Goal: Contribute content: Contribute content

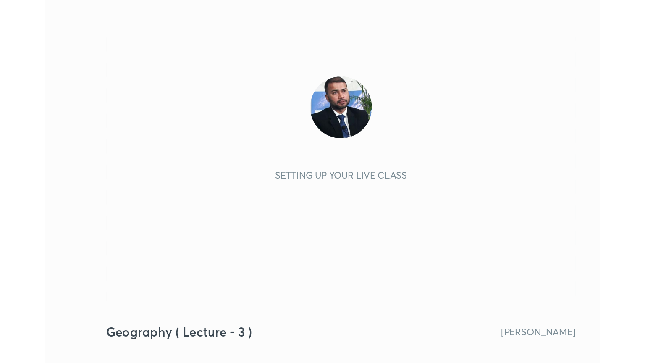
scroll to position [144, 268]
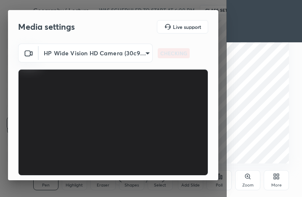
click at [276, 184] on div "More" at bounding box center [276, 186] width 11 height 4
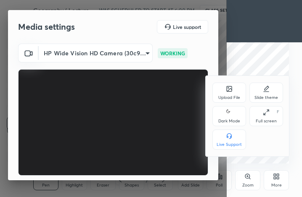
click at [269, 121] on div "Full screen" at bounding box center [265, 121] width 21 height 4
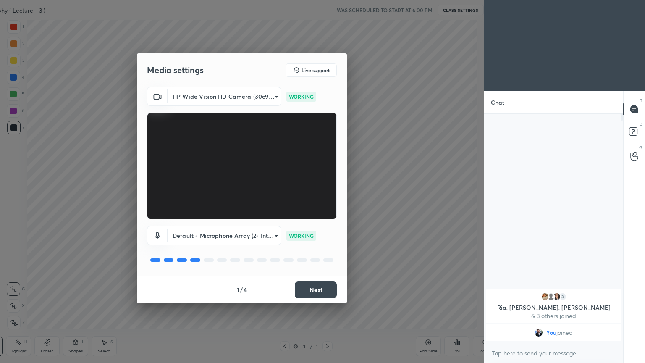
scroll to position [0, 0]
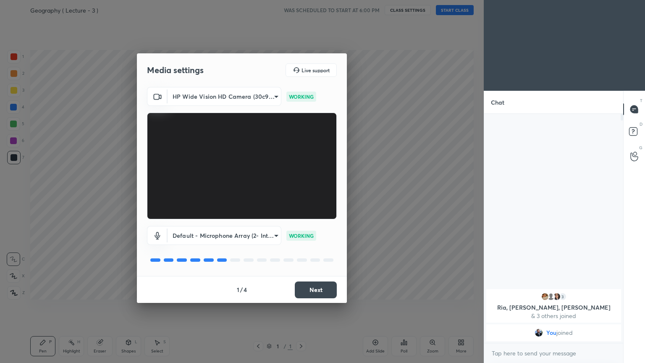
click at [301, 197] on button "Next" at bounding box center [316, 289] width 42 height 17
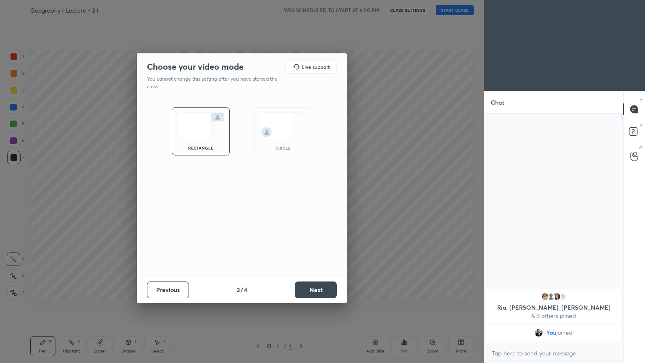
click at [301, 197] on button "Next" at bounding box center [316, 289] width 42 height 17
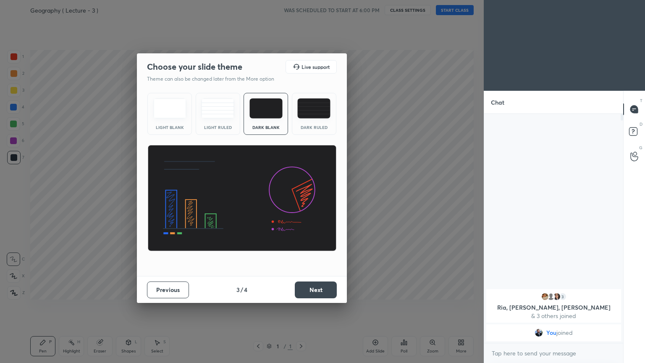
click at [301, 197] on button "Next" at bounding box center [316, 289] width 42 height 17
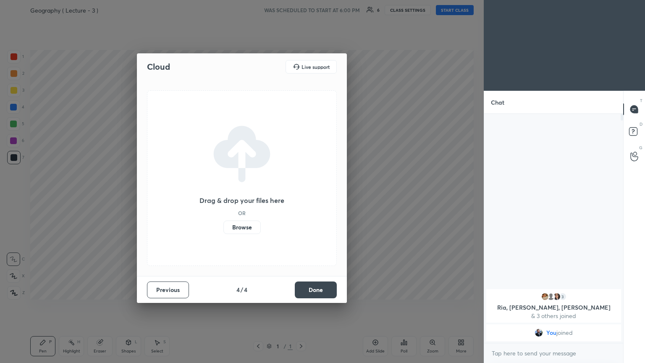
click at [301, 197] on button "Done" at bounding box center [316, 289] width 42 height 17
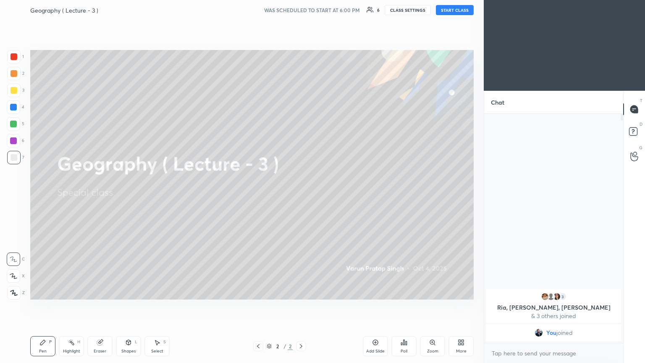
click at [301, 8] on button "START CLASS" at bounding box center [455, 10] width 38 height 10
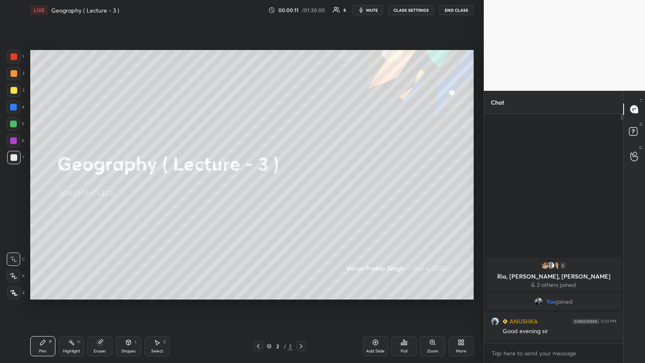
click at [301, 10] on span "mute" at bounding box center [372, 10] width 12 height 6
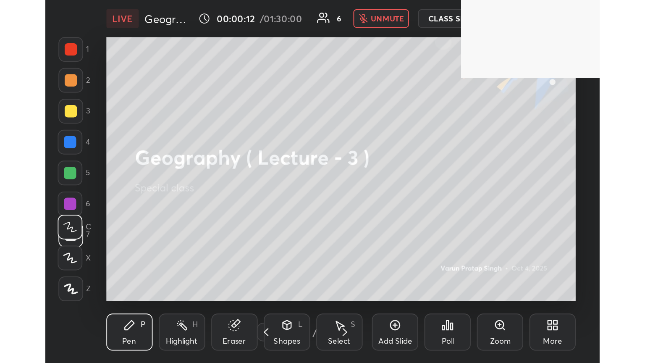
scroll to position [144, 268]
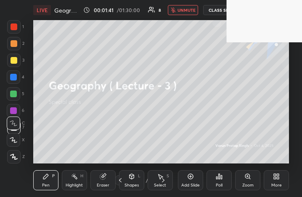
click at [275, 176] on icon at bounding box center [274, 175] width 2 height 2
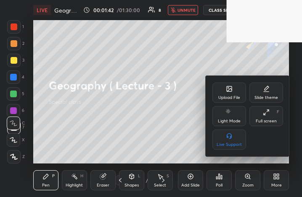
click at [271, 118] on div "Full screen F" at bounding box center [266, 116] width 34 height 20
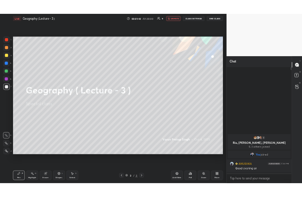
scroll to position [41703, 41562]
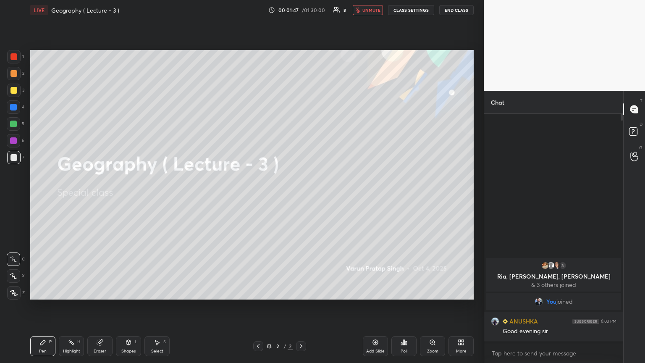
click at [301, 197] on icon at bounding box center [460, 344] width 2 height 2
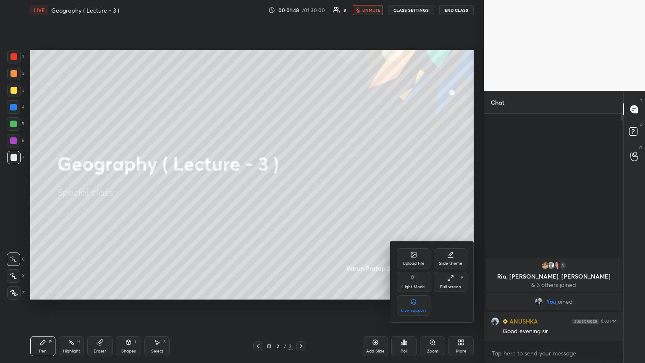
click at [301, 197] on div "Upload File" at bounding box center [414, 258] width 34 height 20
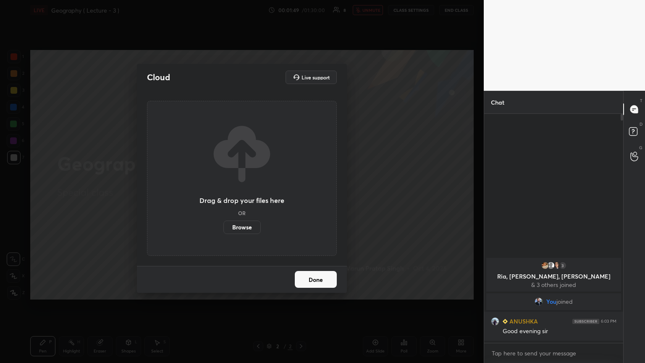
click at [244, 197] on label "Browse" at bounding box center [242, 227] width 37 height 13
click at [224, 197] on input "Browse" at bounding box center [224, 227] width 0 height 13
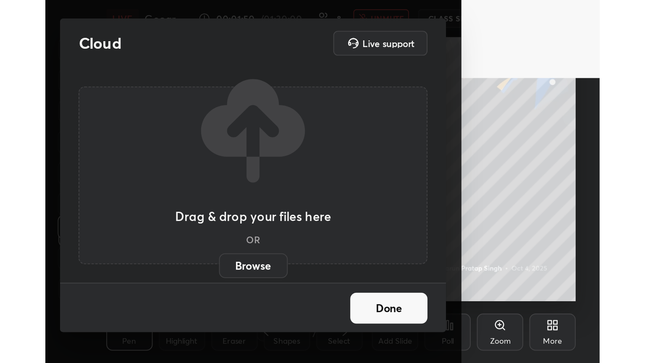
scroll to position [144, 268]
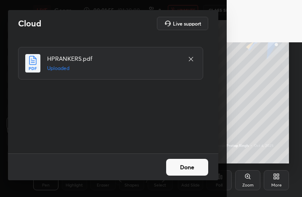
click at [188, 172] on button "Done" at bounding box center [187, 167] width 42 height 17
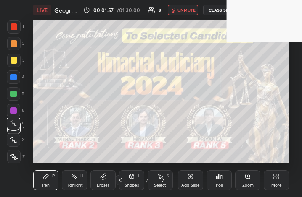
click at [279, 178] on icon at bounding box center [276, 177] width 7 height 7
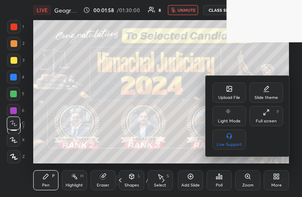
click at [264, 121] on div "Full screen" at bounding box center [265, 121] width 21 height 4
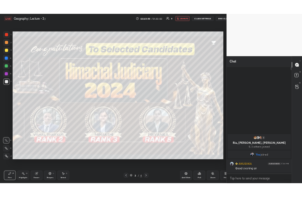
scroll to position [41703, 41562]
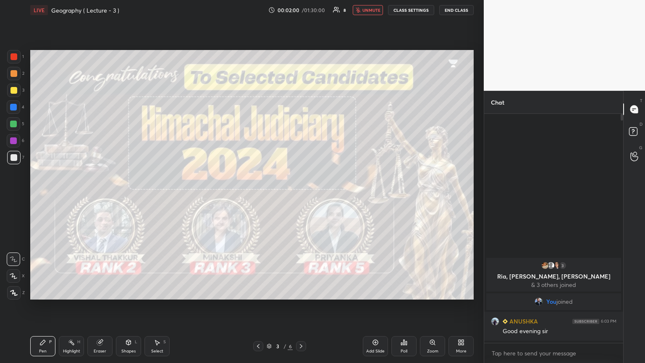
click at [299, 197] on icon at bounding box center [301, 346] width 7 height 7
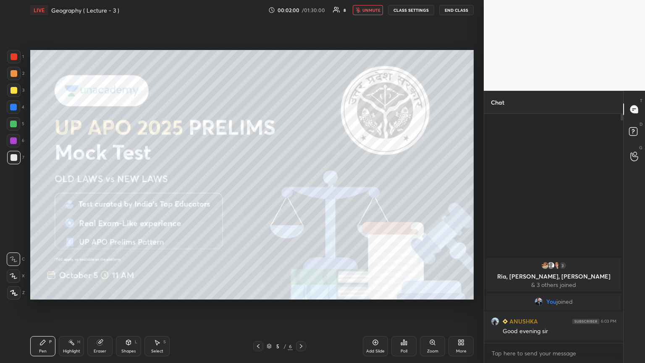
click at [299, 197] on icon at bounding box center [301, 346] width 7 height 7
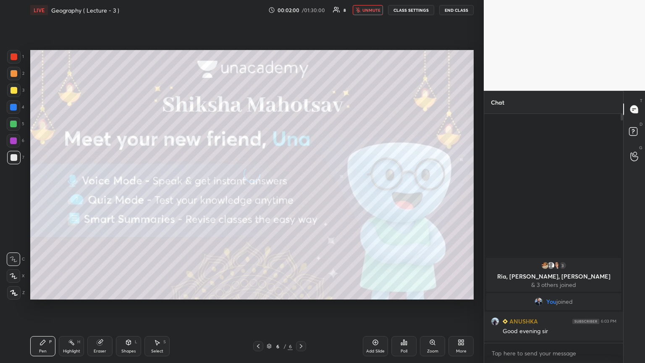
click at [299, 197] on icon at bounding box center [301, 346] width 7 height 7
click at [301, 197] on div "Add Slide" at bounding box center [375, 346] width 25 height 20
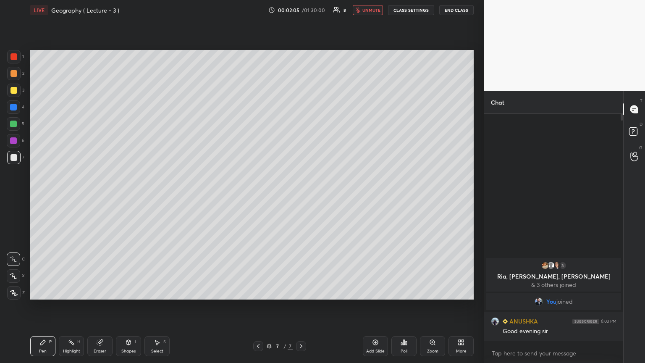
click at [301, 197] on div "More" at bounding box center [461, 346] width 25 height 20
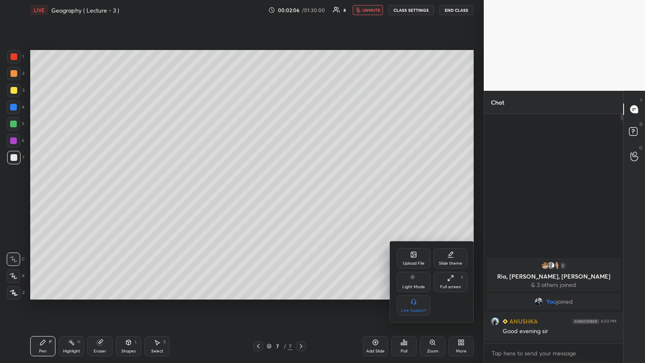
click at [301, 197] on div "Upload File" at bounding box center [414, 258] width 34 height 20
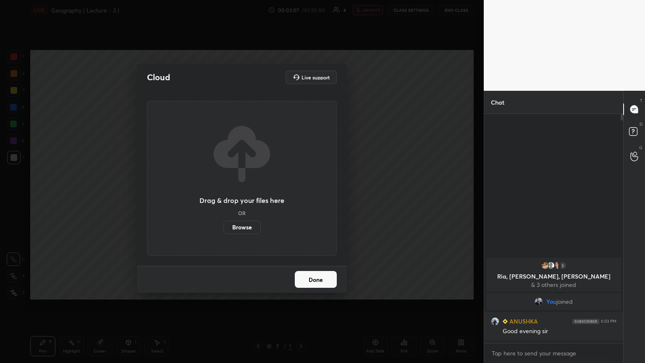
click at [242, 197] on label "Browse" at bounding box center [242, 227] width 37 height 13
click at [224, 197] on input "Browse" at bounding box center [224, 227] width 0 height 13
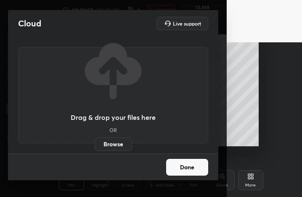
scroll to position [144, 260]
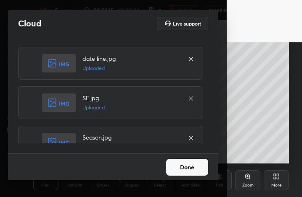
click at [193, 164] on button "Done" at bounding box center [187, 167] width 42 height 17
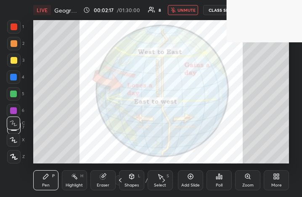
click at [273, 178] on icon at bounding box center [274, 178] width 2 height 2
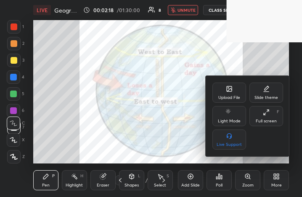
click at [268, 118] on div "Full screen F" at bounding box center [266, 116] width 34 height 20
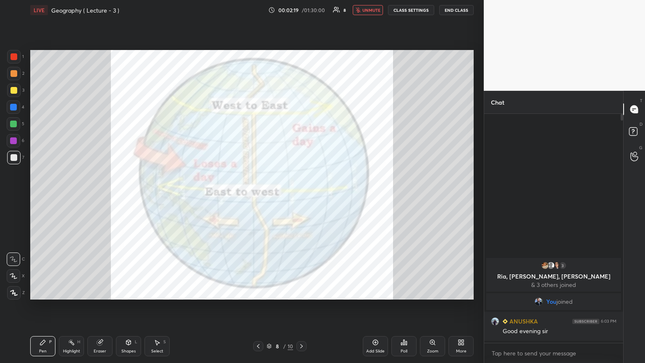
click at [260, 197] on icon at bounding box center [258, 346] width 7 height 7
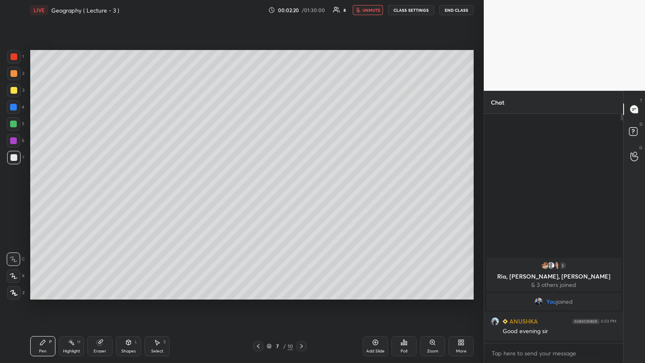
click at [260, 197] on icon at bounding box center [258, 346] width 7 height 7
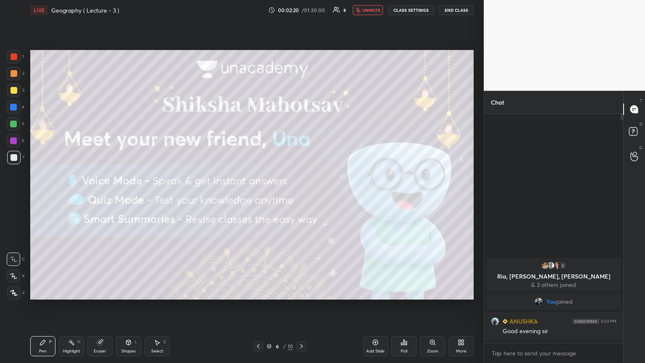
click at [260, 197] on icon at bounding box center [258, 346] width 7 height 7
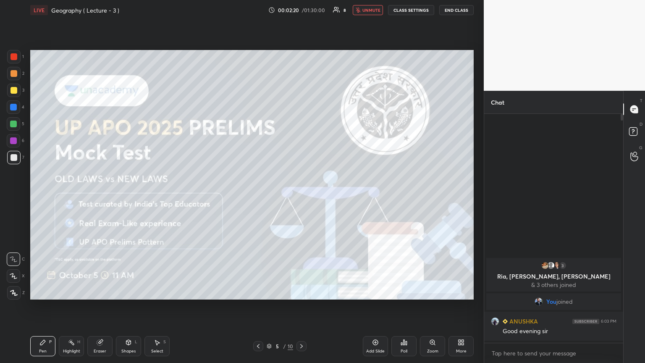
click at [260, 197] on icon at bounding box center [258, 346] width 7 height 7
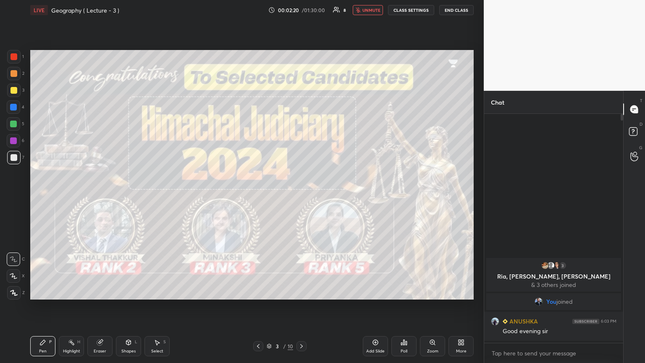
click at [260, 197] on icon at bounding box center [258, 346] width 7 height 7
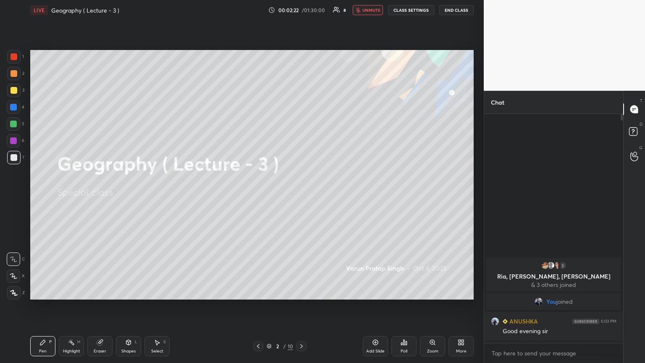
click at [299, 197] on icon at bounding box center [301, 346] width 7 height 7
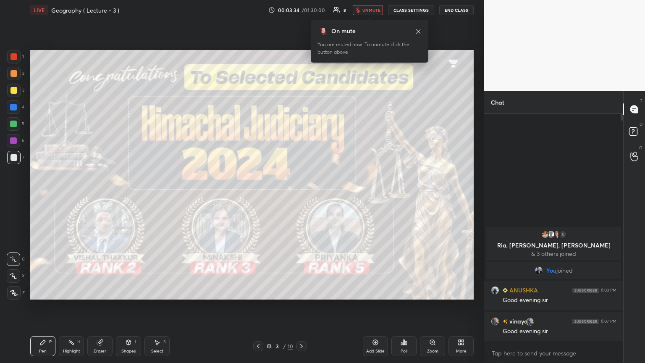
click at [301, 8] on span "unmute" at bounding box center [372, 10] width 18 height 6
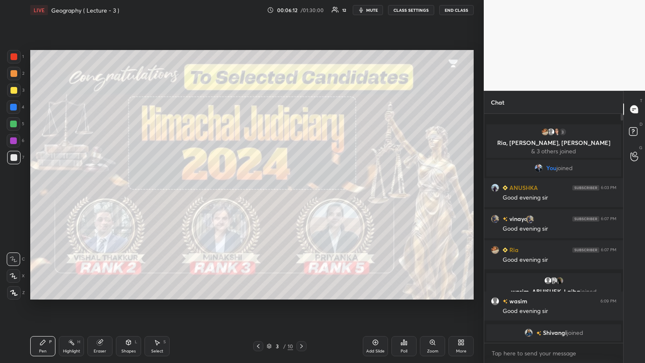
click at [11, 56] on div at bounding box center [14, 56] width 7 height 7
click at [14, 197] on icon at bounding box center [14, 292] width 7 height 5
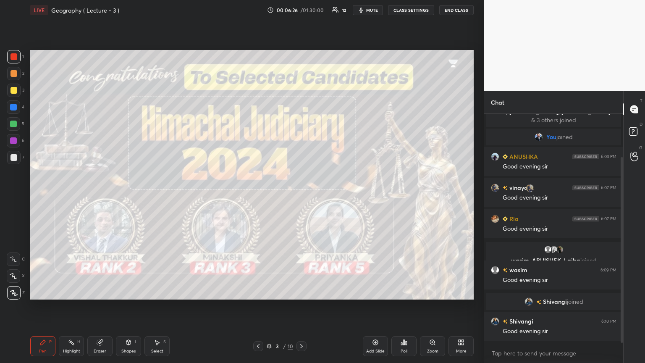
scroll to position [53, 0]
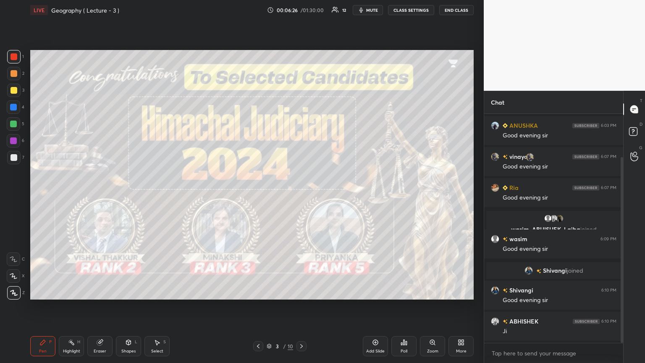
drag, startPoint x: 623, startPoint y: 275, endPoint x: 622, endPoint y: 314, distance: 39.1
click at [301, 197] on div at bounding box center [622, 250] width 3 height 186
click at [301, 197] on div at bounding box center [302, 346] width 10 height 10
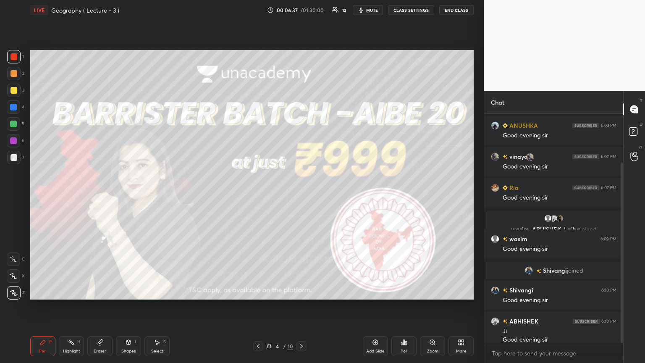
scroll to position [62, 0]
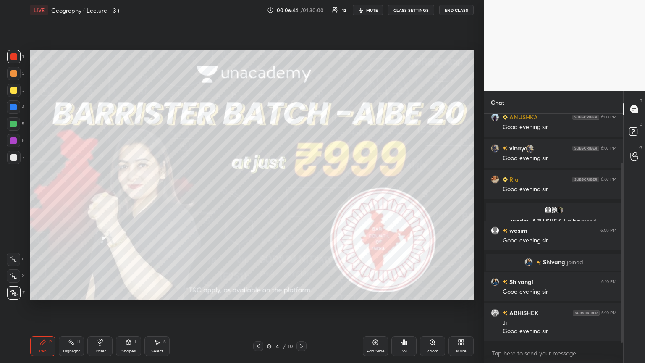
click at [301, 197] on icon at bounding box center [301, 346] width 7 height 7
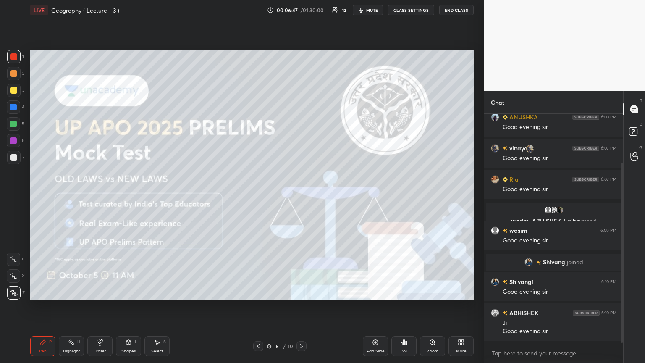
scroll to position [92, 0]
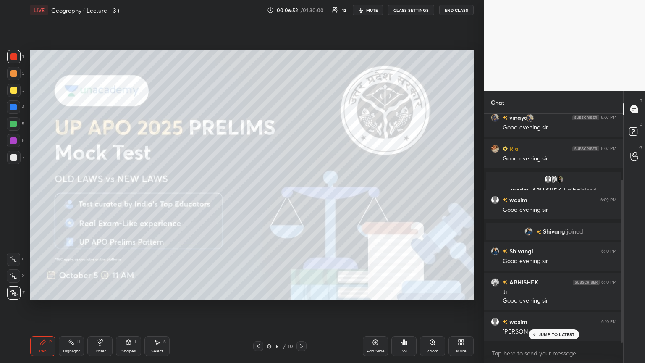
click at [301, 197] on icon at bounding box center [301, 346] width 3 height 4
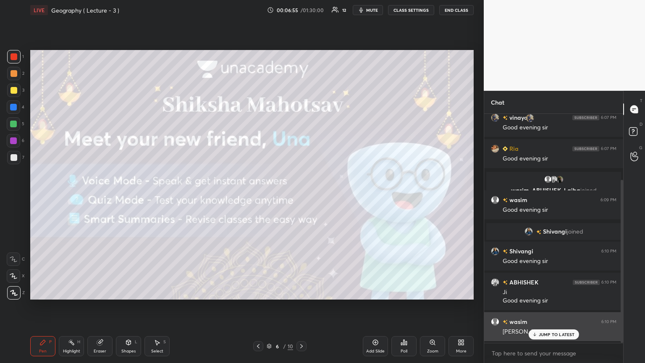
click at [301, 197] on p "JUMP TO LATEST" at bounding box center [557, 334] width 36 height 5
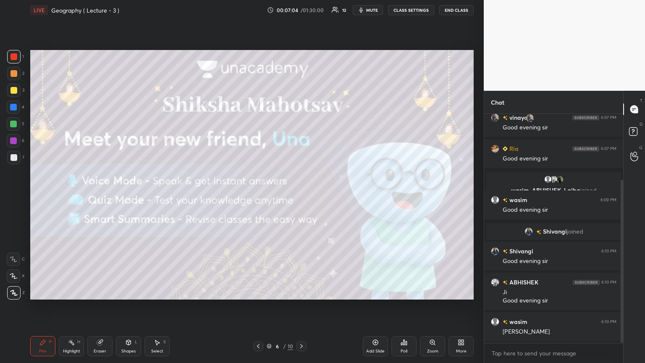
click at [301, 197] on icon at bounding box center [301, 346] width 7 height 7
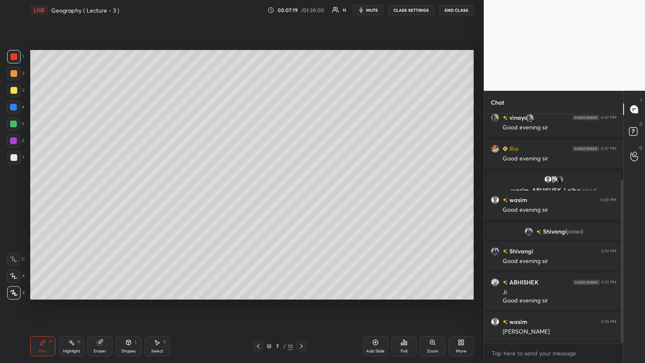
click at [16, 156] on div at bounding box center [14, 157] width 7 height 7
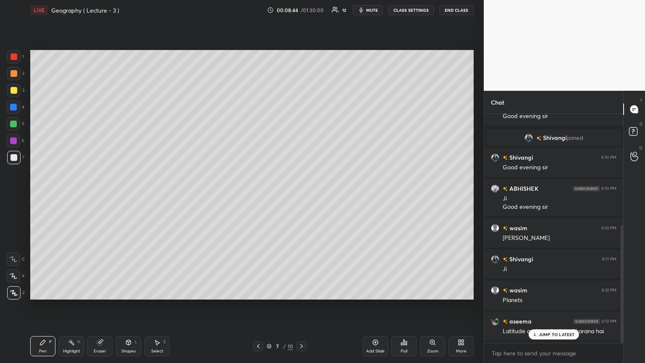
scroll to position [217, 0]
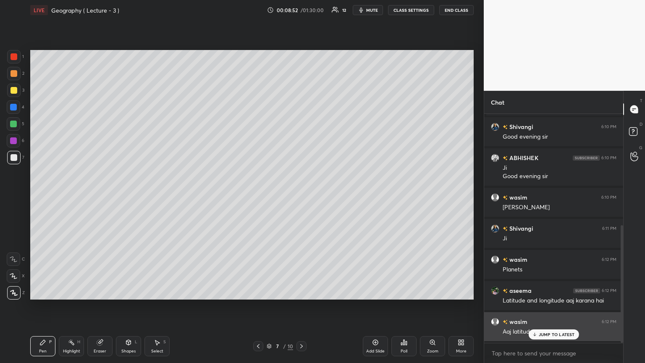
click at [301, 197] on div "JUMP TO LATEST" at bounding box center [554, 334] width 50 height 10
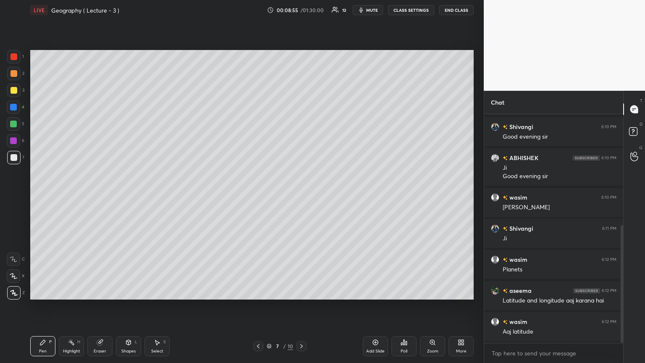
scroll to position [225, 0]
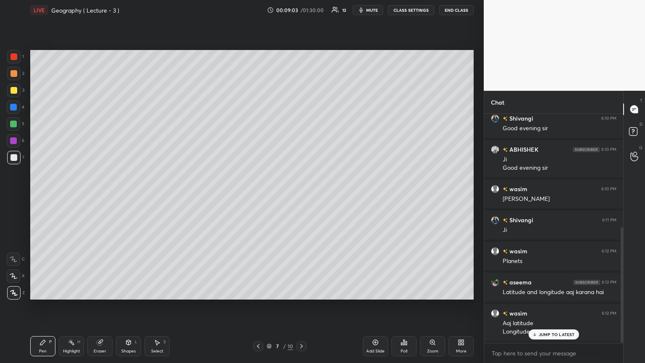
click at [301, 197] on div "Add Slide" at bounding box center [375, 346] width 25 height 20
click at [301, 197] on div "JUMP TO LATEST" at bounding box center [554, 334] width 50 height 10
click at [15, 57] on div at bounding box center [14, 56] width 7 height 7
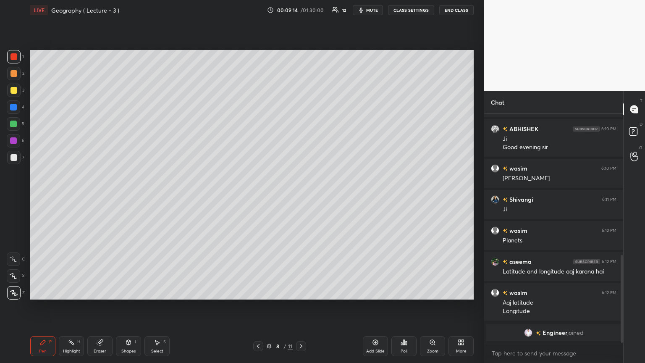
click at [15, 158] on div at bounding box center [14, 157] width 7 height 7
click at [128, 197] on div "Shapes" at bounding box center [128, 351] width 14 height 4
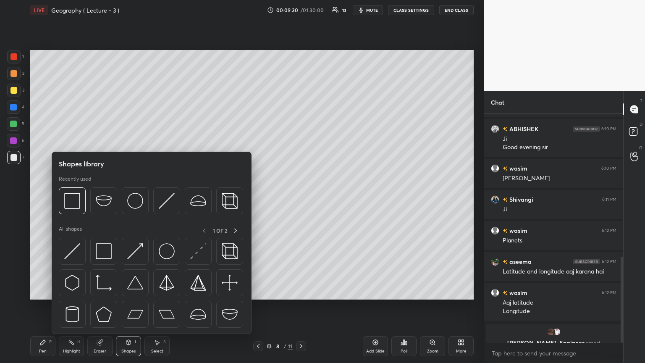
scroll to position [379, 0]
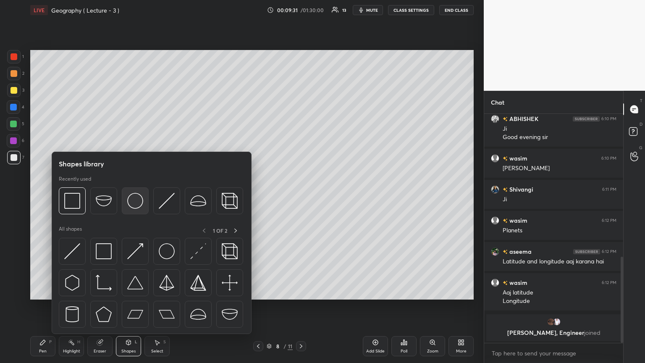
click at [134, 197] on img at bounding box center [135, 201] width 16 height 16
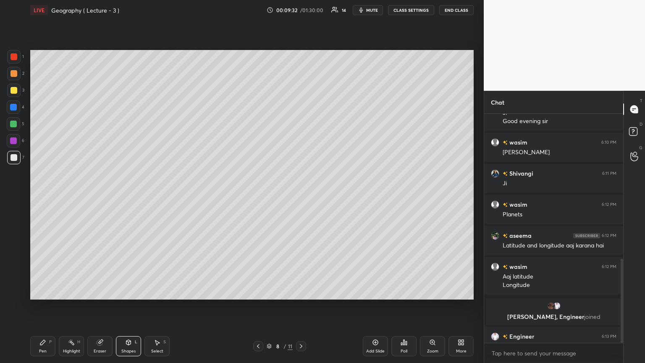
scroll to position [394, 0]
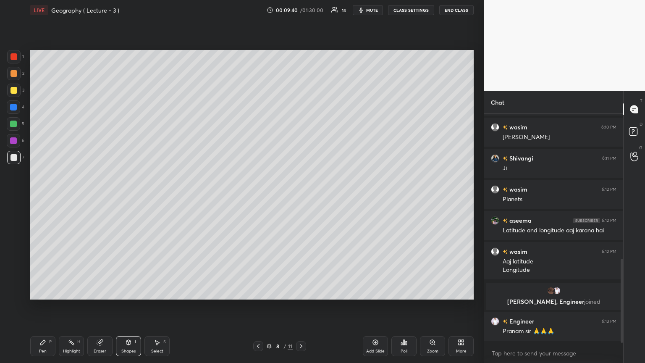
click at [15, 108] on div at bounding box center [13, 107] width 7 height 7
click at [43, 197] on div "Pen P" at bounding box center [42, 346] width 25 height 20
click at [101, 197] on icon at bounding box center [100, 342] width 7 height 7
click at [126, 197] on div "Shapes L" at bounding box center [128, 346] width 25 height 20
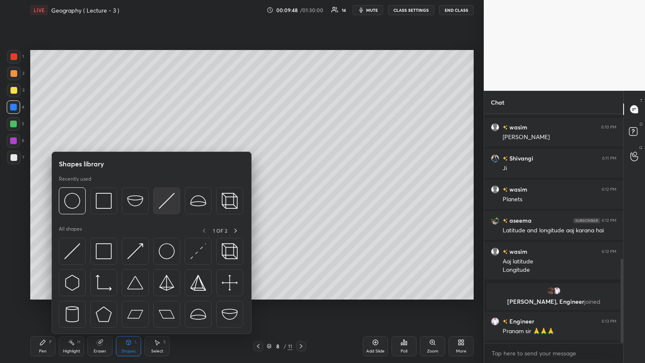
click at [165, 197] on img at bounding box center [167, 201] width 16 height 16
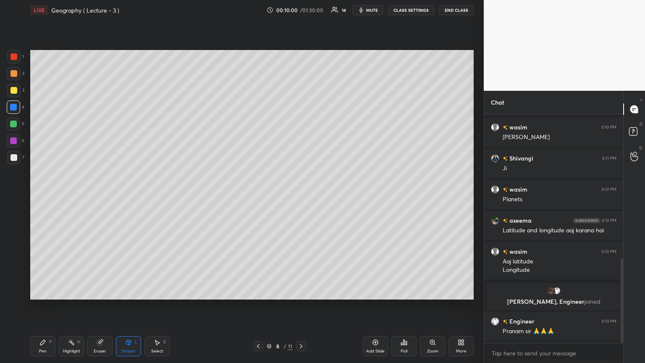
click at [48, 197] on div "Pen P" at bounding box center [42, 346] width 25 height 20
click at [12, 121] on div at bounding box center [13, 124] width 7 height 7
click at [301, 197] on div "Add Slide" at bounding box center [375, 346] width 25 height 20
click at [126, 197] on div "Shapes" at bounding box center [128, 351] width 14 height 4
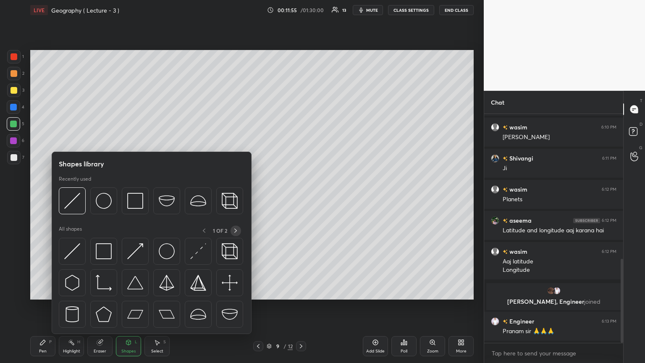
click at [235, 197] on icon at bounding box center [235, 230] width 7 height 7
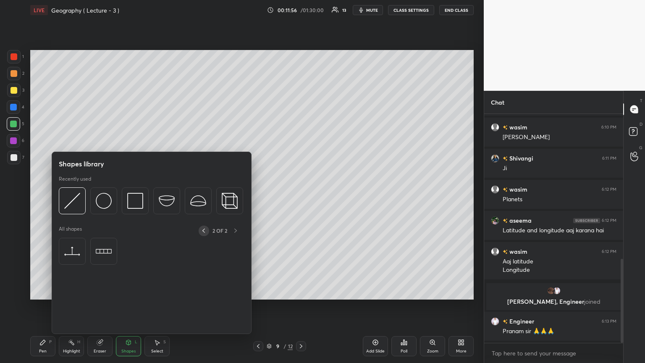
click at [203, 197] on icon at bounding box center [203, 230] width 7 height 7
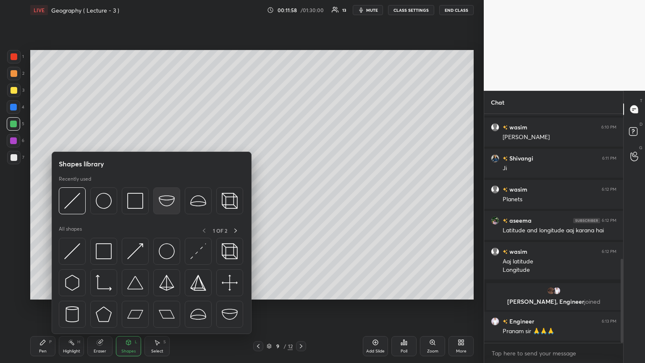
click at [167, 197] on img at bounding box center [167, 201] width 16 height 16
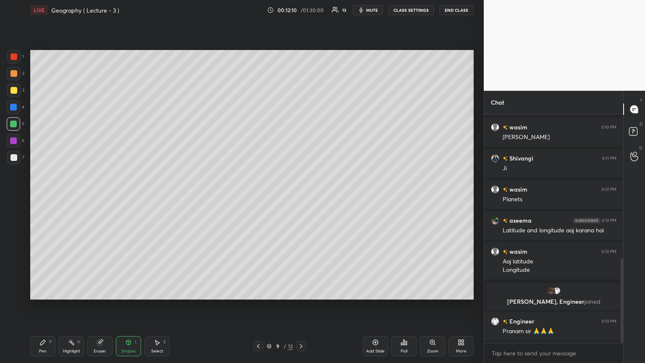
click at [126, 197] on icon at bounding box center [128, 342] width 7 height 7
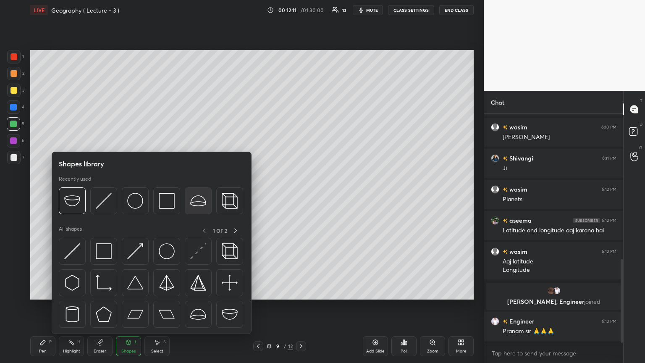
scroll to position [425, 0]
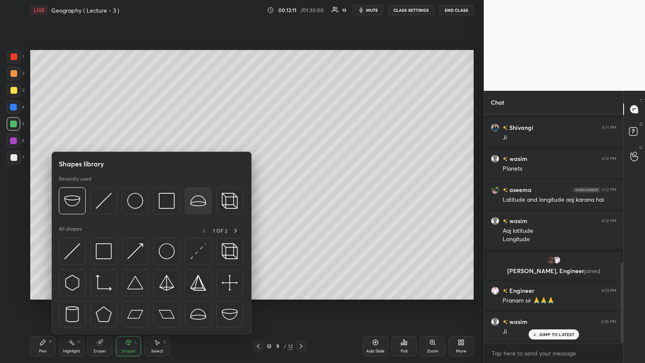
click at [192, 197] on img at bounding box center [198, 201] width 16 height 16
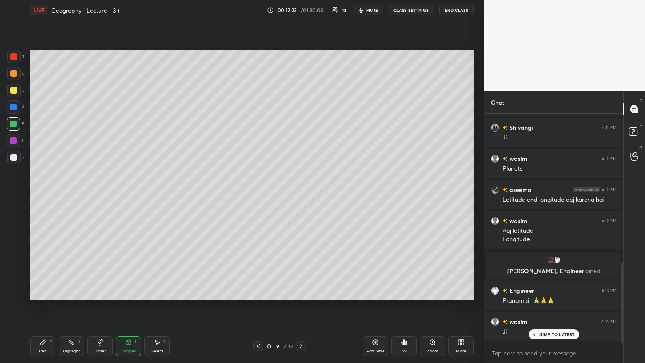
click at [301, 9] on span "mute" at bounding box center [372, 10] width 12 height 6
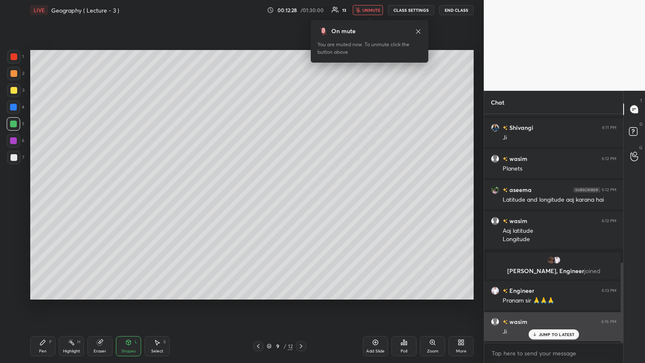
click at [301, 197] on p "JUMP TO LATEST" at bounding box center [557, 334] width 36 height 5
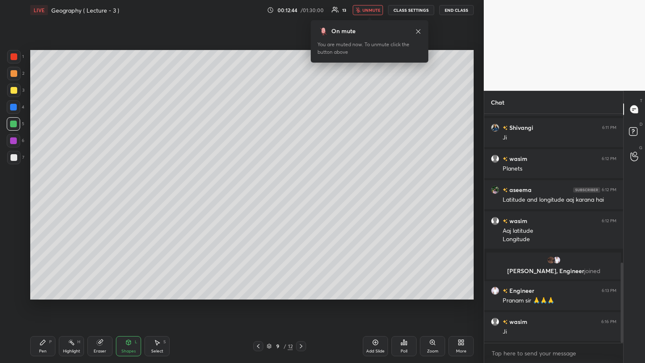
click at [301, 11] on span "unmute" at bounding box center [372, 10] width 18 height 6
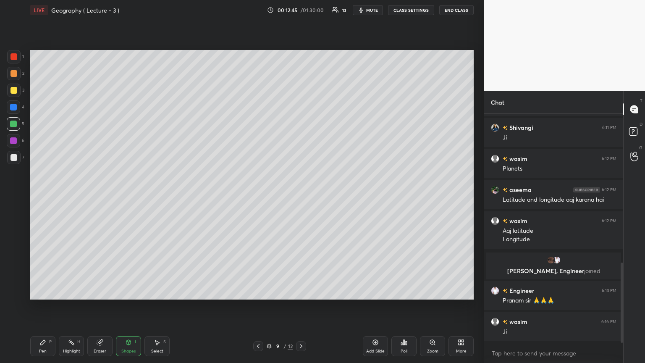
click at [16, 153] on div at bounding box center [13, 157] width 13 height 13
click at [14, 91] on div at bounding box center [14, 90] width 7 height 7
click at [46, 197] on div "Pen P" at bounding box center [42, 346] width 25 height 20
click at [16, 156] on div at bounding box center [14, 157] width 7 height 7
click at [258, 197] on icon at bounding box center [258, 346] width 7 height 7
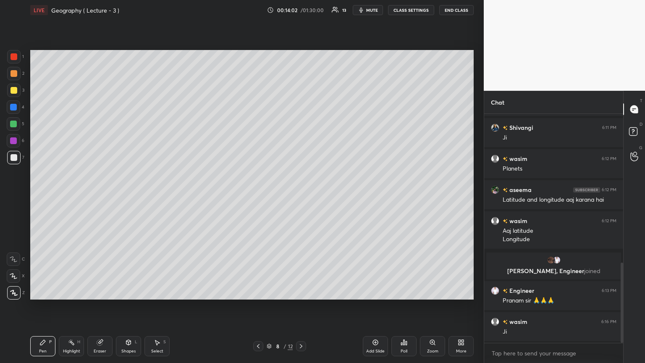
click at [258, 197] on icon at bounding box center [258, 346] width 7 height 7
click at [257, 197] on icon at bounding box center [258, 346] width 7 height 7
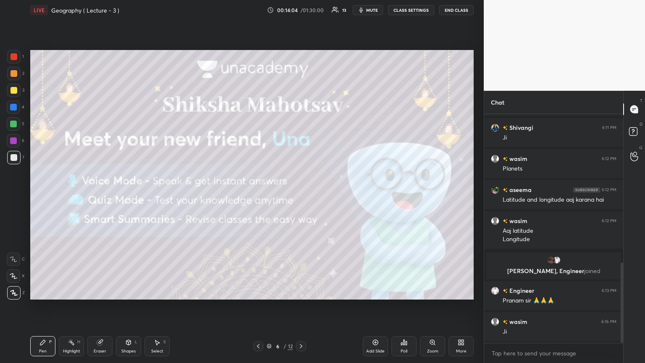
click at [301, 197] on icon at bounding box center [301, 346] width 7 height 7
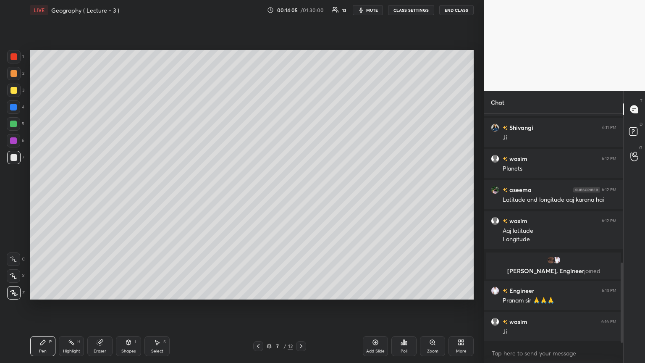
click at [301, 197] on icon at bounding box center [301, 346] width 7 height 7
click at [300, 197] on icon at bounding box center [301, 346] width 7 height 7
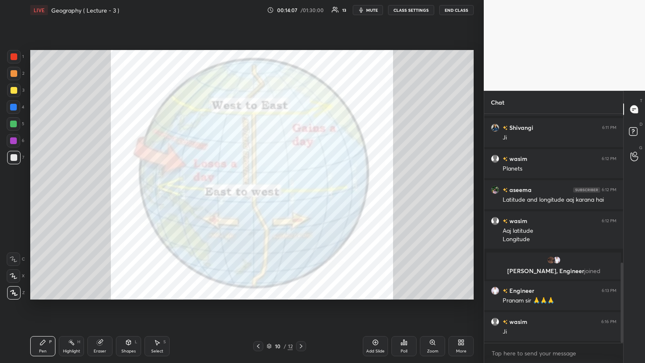
click at [299, 197] on icon at bounding box center [301, 346] width 7 height 7
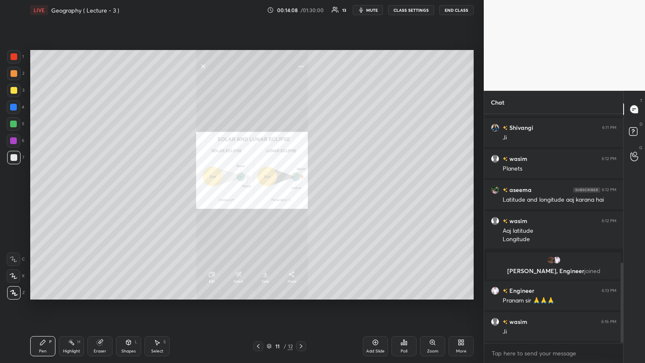
click at [301, 197] on icon at bounding box center [301, 346] width 3 height 4
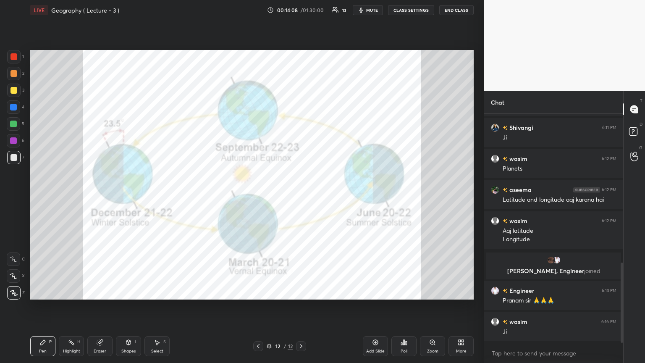
click at [301, 197] on icon at bounding box center [301, 346] width 3 height 4
click at [300, 197] on icon at bounding box center [301, 346] width 7 height 7
click at [301, 197] on div "Add Slide" at bounding box center [375, 346] width 25 height 20
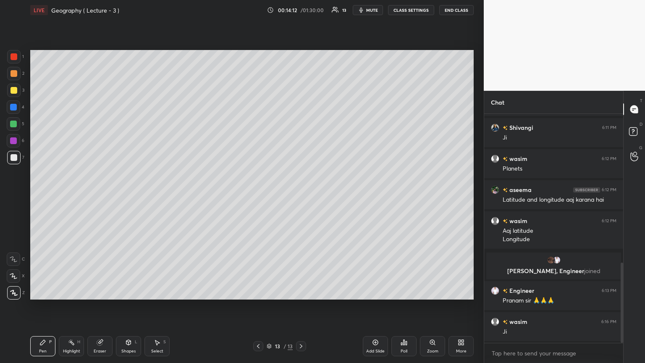
click at [17, 53] on div at bounding box center [13, 56] width 13 height 13
click at [16, 160] on div at bounding box center [14, 157] width 7 height 7
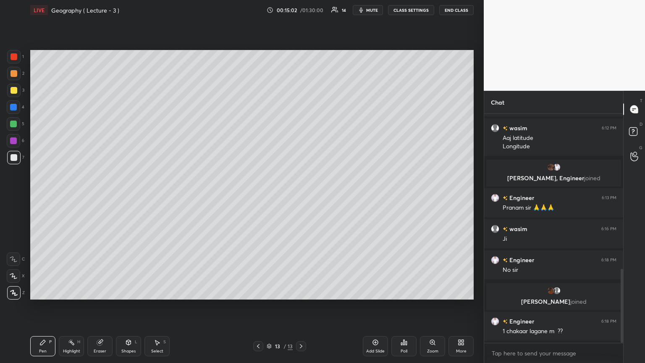
scroll to position [480, 0]
click at [13, 86] on div at bounding box center [13, 90] width 13 height 13
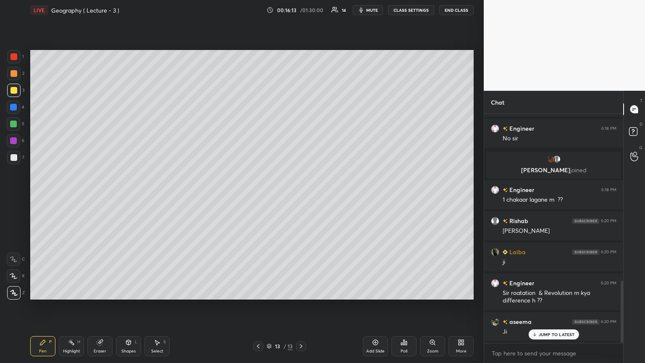
scroll to position [643, 0]
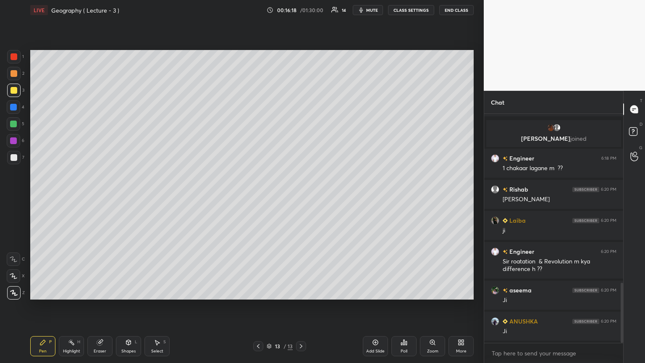
click at [301, 197] on icon at bounding box center [375, 342] width 5 height 5
click at [128, 197] on div "Shapes L" at bounding box center [128, 346] width 25 height 20
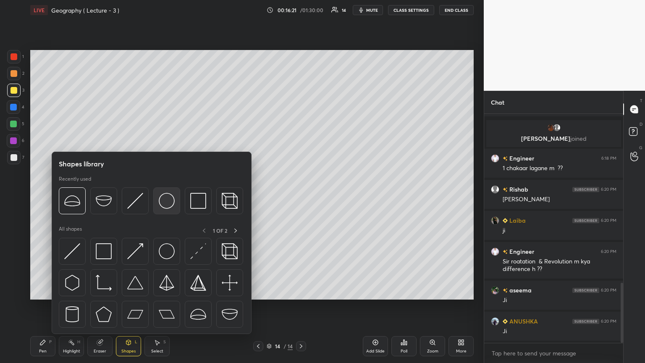
click at [165, 197] on img at bounding box center [167, 201] width 16 height 16
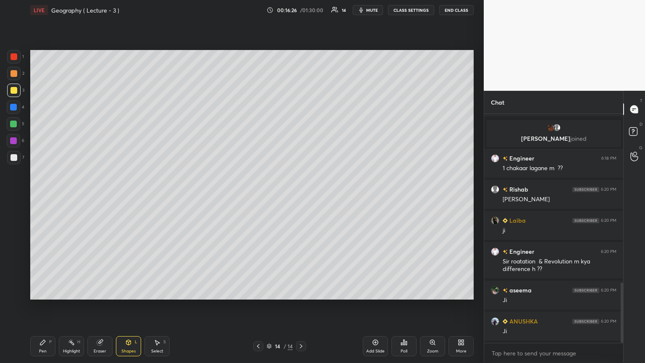
click at [45, 197] on icon at bounding box center [42, 342] width 7 height 7
click at [131, 197] on icon at bounding box center [128, 342] width 7 height 7
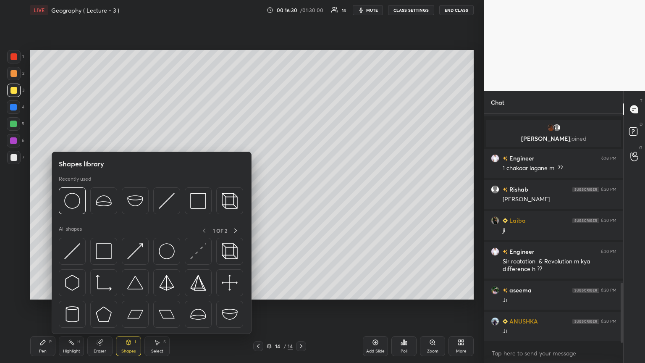
click at [12, 106] on div at bounding box center [13, 107] width 7 height 7
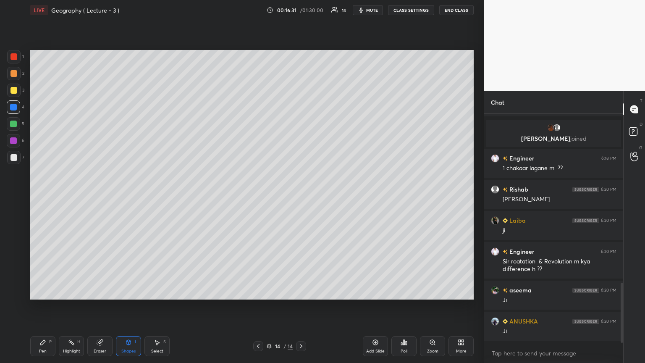
click at [134, 197] on div "Shapes L" at bounding box center [128, 346] width 25 height 20
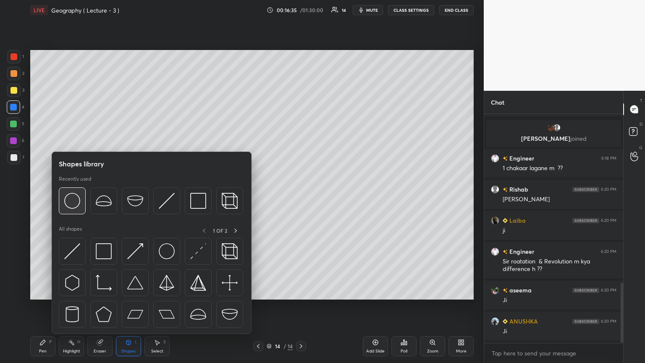
click at [70, 197] on img at bounding box center [72, 201] width 16 height 16
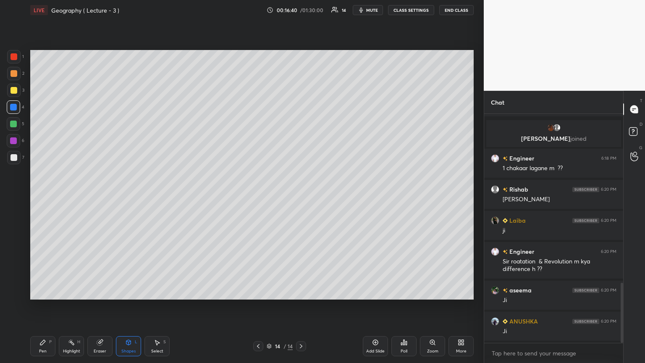
click at [42, 197] on div "Pen" at bounding box center [43, 351] width 8 height 4
click at [16, 123] on div at bounding box center [13, 124] width 7 height 7
click at [20, 155] on div at bounding box center [13, 157] width 13 height 13
click at [301, 197] on div "Add Slide" at bounding box center [375, 346] width 25 height 20
click at [100, 197] on div "Eraser" at bounding box center [100, 351] width 13 height 4
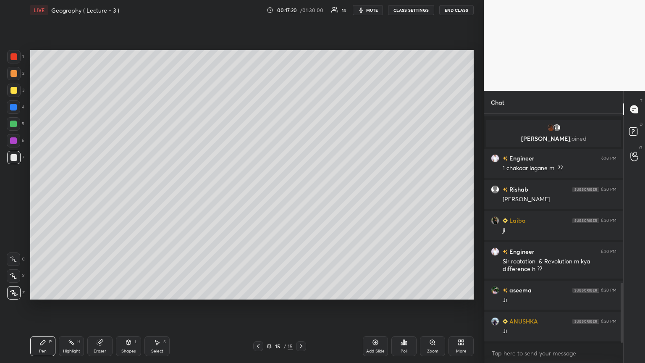
scroll to position [674, 0]
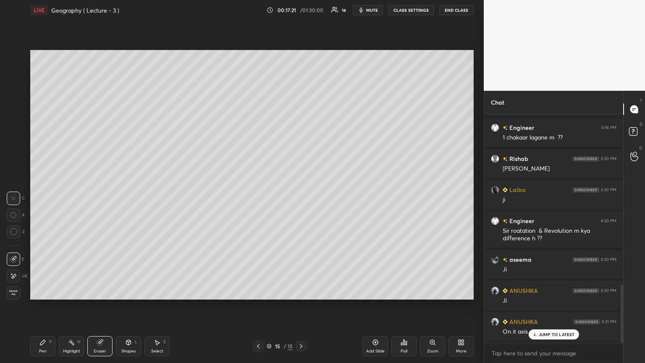
click at [15, 197] on div "Erase all" at bounding box center [13, 292] width 13 height 13
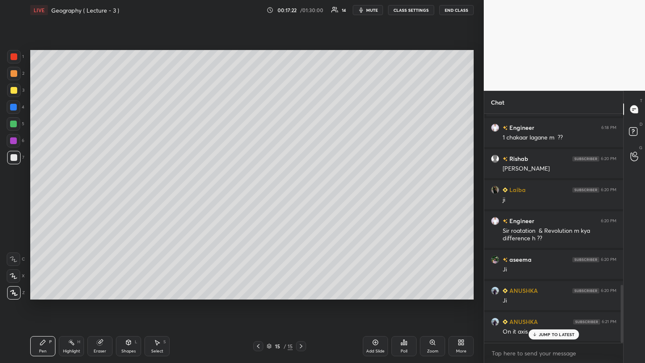
click at [301, 197] on icon at bounding box center [534, 334] width 5 height 5
click at [258, 197] on icon at bounding box center [258, 346] width 7 height 7
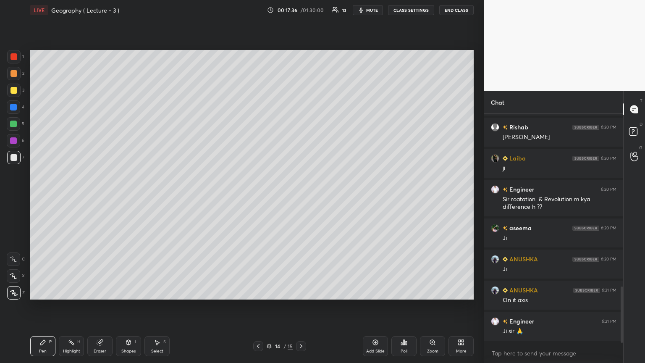
click at [257, 197] on icon at bounding box center [258, 346] width 7 height 7
click at [301, 197] on div "Add Slide" at bounding box center [375, 346] width 25 height 20
click at [17, 123] on div at bounding box center [13, 124] width 7 height 7
click at [18, 158] on div at bounding box center [13, 157] width 13 height 13
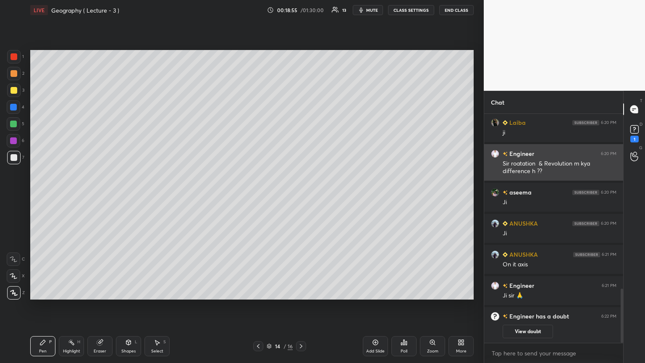
click at [301, 187] on div "Setting up your live class Poll for secs No correct answer Start poll" at bounding box center [252, 174] width 450 height 309
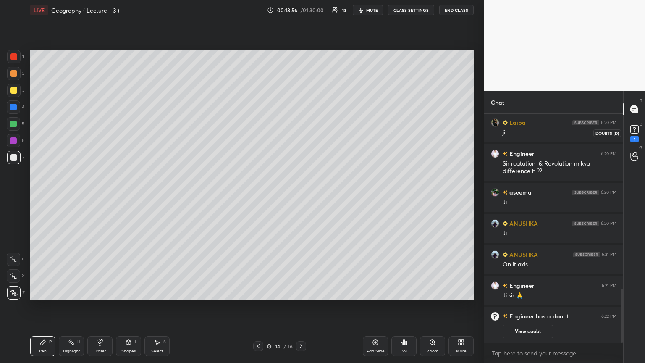
click at [301, 131] on rect at bounding box center [635, 130] width 8 height 8
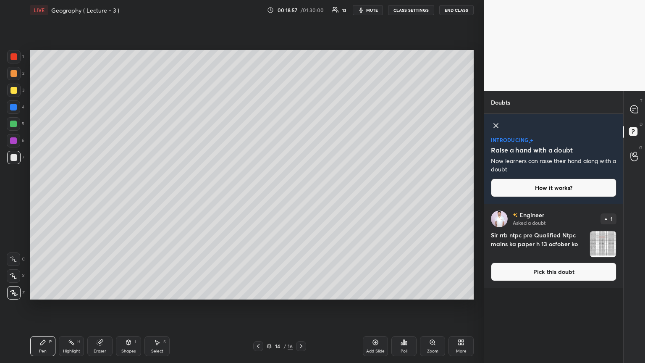
click at [301, 197] on img "grid" at bounding box center [603, 244] width 26 height 26
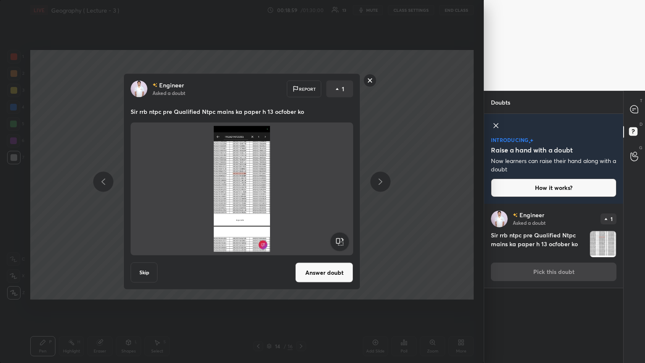
click at [301, 197] on button "Answer doubt" at bounding box center [324, 273] width 58 height 20
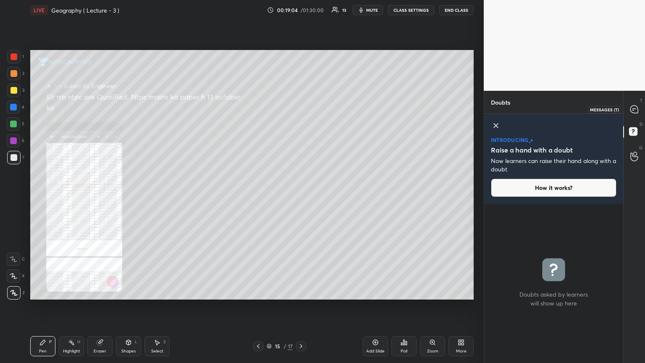
click at [301, 112] on icon at bounding box center [635, 109] width 8 height 8
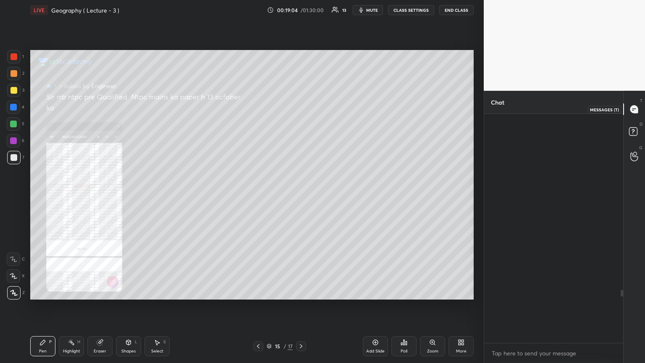
scroll to position [226, 137]
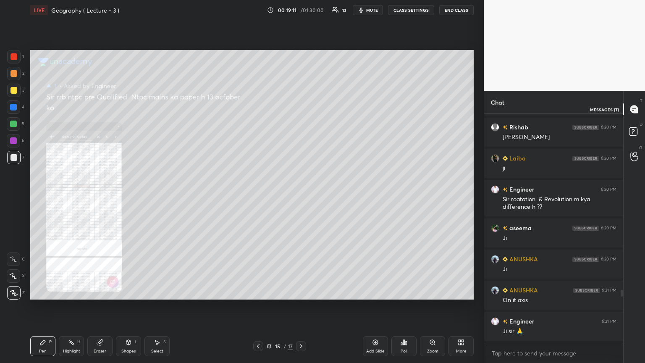
click at [301, 108] on icon at bounding box center [635, 109] width 8 height 8
click at [260, 197] on icon at bounding box center [258, 346] width 7 height 7
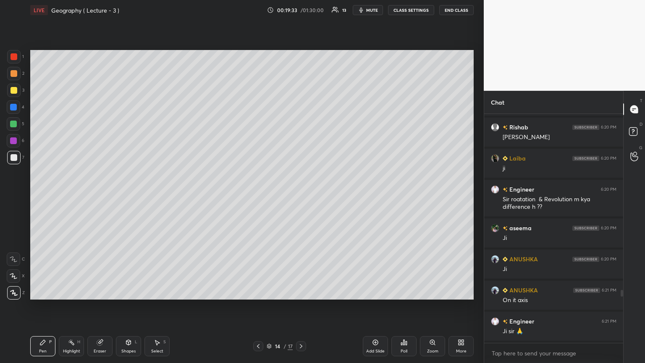
scroll to position [790, 0]
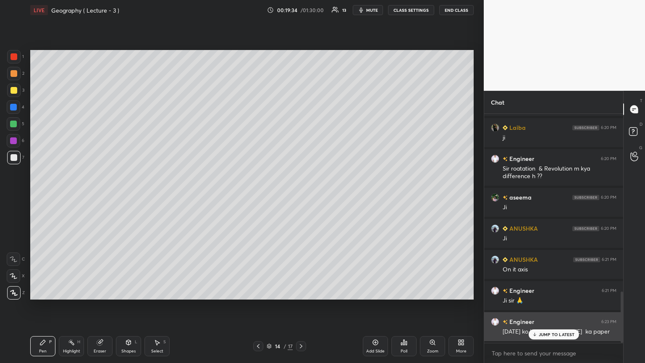
click at [301, 197] on icon at bounding box center [534, 334] width 5 height 5
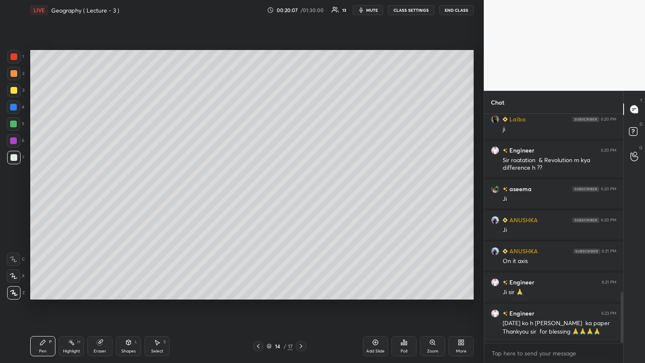
scroll to position [818, 0]
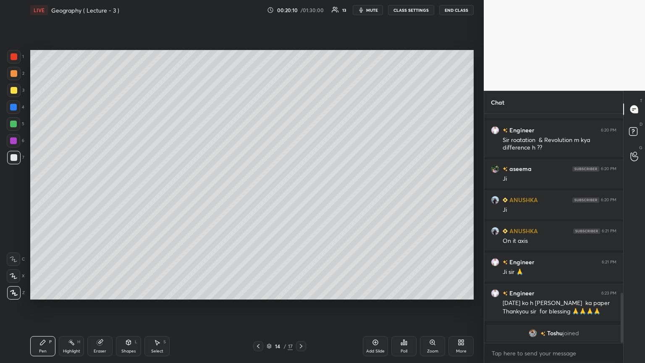
click at [301, 11] on span "mute" at bounding box center [372, 10] width 12 height 6
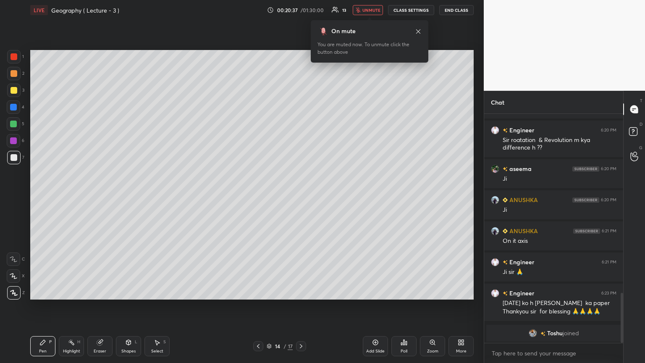
click at [301, 11] on span "unmute" at bounding box center [372, 10] width 18 height 6
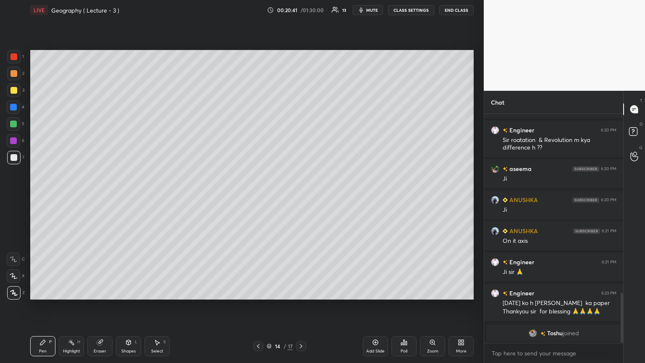
click at [301, 197] on icon at bounding box center [375, 342] width 7 height 7
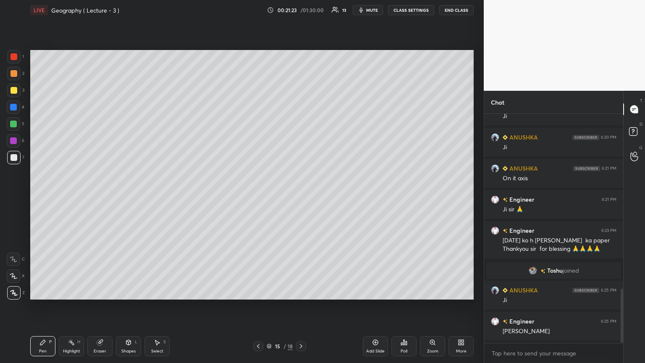
scroll to position [771, 0]
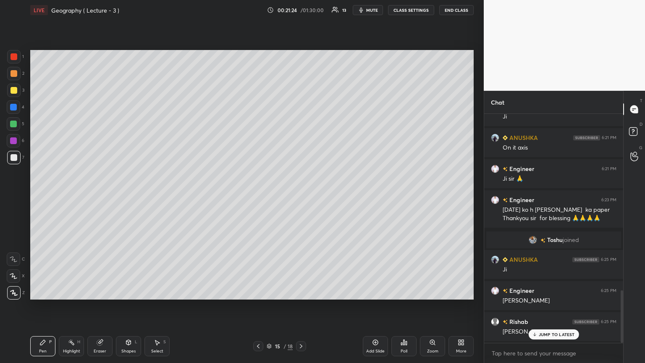
click at [301, 197] on icon at bounding box center [375, 342] width 7 height 7
click at [16, 55] on div at bounding box center [14, 56] width 7 height 7
click at [128, 197] on div "Shapes L" at bounding box center [128, 346] width 25 height 20
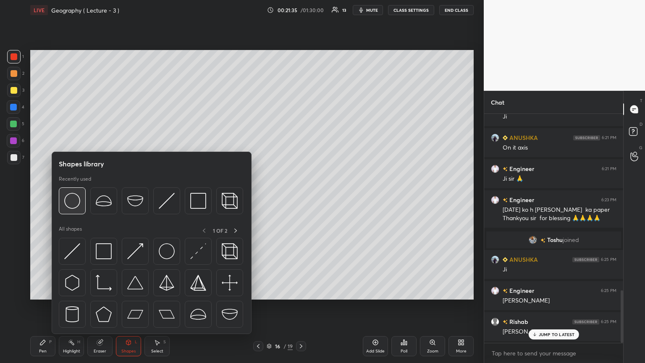
click at [72, 197] on img at bounding box center [72, 201] width 16 height 16
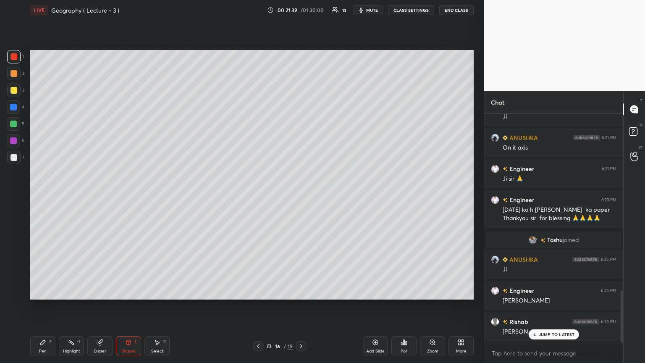
click at [14, 126] on div at bounding box center [13, 124] width 7 height 7
click at [15, 105] on div at bounding box center [13, 107] width 7 height 7
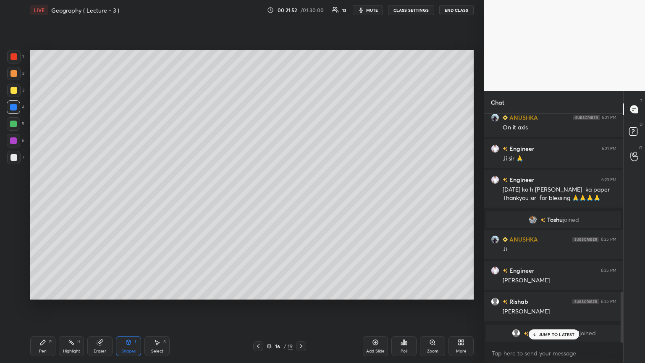
click at [301, 197] on div "JUMP TO LATEST" at bounding box center [554, 334] width 50 height 10
click at [13, 158] on div at bounding box center [14, 157] width 7 height 7
click at [50, 197] on div "Pen P" at bounding box center [42, 346] width 25 height 20
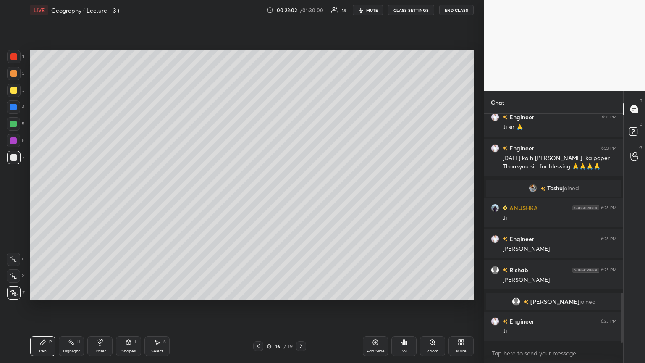
scroll to position [854, 0]
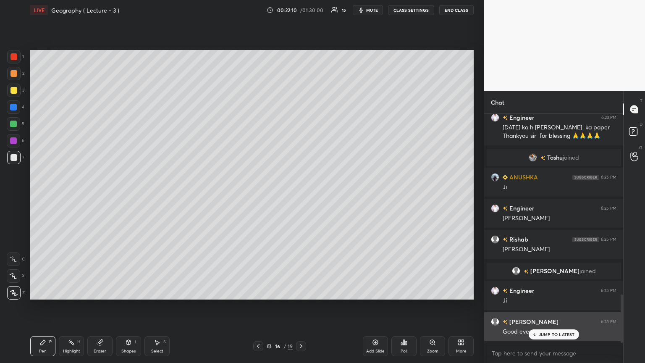
click at [301, 197] on p "JUMP TO LATEST" at bounding box center [557, 334] width 36 height 5
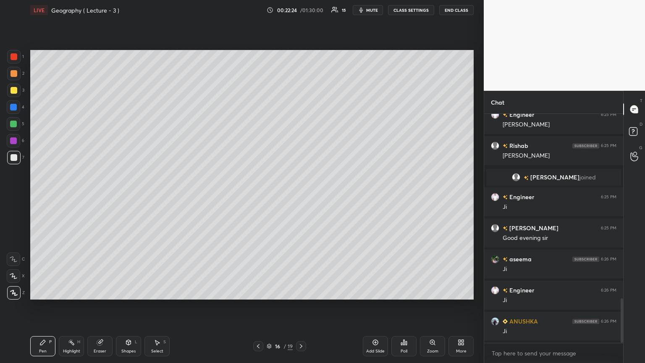
scroll to position [978, 0]
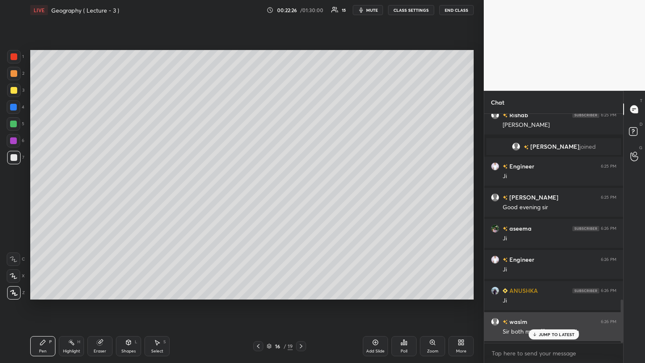
click at [301, 197] on p "JUMP TO LATEST" at bounding box center [557, 334] width 36 height 5
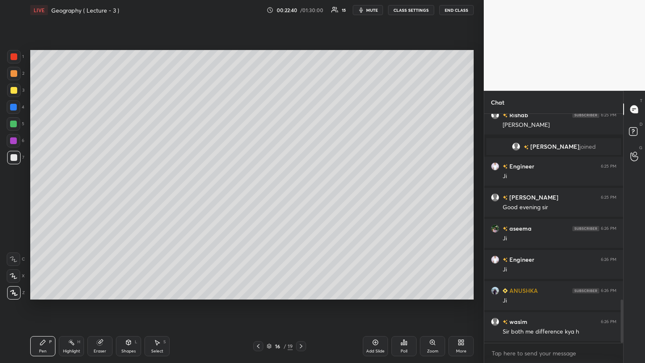
scroll to position [986, 0]
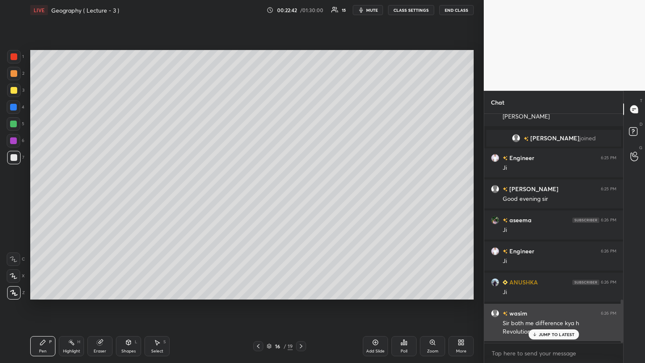
click at [301, 197] on p "JUMP TO LATEST" at bounding box center [557, 334] width 36 height 5
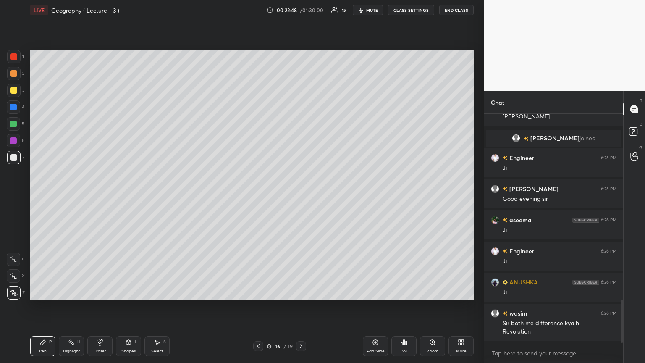
scroll to position [995, 0]
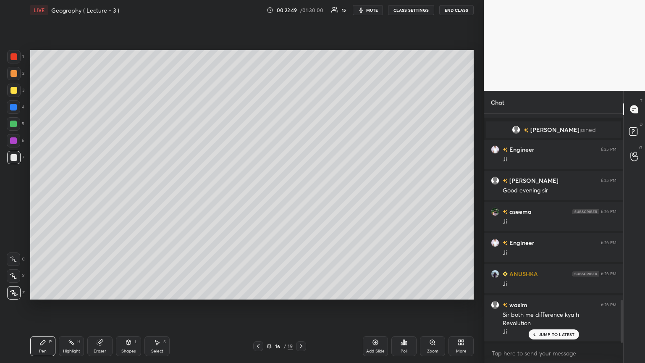
click at [301, 197] on div "Add Slide" at bounding box center [375, 346] width 25 height 20
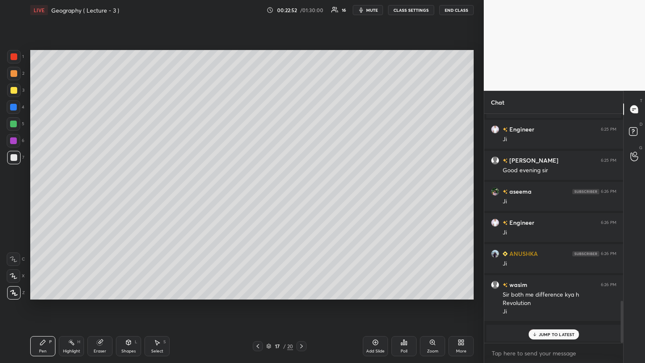
click at [301, 197] on p "JUMP TO LATEST" at bounding box center [557, 334] width 36 height 5
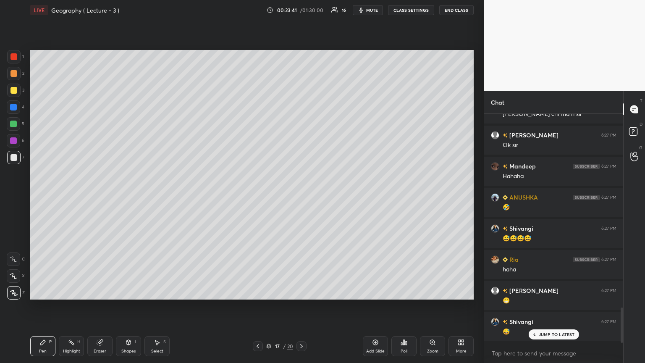
scroll to position [1295, 0]
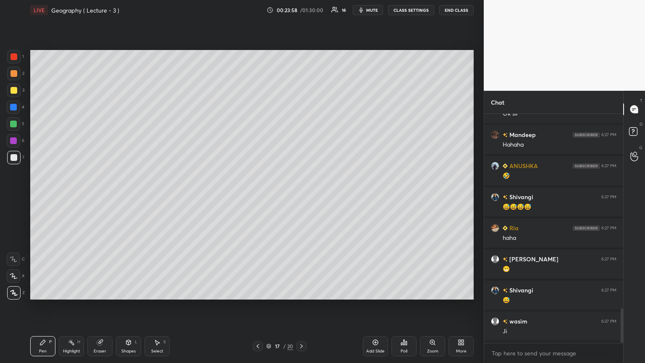
click at [301, 10] on span "mute" at bounding box center [372, 10] width 12 height 6
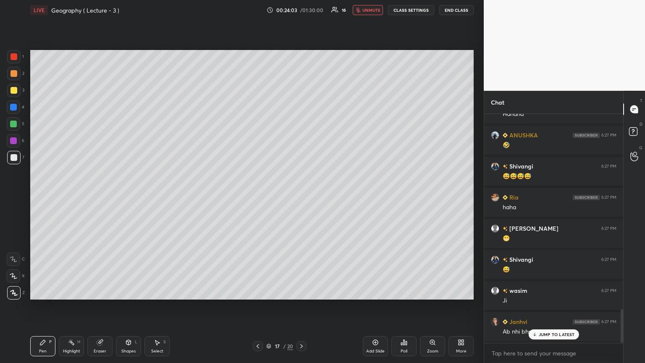
scroll to position [1357, 0]
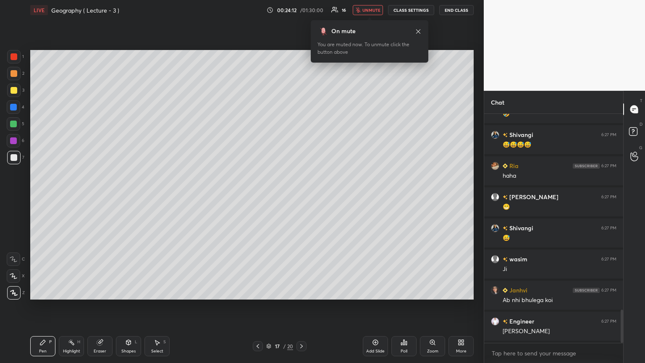
click at [301, 10] on span "unmute" at bounding box center [372, 10] width 18 height 6
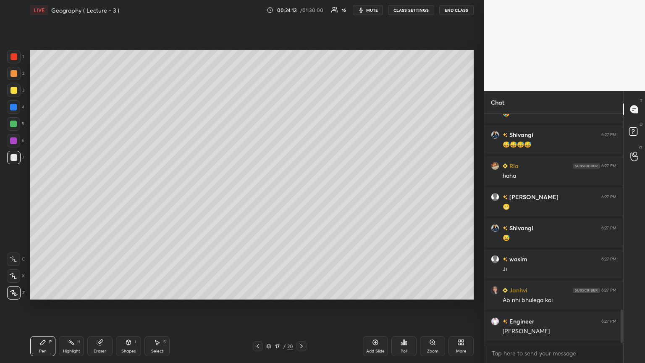
scroll to position [1388, 0]
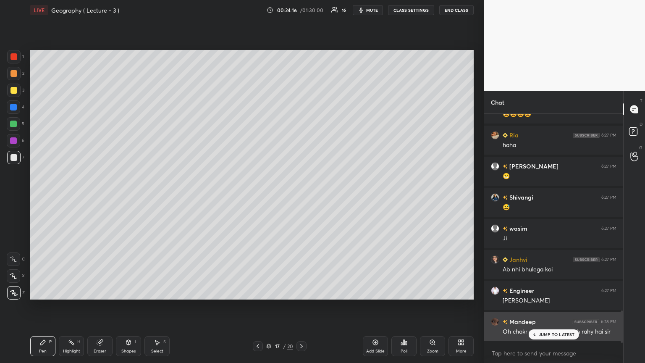
click at [301, 197] on div "JUMP TO LATEST" at bounding box center [554, 334] width 50 height 10
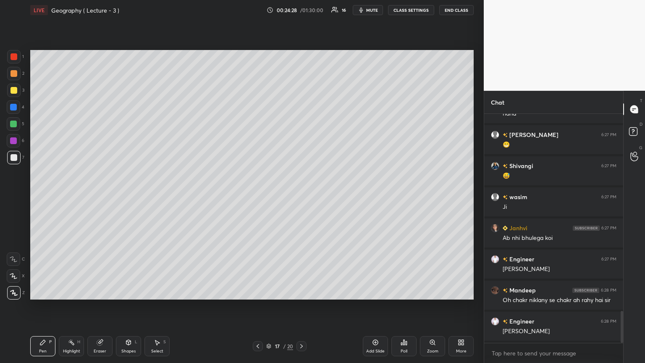
scroll to position [1450, 0]
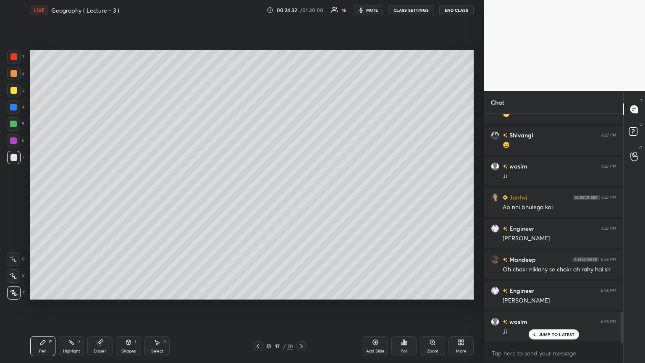
click at [259, 197] on icon at bounding box center [258, 346] width 7 height 7
click at [301, 197] on icon at bounding box center [375, 342] width 7 height 7
click at [13, 142] on div at bounding box center [13, 140] width 7 height 7
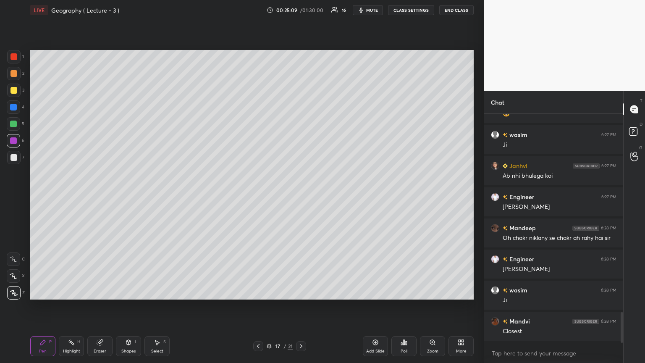
click at [13, 156] on div at bounding box center [14, 157] width 7 height 7
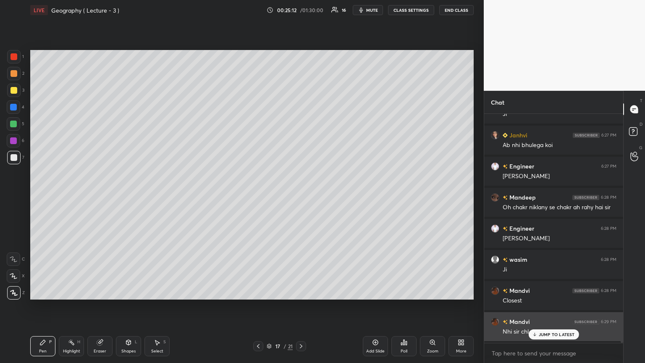
click at [301, 197] on div "JUMP TO LATEST" at bounding box center [554, 334] width 50 height 10
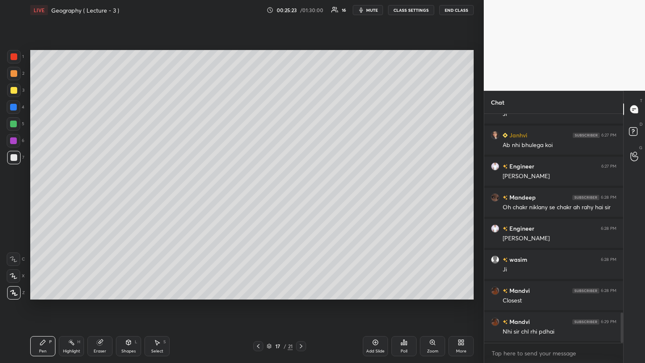
click at [15, 124] on div at bounding box center [13, 124] width 7 height 7
click at [13, 89] on div at bounding box center [14, 90] width 7 height 7
click at [15, 158] on div at bounding box center [14, 157] width 7 height 7
click at [11, 139] on div at bounding box center [13, 140] width 7 height 7
click at [13, 56] on div at bounding box center [14, 56] width 7 height 7
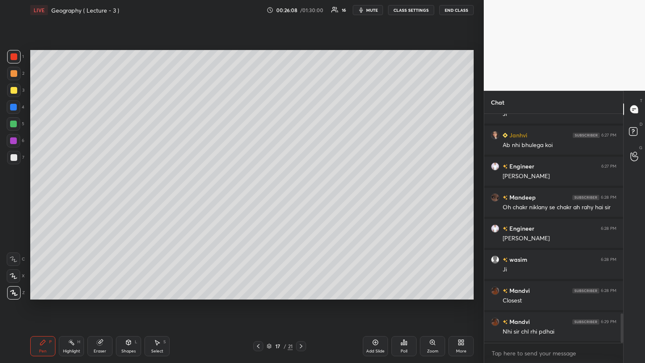
scroll to position [1544, 0]
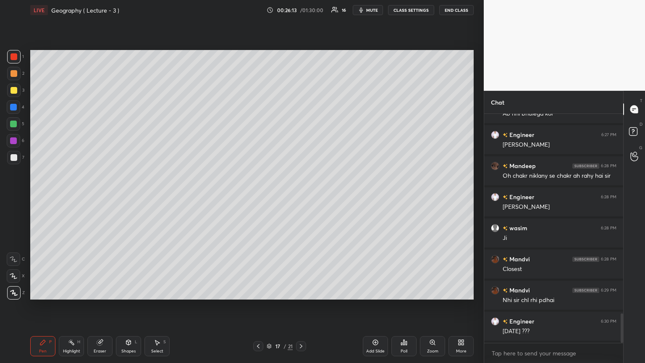
click at [102, 197] on div "Eraser" at bounding box center [100, 351] width 13 height 4
click at [52, 197] on div "Pen P" at bounding box center [42, 346] width 25 height 20
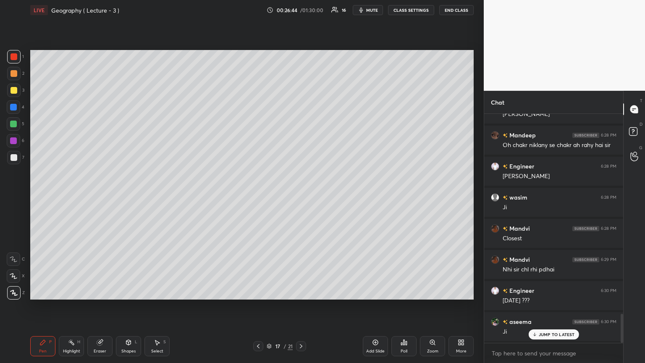
click at [301, 197] on icon at bounding box center [375, 342] width 7 height 7
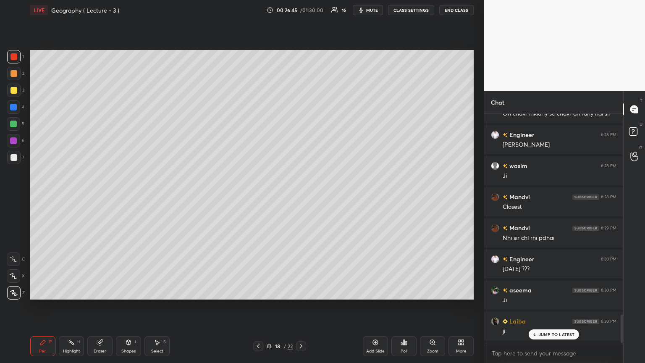
scroll to position [1637, 0]
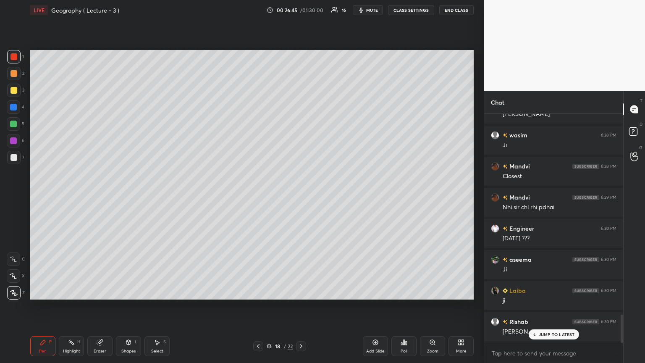
click at [16, 58] on div at bounding box center [14, 56] width 7 height 7
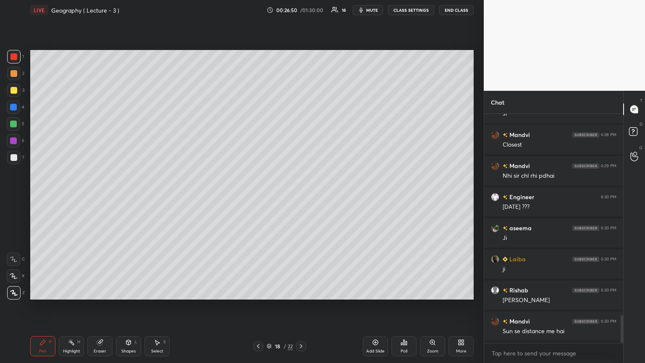
click at [257, 197] on icon at bounding box center [258, 346] width 7 height 7
click at [258, 197] on icon at bounding box center [258, 346] width 7 height 7
click at [301, 197] on icon at bounding box center [301, 346] width 7 height 7
click at [13, 109] on div at bounding box center [13, 107] width 7 height 7
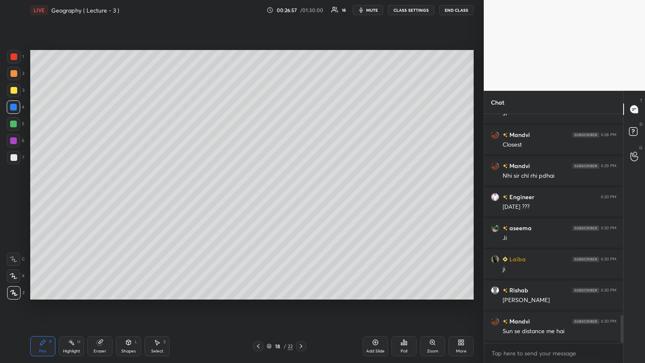
click at [133, 197] on div "Shapes L" at bounding box center [128, 346] width 25 height 20
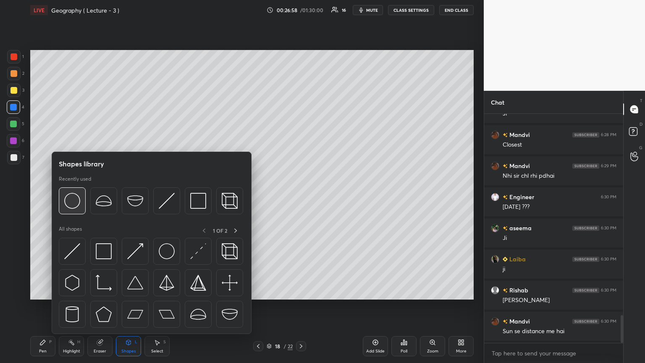
click at [73, 197] on img at bounding box center [72, 201] width 16 height 16
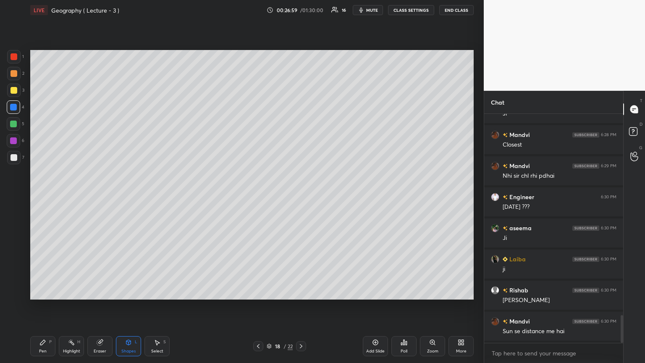
scroll to position [1677, 0]
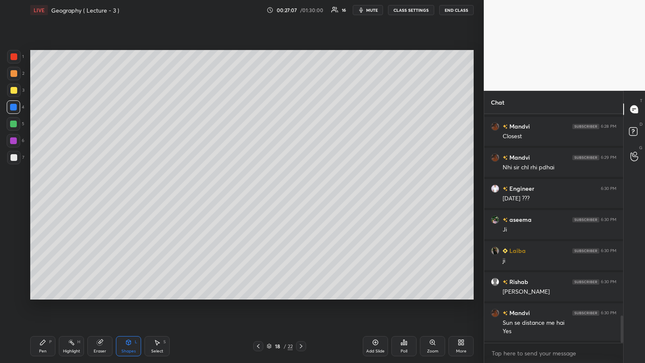
click at [13, 155] on div at bounding box center [14, 157] width 7 height 7
click at [50, 197] on div "Pen P" at bounding box center [42, 346] width 25 height 20
click at [12, 106] on div at bounding box center [13, 107] width 7 height 7
click at [13, 160] on div at bounding box center [14, 157] width 7 height 7
click at [13, 142] on div at bounding box center [13, 140] width 7 height 7
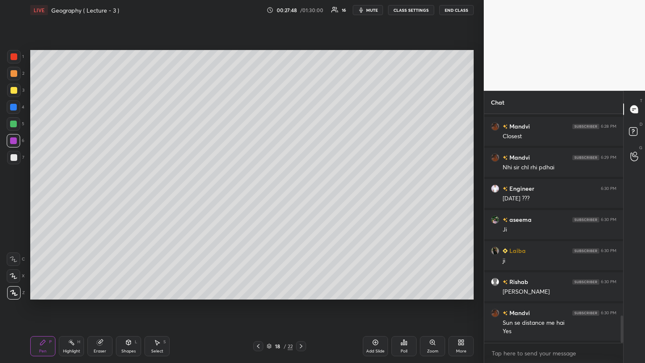
click at [301, 197] on icon at bounding box center [375, 342] width 7 height 7
click at [15, 156] on div at bounding box center [14, 157] width 7 height 7
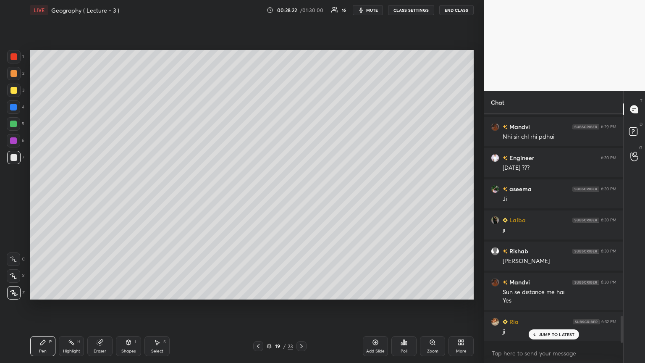
click at [12, 141] on div at bounding box center [13, 140] width 7 height 7
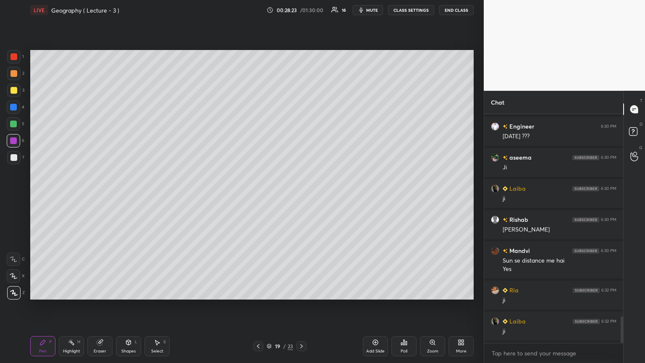
scroll to position [1770, 0]
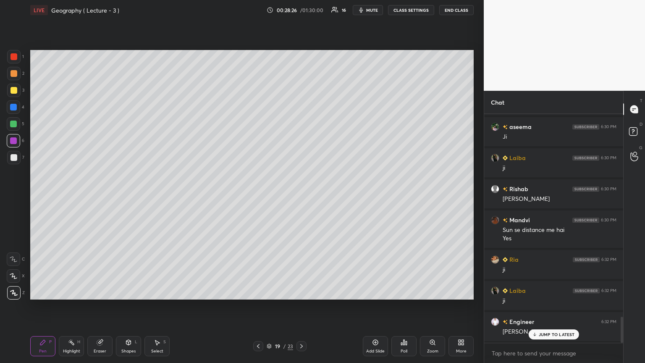
click at [16, 155] on div at bounding box center [14, 157] width 7 height 7
click at [255, 197] on icon at bounding box center [258, 346] width 7 height 7
click at [256, 197] on icon at bounding box center [258, 346] width 7 height 7
click at [301, 197] on icon at bounding box center [301, 346] width 7 height 7
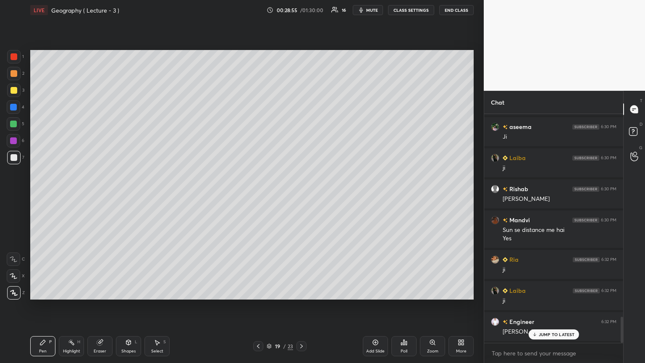
scroll to position [1778, 0]
click at [257, 197] on icon at bounding box center [258, 346] width 3 height 4
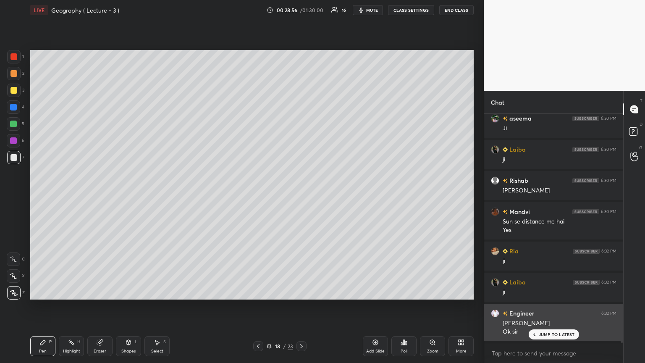
click at [301, 197] on div "JUMP TO LATEST" at bounding box center [554, 334] width 50 height 10
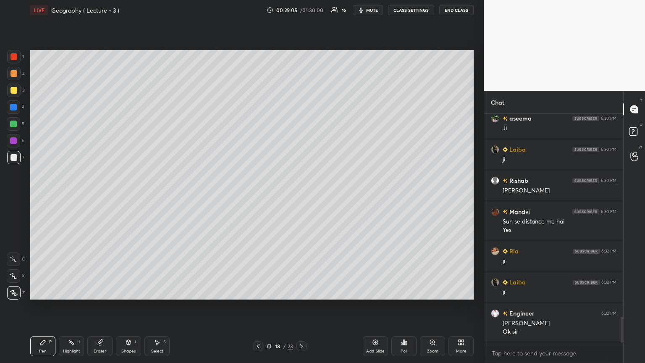
click at [301, 197] on icon at bounding box center [301, 346] width 7 height 7
click at [301, 197] on icon at bounding box center [375, 342] width 7 height 7
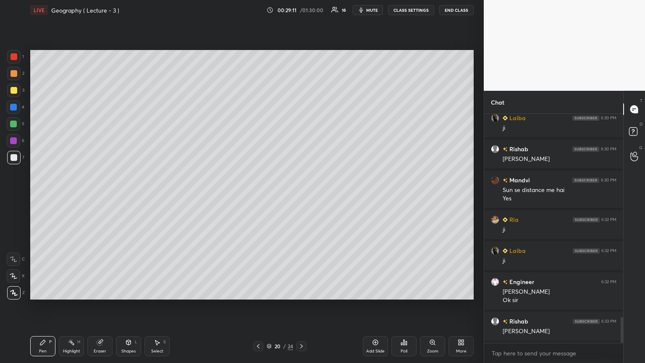
click at [15, 56] on div at bounding box center [14, 56] width 7 height 7
click at [15, 157] on div at bounding box center [14, 157] width 7 height 7
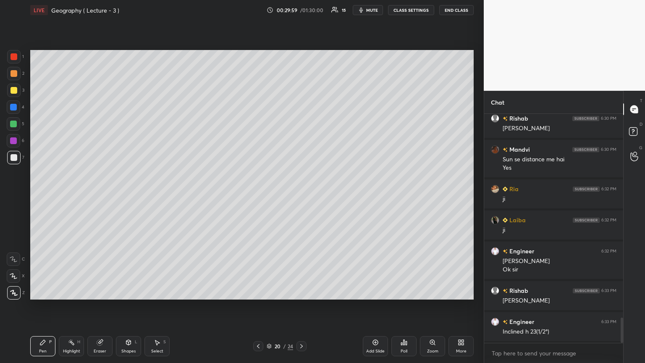
click at [301, 197] on div "Add Slide" at bounding box center [375, 346] width 25 height 20
click at [124, 197] on div "Shapes L" at bounding box center [128, 346] width 25 height 20
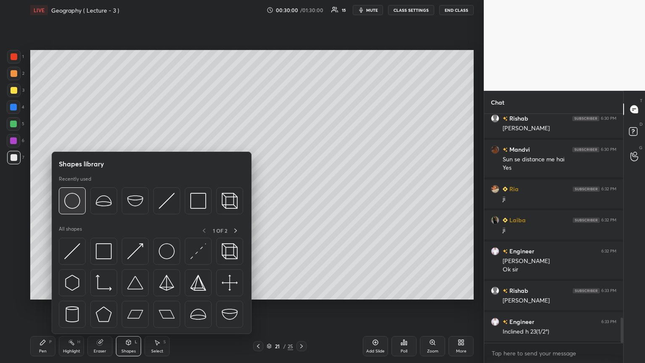
click at [70, 197] on img at bounding box center [72, 201] width 16 height 16
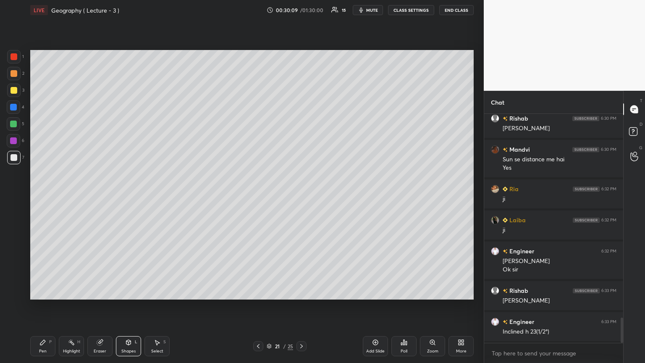
scroll to position [1879, 0]
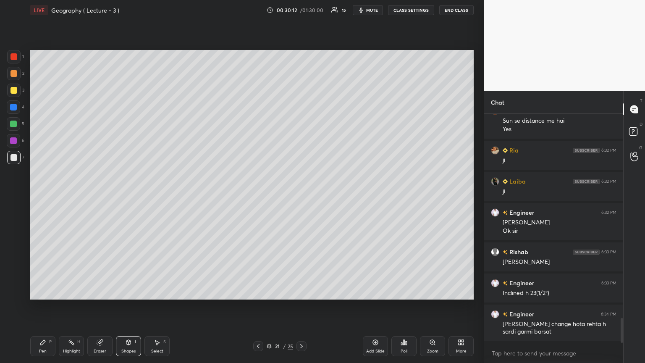
click at [101, 197] on div "Eraser" at bounding box center [99, 346] width 25 height 20
click at [45, 197] on div "Pen P" at bounding box center [42, 346] width 25 height 20
click at [103, 197] on div "Eraser" at bounding box center [100, 351] width 13 height 4
click at [11, 197] on span "Erase all" at bounding box center [13, 293] width 13 height 6
click at [125, 197] on div "Shapes L" at bounding box center [128, 346] width 25 height 20
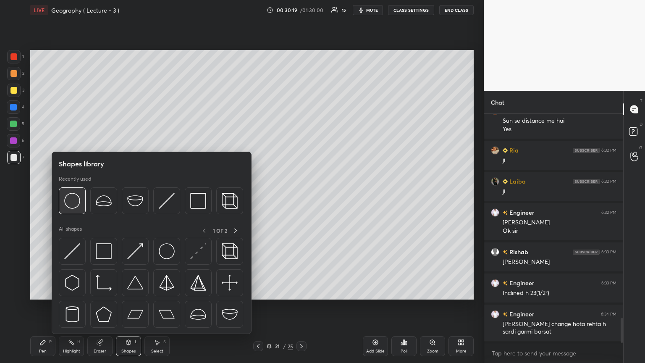
click at [74, 197] on img at bounding box center [72, 201] width 16 height 16
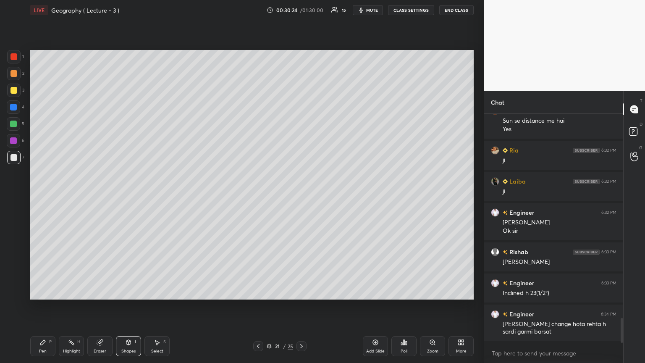
click at [12, 108] on div at bounding box center [13, 107] width 7 height 7
click at [45, 197] on div "Pen P" at bounding box center [42, 346] width 25 height 20
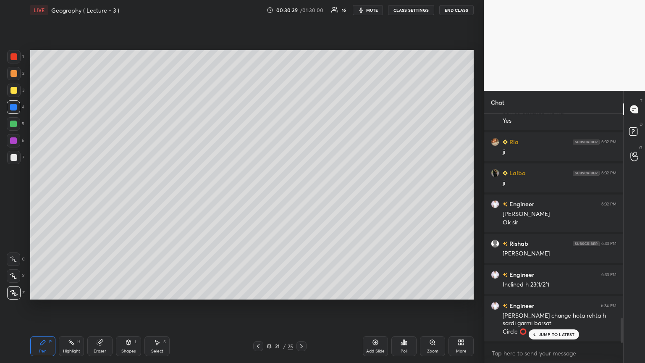
click at [129, 197] on div "Shapes" at bounding box center [128, 351] width 14 height 4
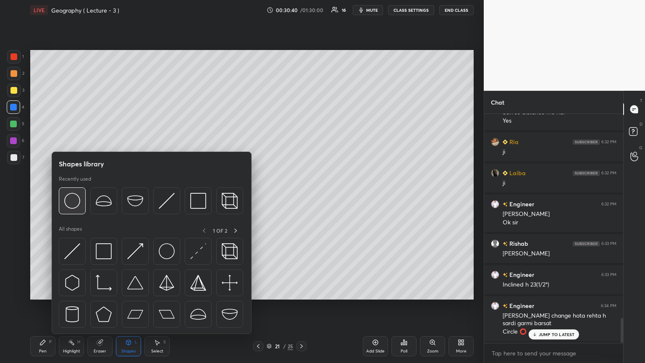
click at [71, 197] on img at bounding box center [72, 201] width 16 height 16
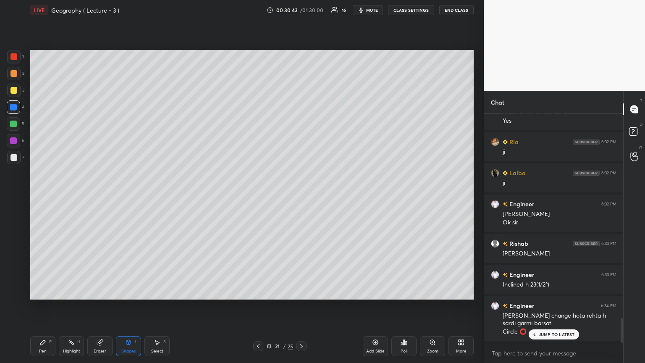
click at [42, 197] on div "Pen P" at bounding box center [42, 346] width 25 height 20
click at [12, 121] on div at bounding box center [13, 124] width 7 height 7
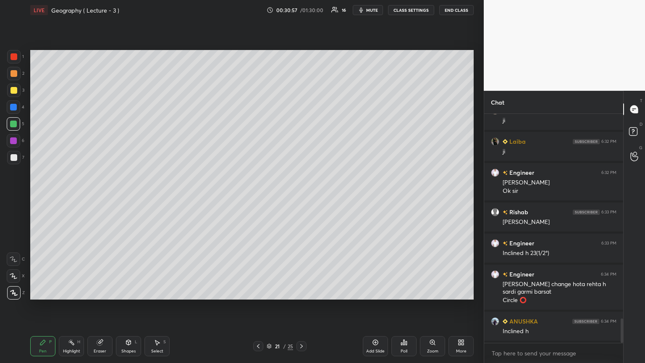
click at [105, 197] on div "Eraser" at bounding box center [99, 346] width 25 height 20
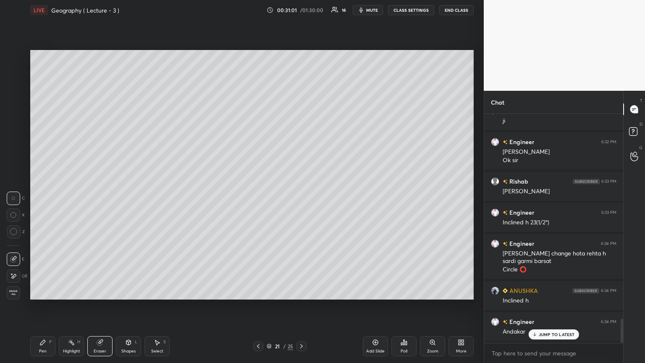
click at [42, 197] on icon at bounding box center [42, 342] width 7 height 7
click at [129, 197] on div "Shapes L" at bounding box center [128, 346] width 25 height 20
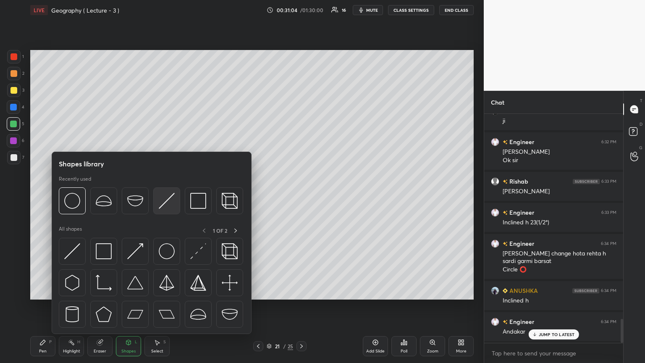
click at [160, 197] on img at bounding box center [167, 201] width 16 height 16
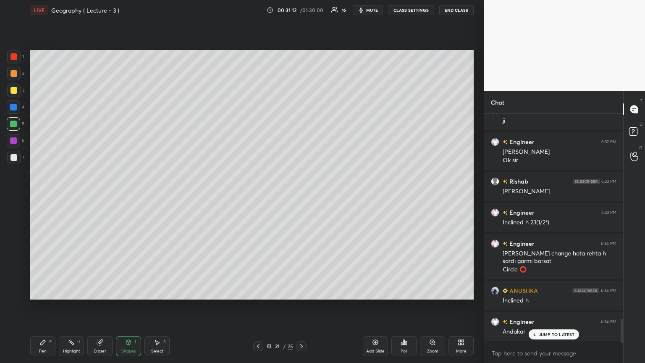
click at [13, 88] on div at bounding box center [14, 90] width 7 height 7
click at [13, 156] on div at bounding box center [14, 157] width 7 height 7
click at [45, 197] on div "Pen P" at bounding box center [42, 346] width 25 height 20
click at [12, 87] on div at bounding box center [14, 90] width 7 height 7
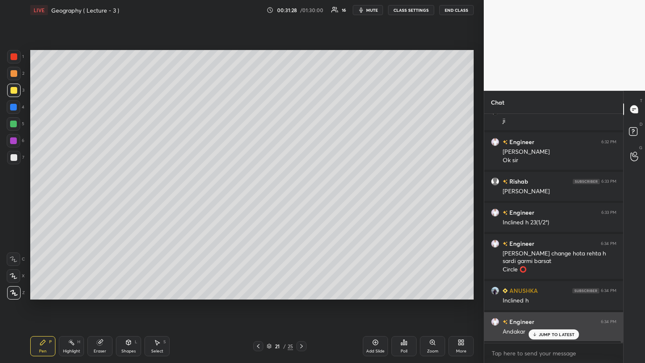
click at [301, 197] on p "JUMP TO LATEST" at bounding box center [557, 334] width 36 height 5
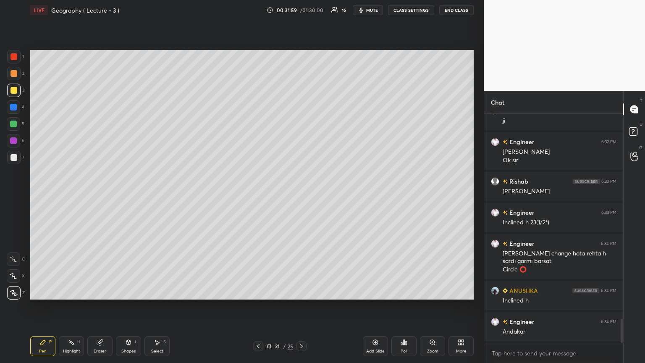
click at [258, 197] on icon at bounding box center [258, 346] width 7 height 7
click at [301, 197] on icon at bounding box center [375, 342] width 5 height 5
click at [14, 55] on div at bounding box center [14, 56] width 7 height 7
click at [15, 157] on div at bounding box center [14, 157] width 7 height 7
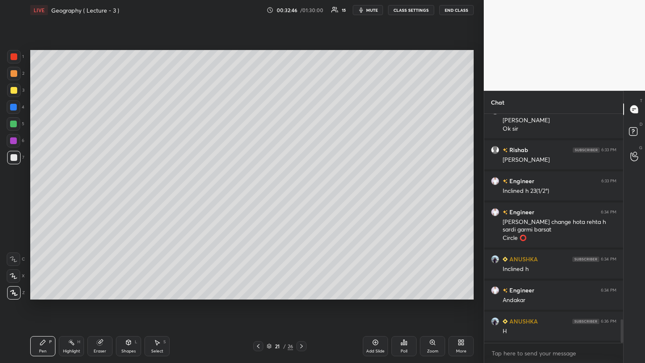
click at [124, 197] on div "Shapes L" at bounding box center [128, 346] width 25 height 20
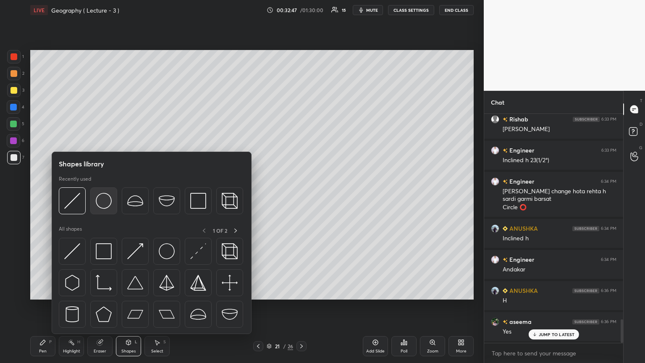
click at [105, 197] on img at bounding box center [104, 201] width 16 height 16
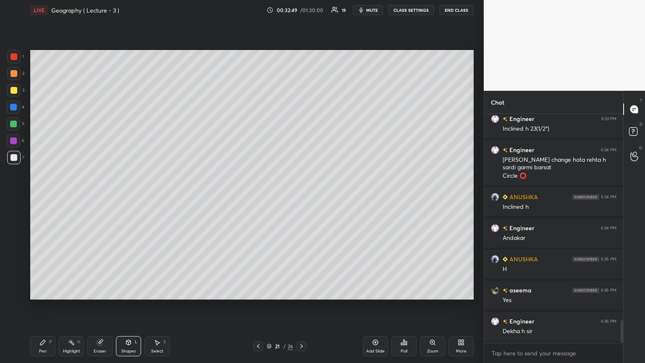
scroll to position [2074, 0]
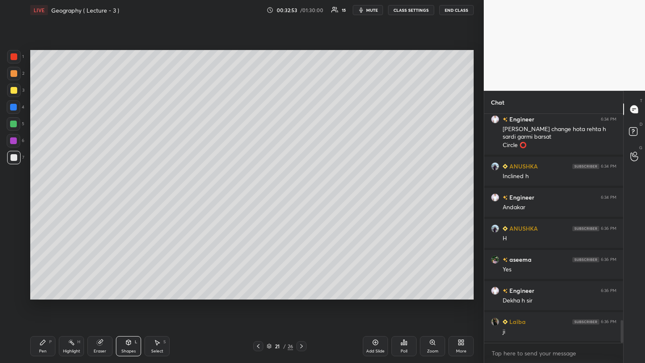
click at [12, 108] on div at bounding box center [13, 107] width 7 height 7
click at [127, 197] on icon at bounding box center [128, 342] width 7 height 7
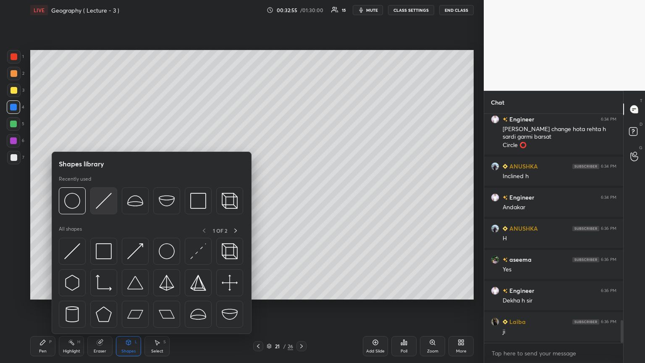
click at [105, 195] on img at bounding box center [104, 201] width 16 height 16
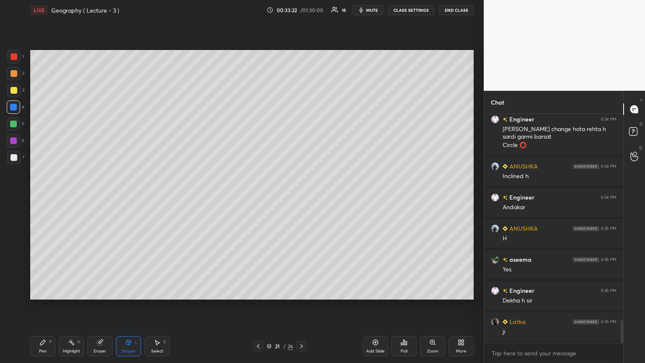
scroll to position [2105, 0]
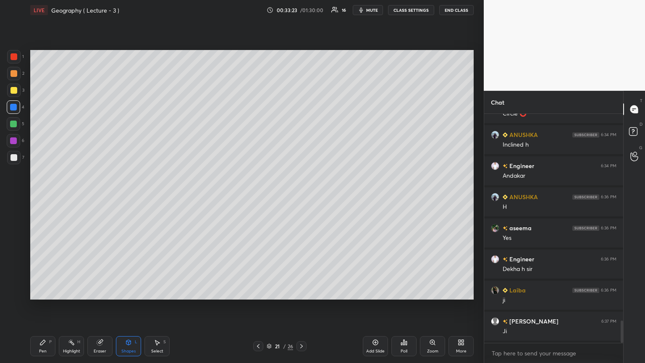
click at [12, 91] on div at bounding box center [14, 90] width 7 height 7
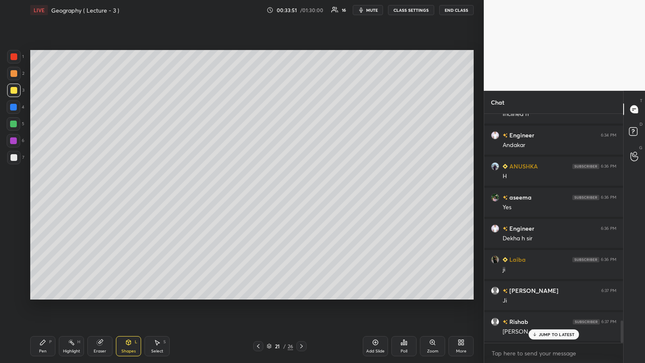
scroll to position [2156, 0]
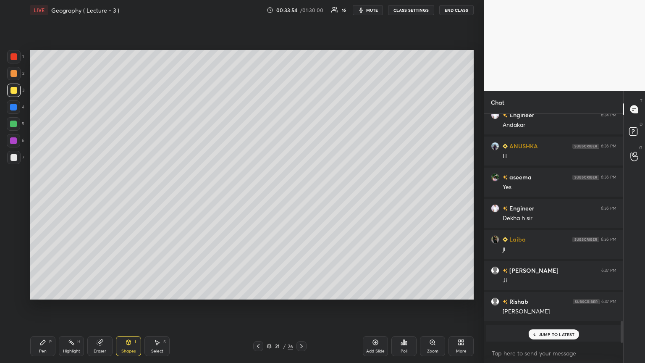
click at [301, 197] on p "JUMP TO LATEST" at bounding box center [557, 334] width 36 height 5
click at [42, 197] on icon at bounding box center [42, 342] width 5 height 5
click at [13, 108] on div at bounding box center [13, 107] width 7 height 7
click at [13, 156] on div at bounding box center [14, 157] width 7 height 7
click at [301, 197] on icon at bounding box center [375, 342] width 7 height 7
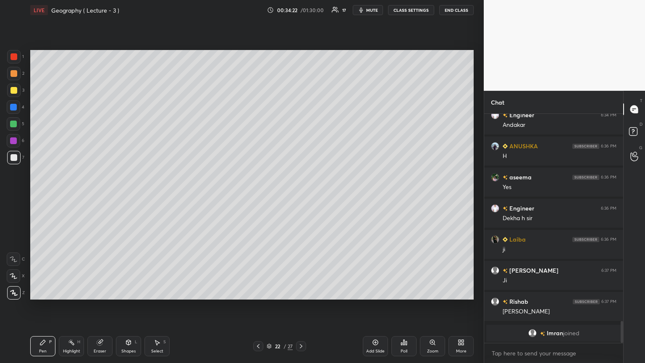
scroll to position [2166, 0]
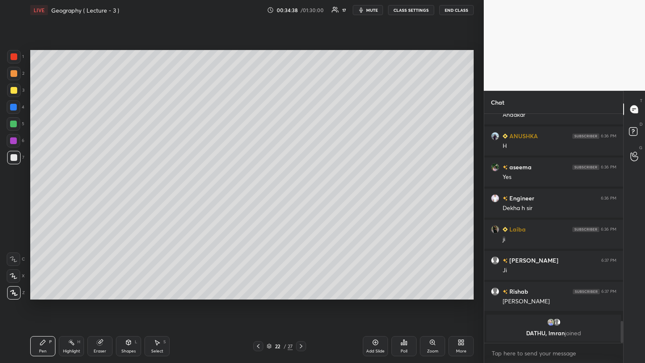
click at [258, 197] on icon at bounding box center [258, 346] width 7 height 7
click at [301, 197] on icon at bounding box center [301, 346] width 7 height 7
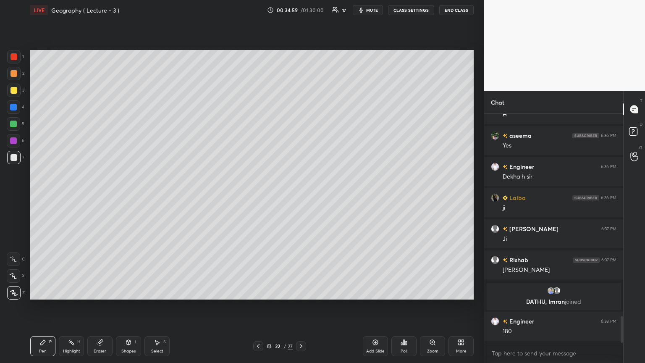
click at [258, 197] on icon at bounding box center [258, 346] width 7 height 7
click at [15, 106] on div at bounding box center [13, 107] width 7 height 7
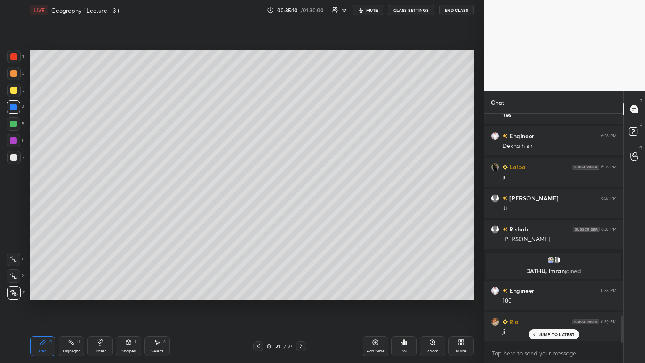
click at [14, 53] on div at bounding box center [14, 56] width 7 height 7
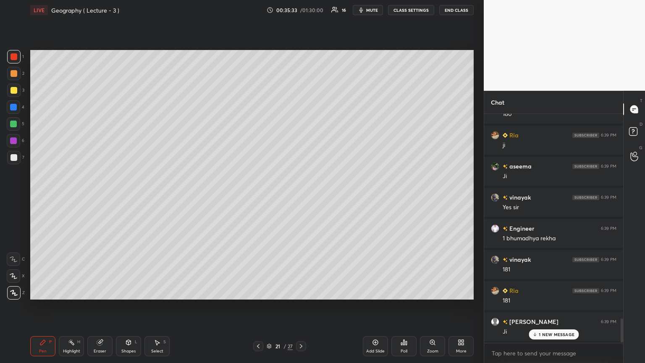
scroll to position [1966, 0]
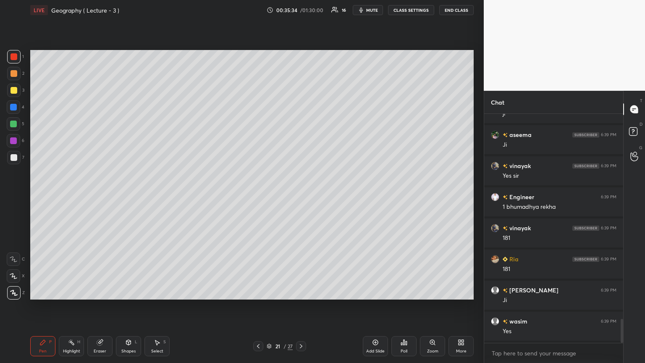
click at [299, 197] on icon at bounding box center [301, 346] width 7 height 7
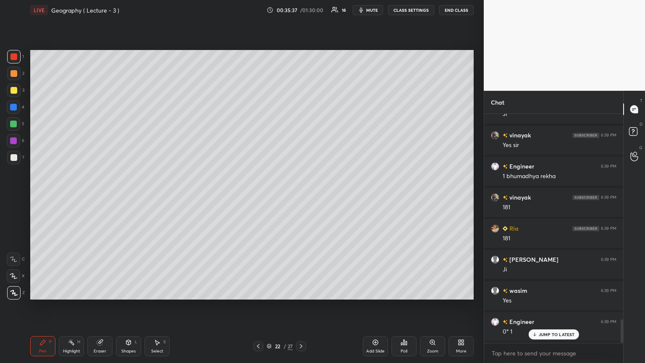
scroll to position [2028, 0]
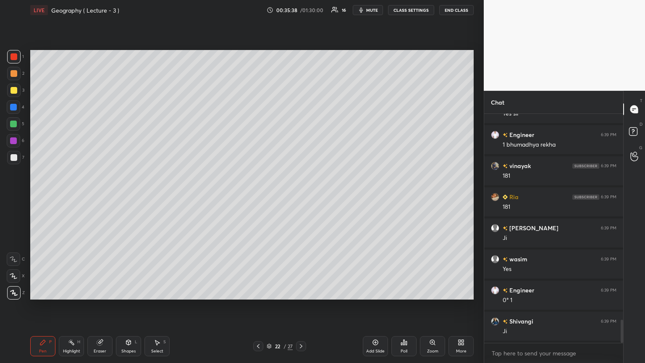
click at [13, 158] on div at bounding box center [14, 157] width 7 height 7
click at [15, 123] on div at bounding box center [13, 124] width 7 height 7
click at [301, 197] on icon at bounding box center [375, 342] width 7 height 7
click at [301, 11] on icon "button" at bounding box center [362, 10] width 4 height 5
click at [301, 9] on button "unmute" at bounding box center [368, 10] width 30 height 10
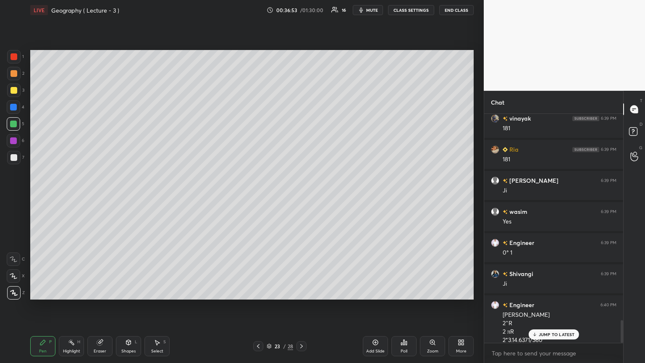
scroll to position [2084, 0]
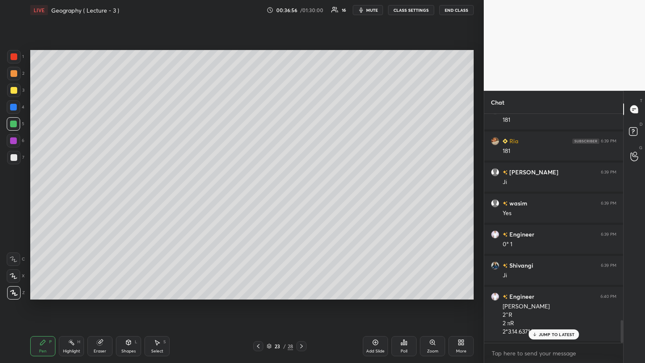
click at [257, 197] on icon at bounding box center [258, 346] width 7 height 7
click at [301, 197] on icon at bounding box center [301, 346] width 7 height 7
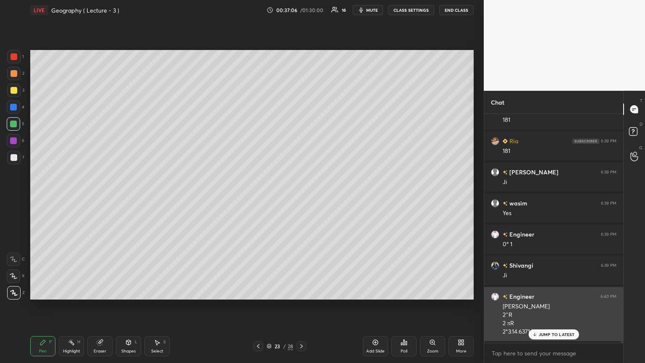
click at [301, 197] on p "JUMP TO LATEST" at bounding box center [557, 334] width 36 height 5
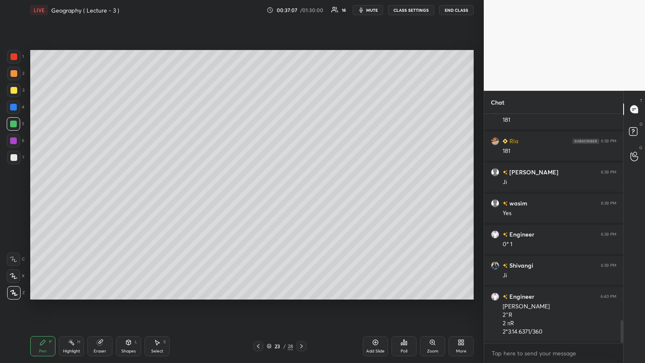
click at [258, 197] on icon at bounding box center [258, 346] width 3 height 4
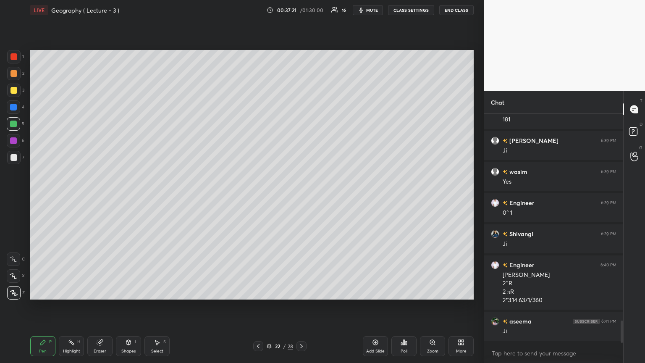
click at [301, 197] on icon at bounding box center [375, 342] width 7 height 7
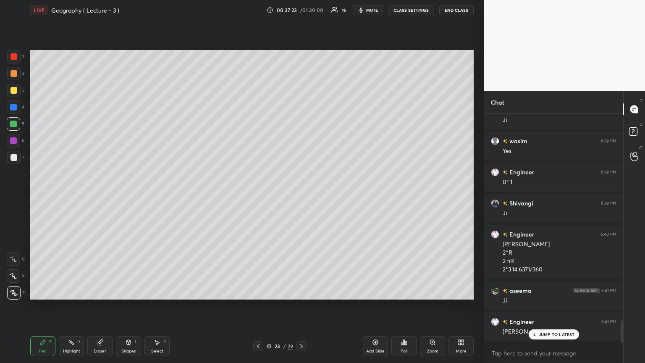
click at [15, 153] on div at bounding box center [13, 157] width 13 height 13
click at [11, 140] on div at bounding box center [13, 140] width 7 height 7
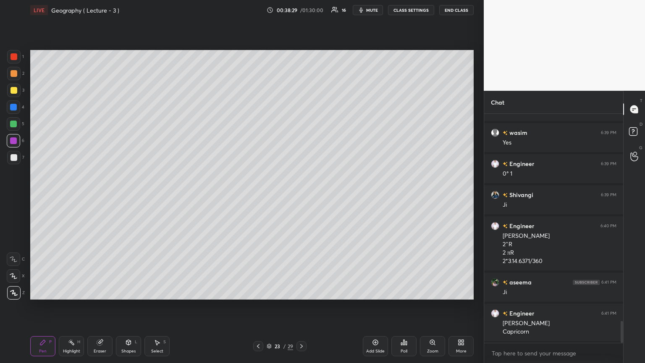
scroll to position [2186, 0]
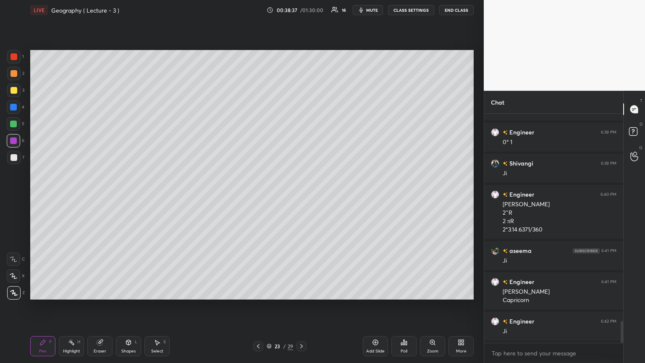
click at [301, 197] on icon at bounding box center [375, 342] width 5 height 5
click at [11, 105] on div at bounding box center [13, 107] width 7 height 7
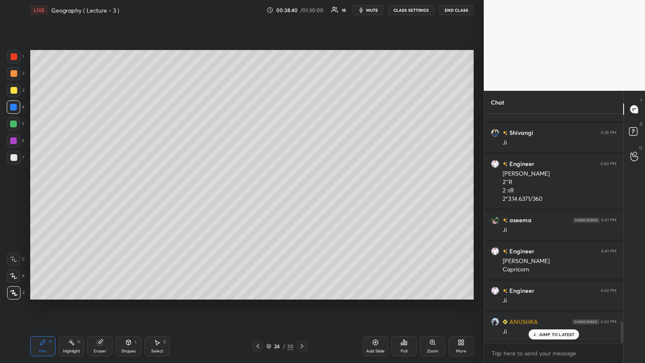
click at [130, 197] on div "Shapes L" at bounding box center [128, 346] width 25 height 20
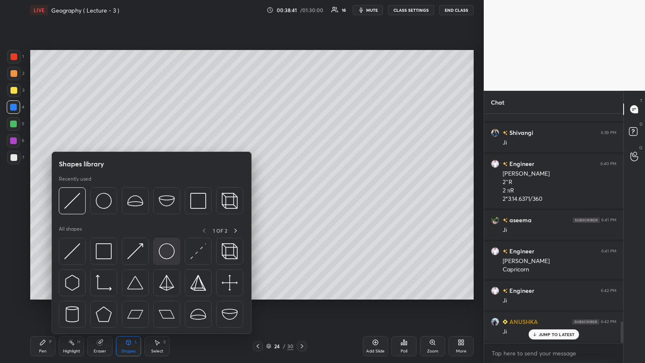
click at [163, 197] on img at bounding box center [167, 251] width 16 height 16
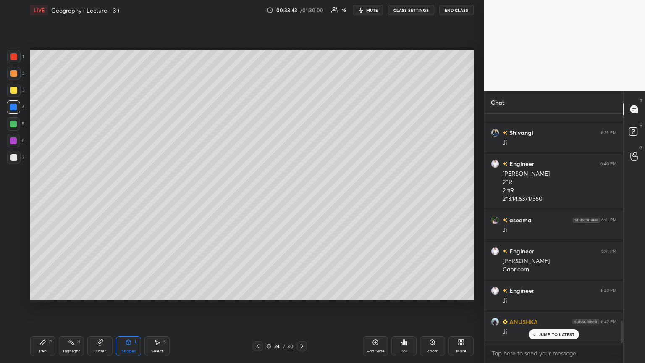
click at [41, 197] on div "Pen P" at bounding box center [42, 346] width 25 height 20
click at [12, 123] on div at bounding box center [13, 124] width 7 height 7
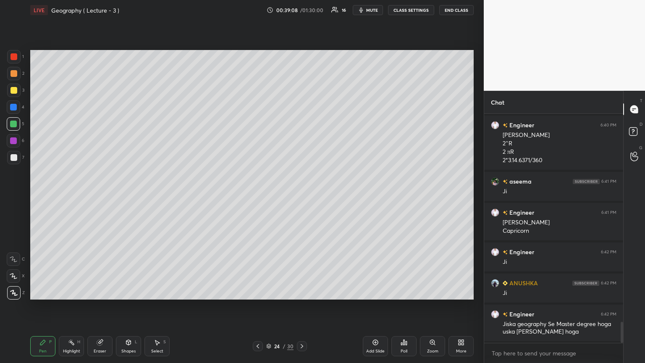
click at [258, 197] on icon at bounding box center [258, 346] width 3 height 4
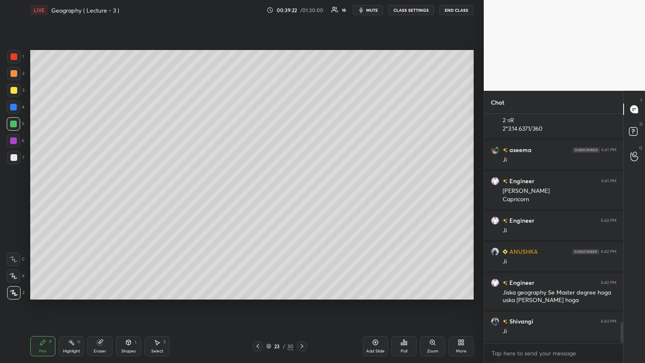
click at [257, 197] on icon at bounding box center [258, 346] width 7 height 7
click at [257, 197] on icon at bounding box center [258, 346] width 3 height 4
click at [301, 197] on icon at bounding box center [302, 346] width 7 height 7
click at [299, 197] on div "Pen P Highlight H Eraser Shapes L Select S 22 / 30 Add Slide Poll Zoom More" at bounding box center [252, 346] width 444 height 34
click at [300, 197] on div "Pen P Highlight H Eraser Shapes L Select S 22 / 30 Add Slide Poll Zoom More" at bounding box center [252, 346] width 444 height 34
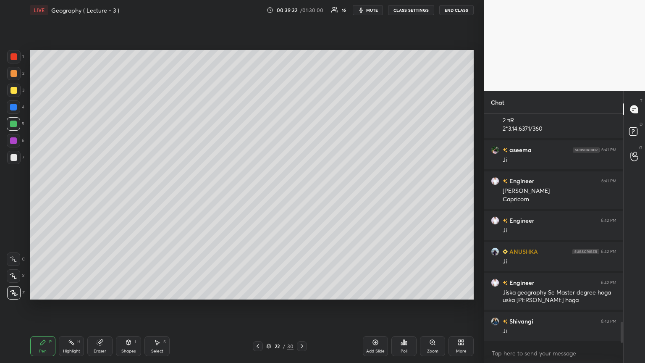
click at [300, 197] on icon at bounding box center [302, 346] width 7 height 7
click at [259, 197] on icon at bounding box center [258, 346] width 3 height 4
click at [258, 197] on div "Pen P Highlight H Eraser Shapes L Select S 22 / 30 Add Slide Poll Zoom More" at bounding box center [252, 346] width 444 height 34
click at [257, 197] on icon at bounding box center [258, 346] width 3 height 4
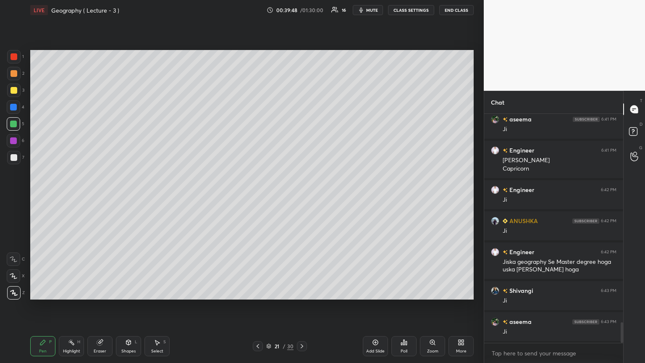
click at [301, 197] on icon at bounding box center [302, 346] width 7 height 7
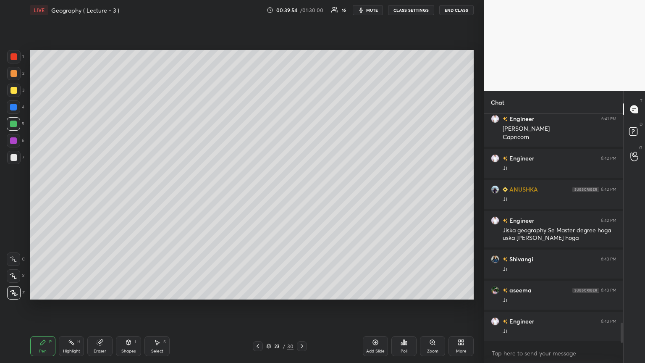
click at [301, 197] on div at bounding box center [302, 346] width 10 height 10
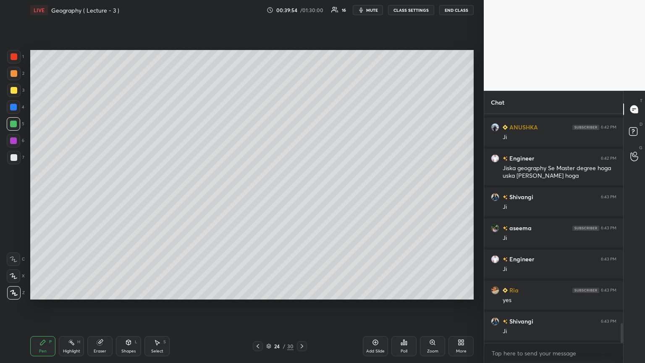
click at [301, 197] on icon at bounding box center [302, 346] width 7 height 7
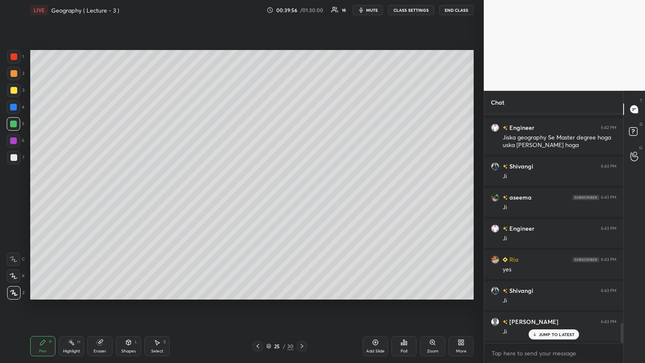
click at [301, 197] on div "Add Slide" at bounding box center [375, 346] width 25 height 20
click at [23, 55] on div "1" at bounding box center [15, 56] width 17 height 13
click at [17, 55] on div at bounding box center [13, 56] width 13 height 13
click at [14, 156] on div at bounding box center [14, 157] width 7 height 7
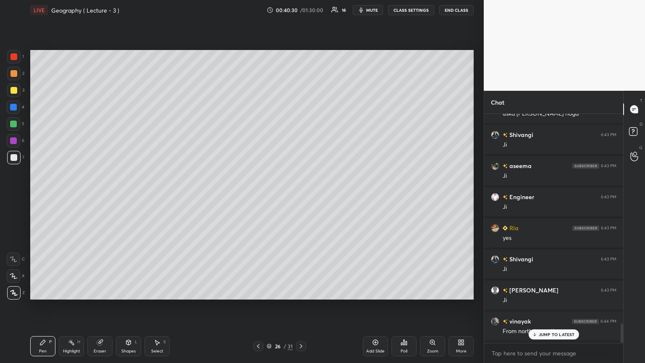
scroll to position [2504, 0]
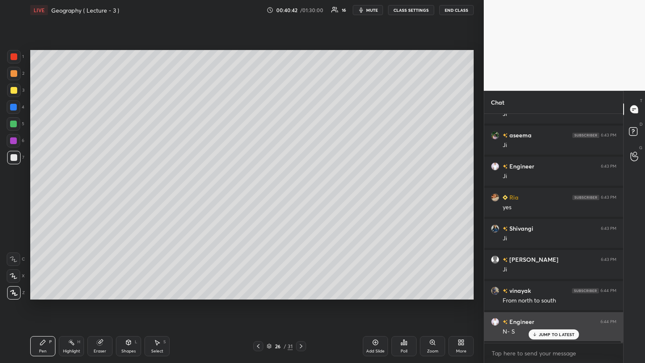
click at [301, 197] on p "JUMP TO LATEST" at bounding box center [557, 334] width 36 height 5
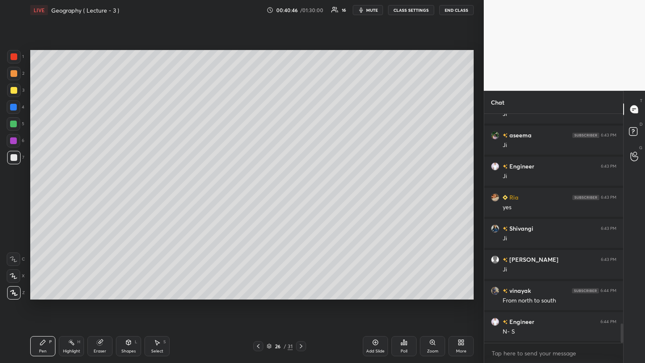
click at [301, 197] on div "Add Slide" at bounding box center [375, 346] width 25 height 20
click at [131, 197] on div "Shapes L" at bounding box center [128, 346] width 25 height 20
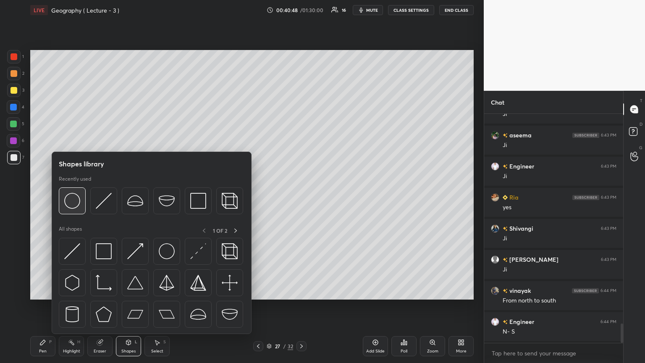
click at [77, 197] on img at bounding box center [72, 201] width 16 height 16
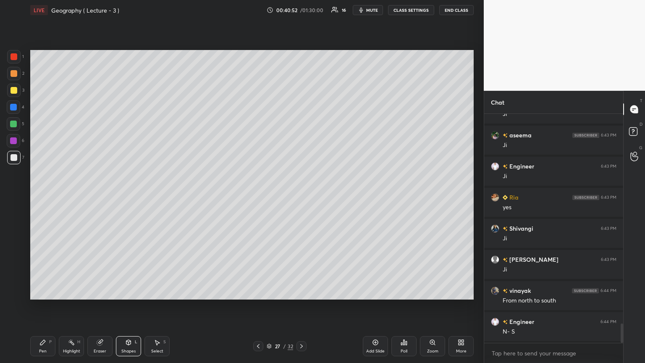
click at [14, 110] on div at bounding box center [13, 107] width 7 height 7
click at [47, 197] on div "Pen P" at bounding box center [42, 346] width 25 height 20
click at [125, 197] on div "Shapes L" at bounding box center [128, 346] width 25 height 20
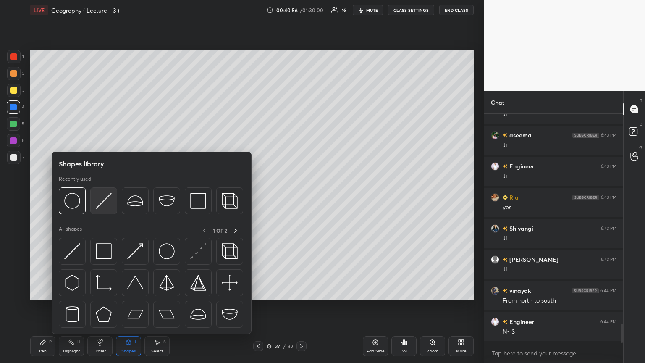
click at [107, 197] on img at bounding box center [104, 201] width 16 height 16
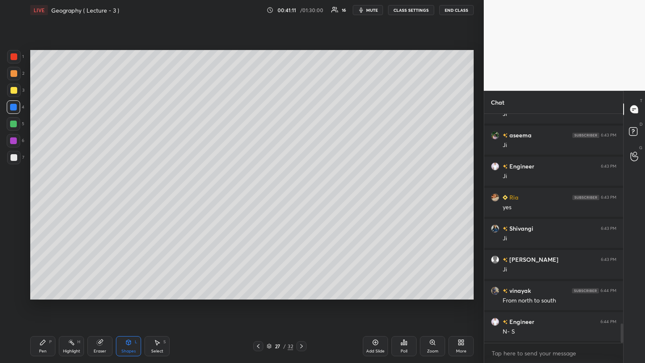
click at [100, 197] on div "Eraser" at bounding box center [99, 346] width 25 height 20
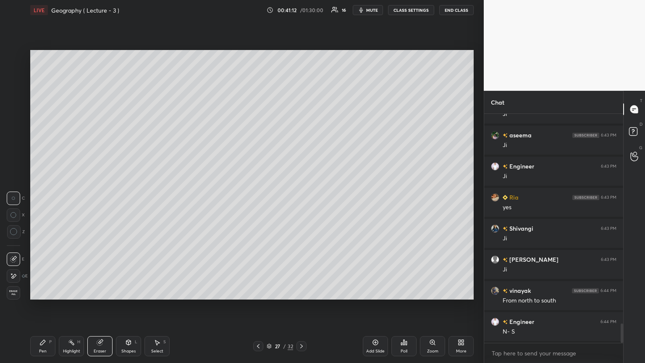
click at [13, 197] on span "Erase all" at bounding box center [13, 293] width 13 height 6
click at [128, 197] on icon at bounding box center [128, 342] width 5 height 5
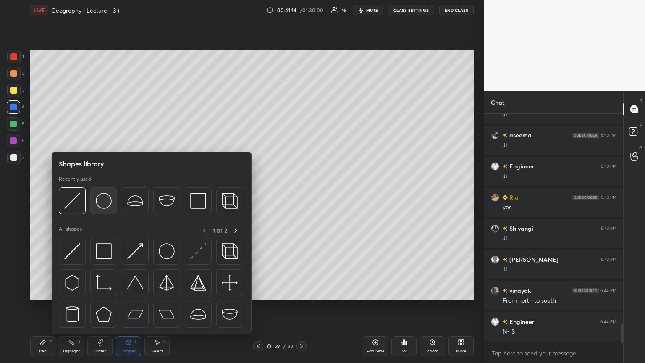
click at [104, 197] on img at bounding box center [104, 201] width 16 height 16
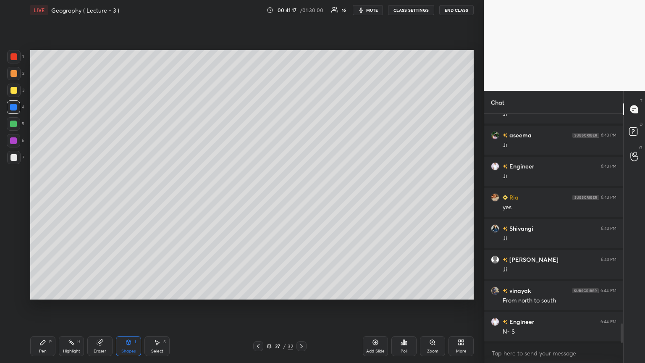
click at [42, 197] on icon at bounding box center [42, 342] width 7 height 7
click at [13, 90] on div at bounding box center [14, 90] width 7 height 7
click at [136, 197] on div "Shapes L" at bounding box center [128, 346] width 25 height 20
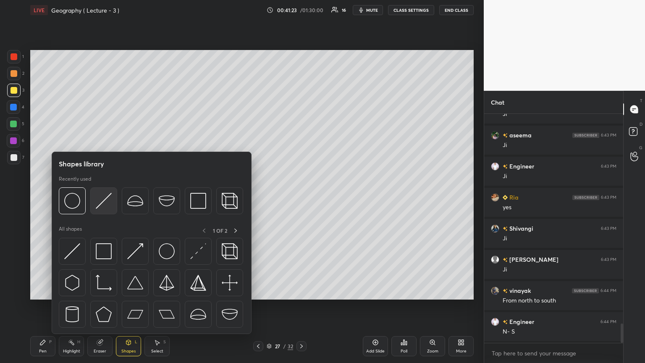
click at [104, 197] on img at bounding box center [104, 201] width 16 height 16
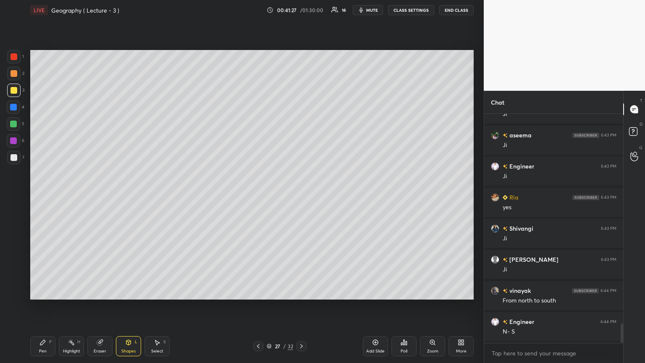
click at [44, 197] on icon at bounding box center [42, 342] width 7 height 7
click at [16, 122] on div at bounding box center [13, 124] width 7 height 7
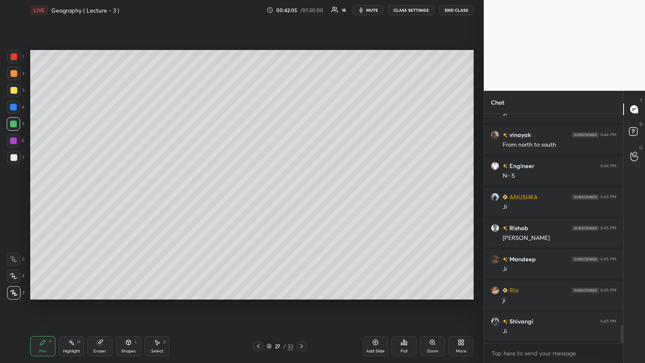
scroll to position [2690, 0]
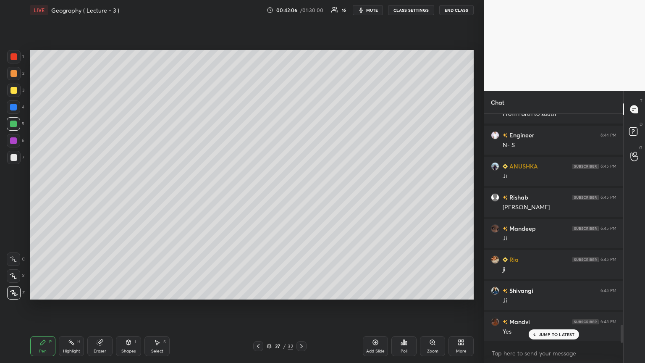
click at [258, 197] on icon at bounding box center [258, 346] width 3 height 4
click at [301, 197] on icon at bounding box center [375, 342] width 7 height 7
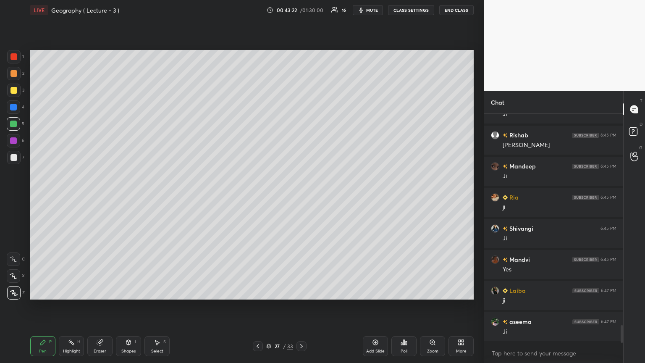
scroll to position [2784, 0]
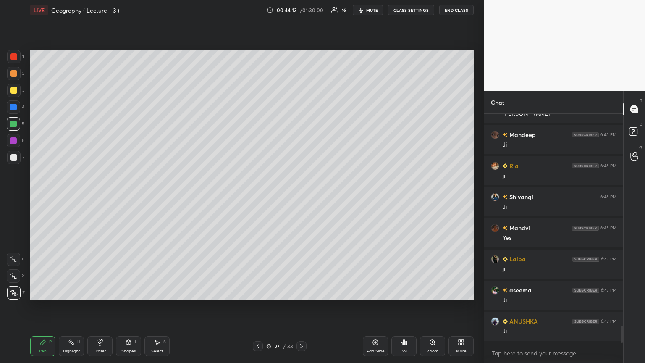
click at [301, 197] on icon at bounding box center [301, 346] width 7 height 7
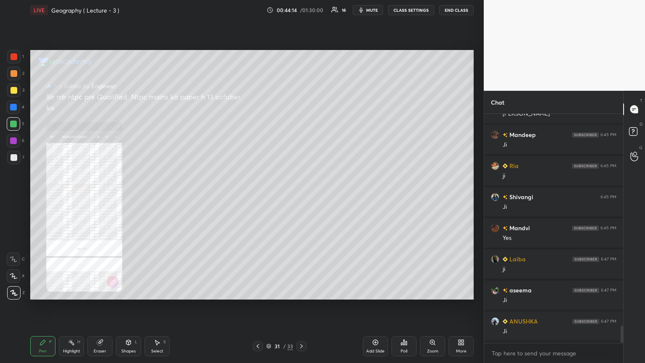
click at [301, 197] on icon at bounding box center [301, 346] width 7 height 7
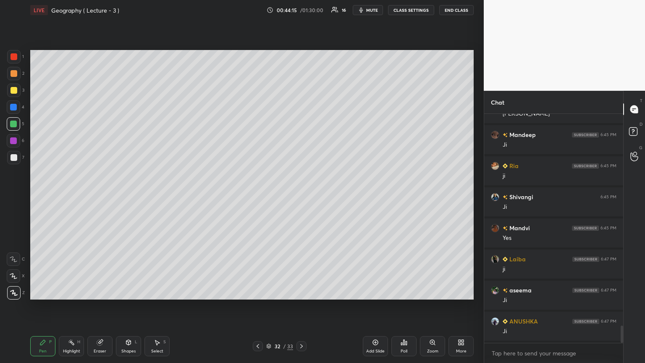
click at [299, 197] on icon at bounding box center [301, 346] width 7 height 7
click at [258, 197] on icon at bounding box center [258, 346] width 3 height 4
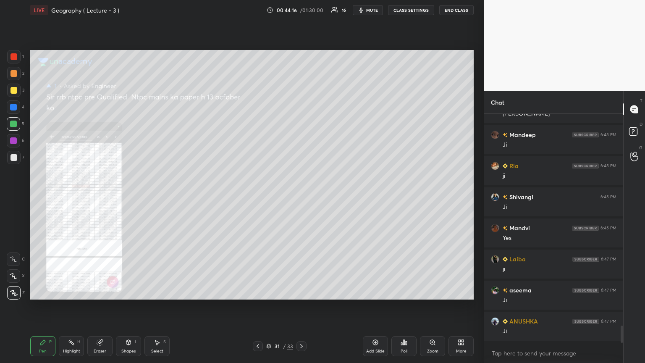
click at [258, 197] on icon at bounding box center [258, 346] width 7 height 7
click at [257, 197] on icon at bounding box center [258, 346] width 7 height 7
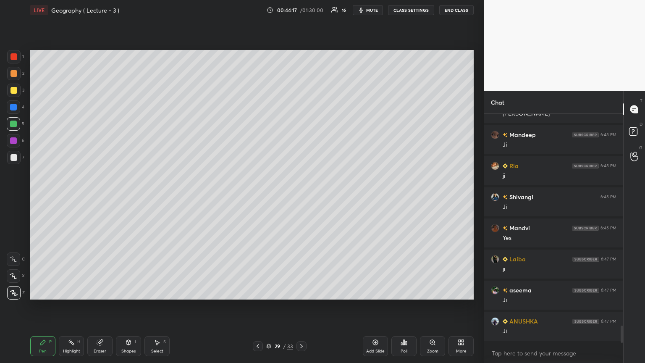
click at [257, 197] on icon at bounding box center [258, 346] width 7 height 7
click at [258, 197] on icon at bounding box center [258, 346] width 7 height 7
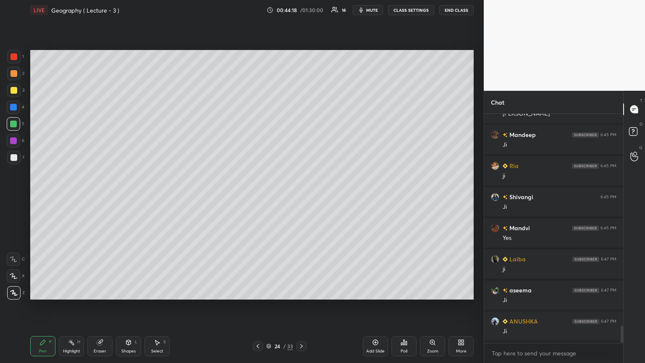
click at [257, 197] on icon at bounding box center [258, 346] width 7 height 7
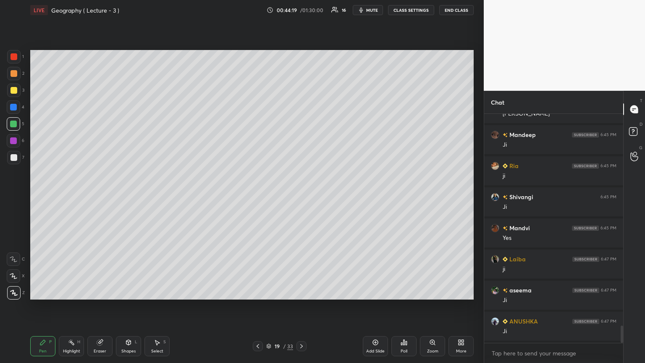
click at [257, 197] on icon at bounding box center [258, 346] width 7 height 7
click at [256, 197] on icon at bounding box center [258, 346] width 7 height 7
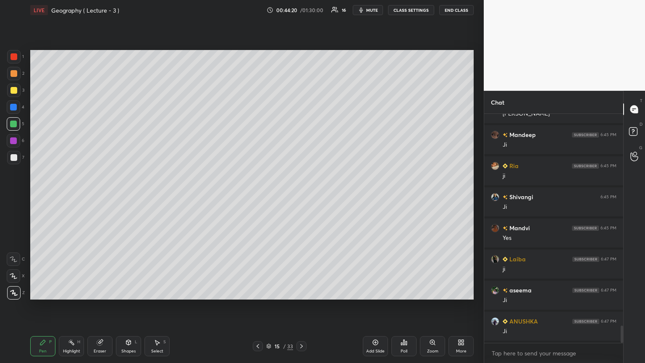
click at [256, 197] on icon at bounding box center [258, 346] width 7 height 7
click at [257, 197] on icon at bounding box center [258, 346] width 7 height 7
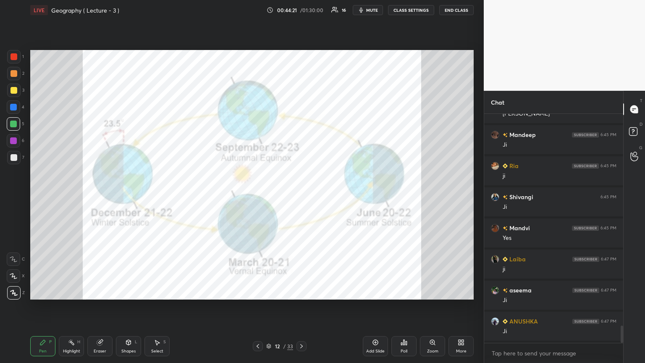
click at [257, 197] on icon at bounding box center [258, 346] width 7 height 7
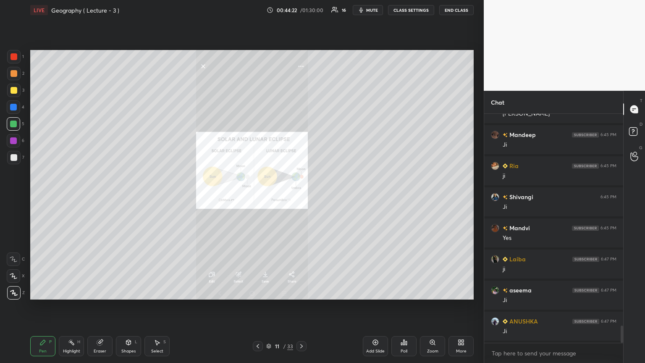
click at [256, 197] on icon at bounding box center [258, 346] width 7 height 7
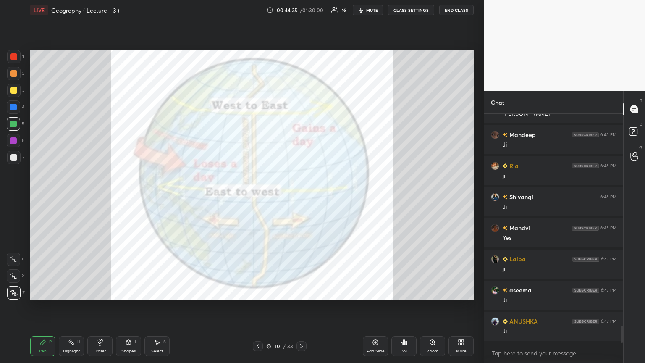
click at [11, 52] on div at bounding box center [13, 56] width 13 height 13
click at [257, 197] on icon at bounding box center [258, 346] width 7 height 7
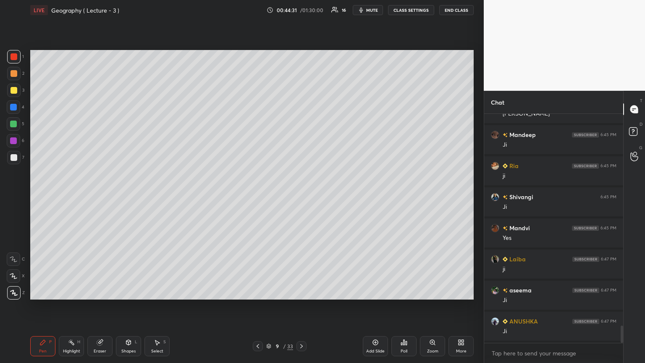
click at [260, 197] on icon at bounding box center [258, 346] width 7 height 7
click at [301, 197] on icon at bounding box center [301, 346] width 7 height 7
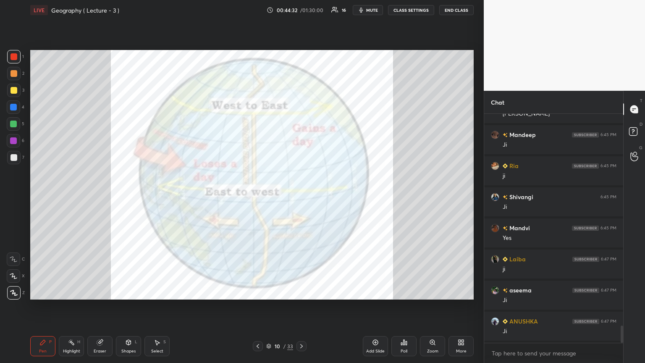
click at [301, 197] on icon at bounding box center [301, 346] width 7 height 7
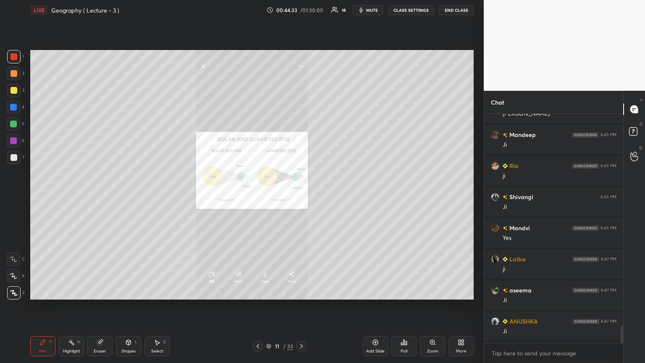
scroll to position [2823, 0]
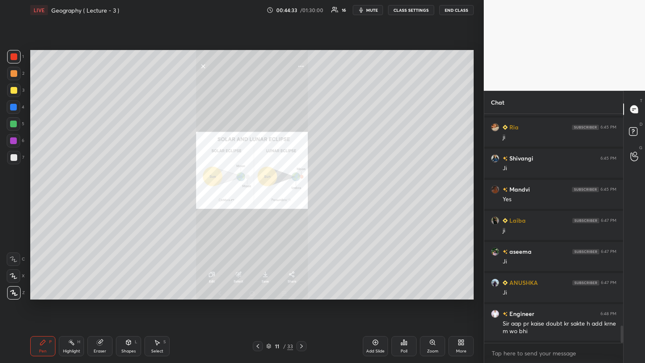
click at [255, 197] on icon at bounding box center [258, 346] width 7 height 7
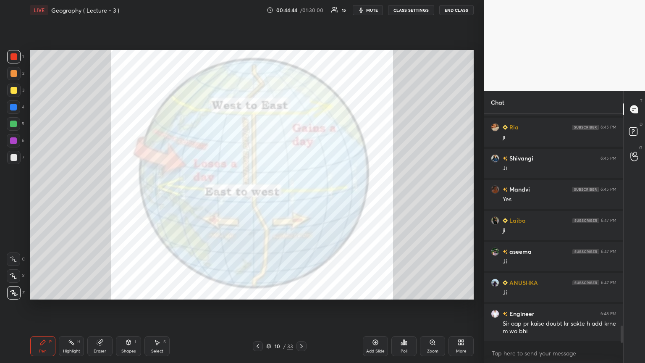
click at [301, 197] on icon at bounding box center [375, 342] width 7 height 7
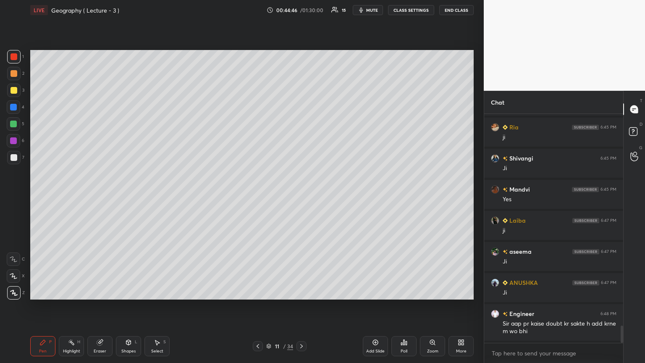
click at [128, 197] on div "Shapes L" at bounding box center [128, 346] width 25 height 20
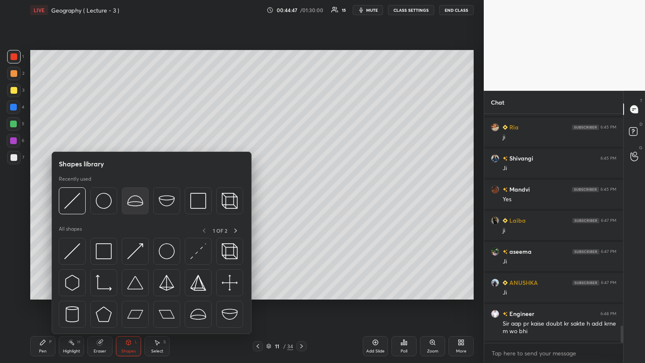
click at [139, 197] on img at bounding box center [135, 201] width 16 height 16
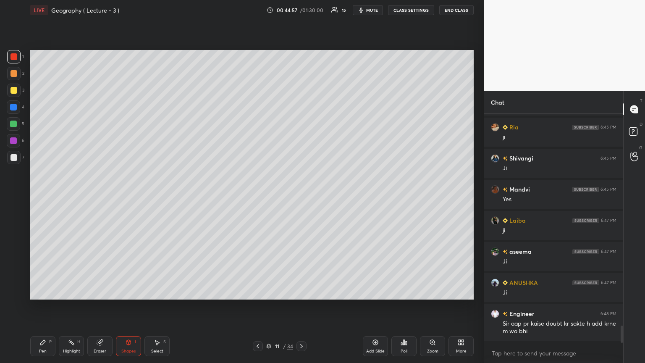
click at [99, 197] on div "Eraser" at bounding box center [99, 346] width 25 height 20
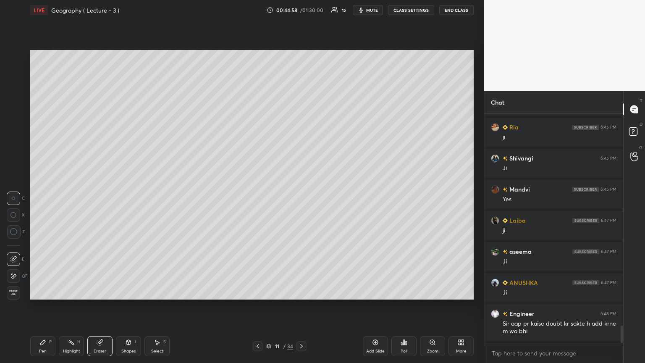
click at [12, 197] on span "Erase all" at bounding box center [13, 293] width 13 height 6
click at [129, 197] on icon at bounding box center [128, 341] width 5 height 1
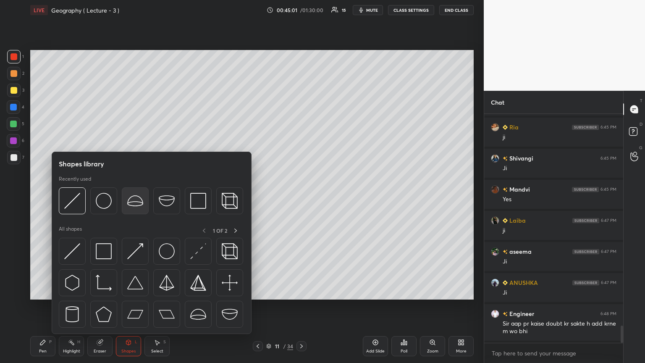
click at [138, 197] on img at bounding box center [135, 201] width 16 height 16
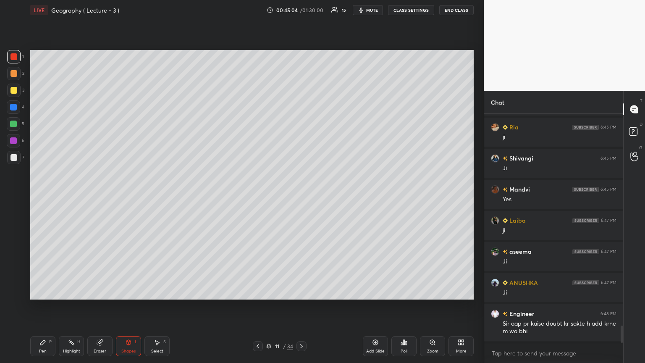
click at [127, 197] on icon at bounding box center [128, 342] width 7 height 7
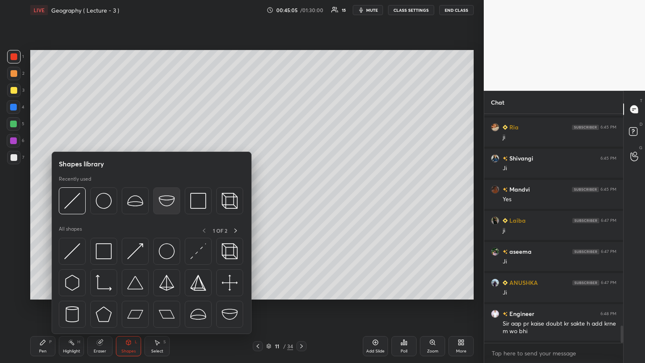
click at [164, 197] on img at bounding box center [167, 201] width 16 height 16
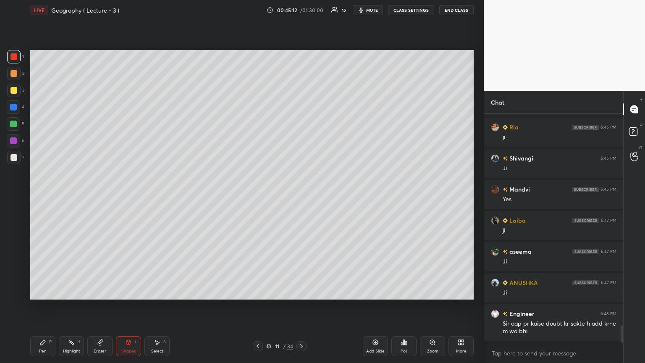
click at [11, 89] on div at bounding box center [14, 90] width 7 height 7
click at [124, 197] on div "Shapes L" at bounding box center [128, 346] width 25 height 20
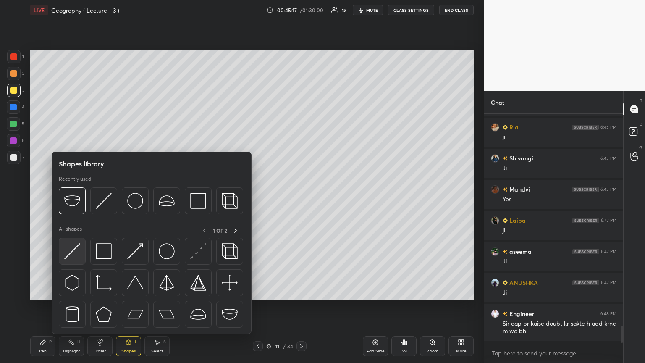
click at [76, 197] on img at bounding box center [72, 251] width 16 height 16
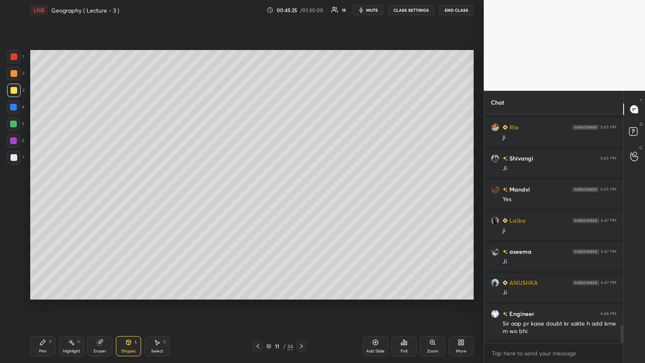
click at [47, 197] on div "Pen P" at bounding box center [42, 346] width 25 height 20
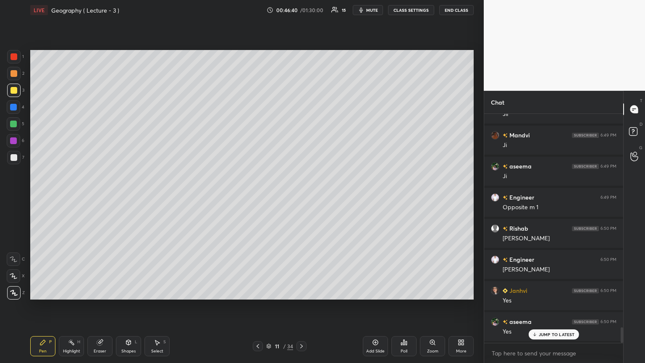
scroll to position [3196, 0]
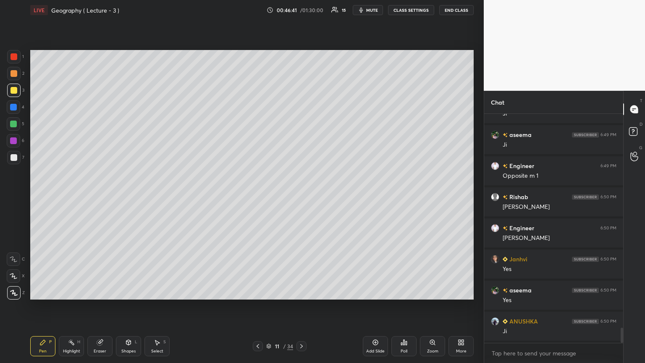
click at [259, 197] on icon at bounding box center [258, 346] width 7 height 7
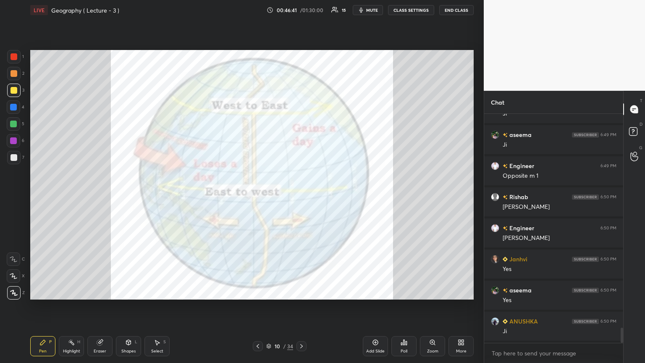
scroll to position [3227, 0]
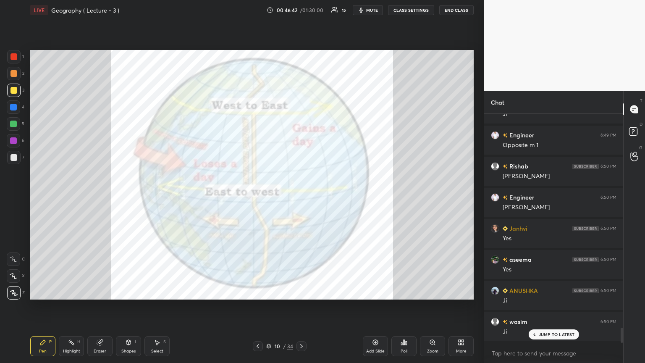
click at [301, 197] on icon at bounding box center [301, 346] width 7 height 7
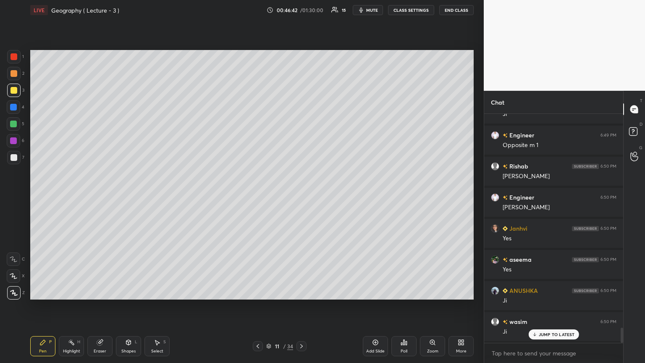
click at [301, 197] on icon at bounding box center [301, 346] width 7 height 7
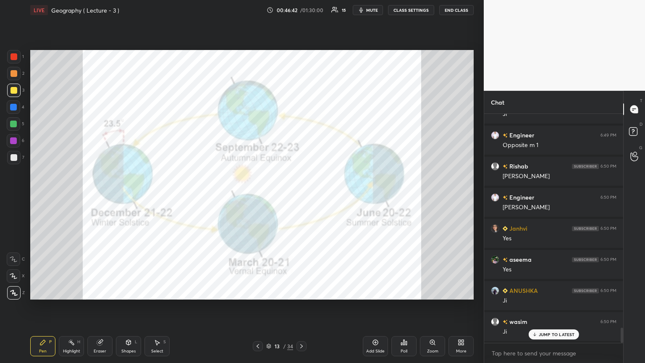
click at [301, 197] on icon at bounding box center [301, 346] width 7 height 7
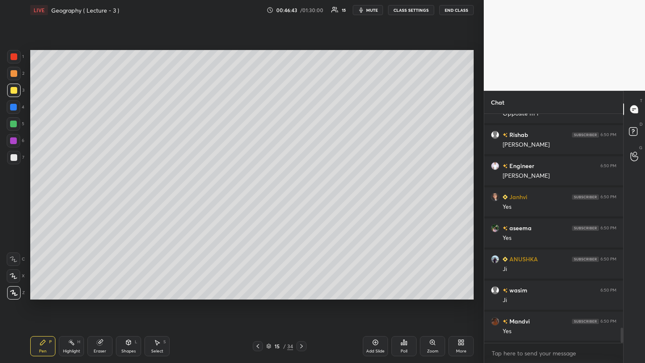
click at [301, 197] on icon at bounding box center [301, 346] width 7 height 7
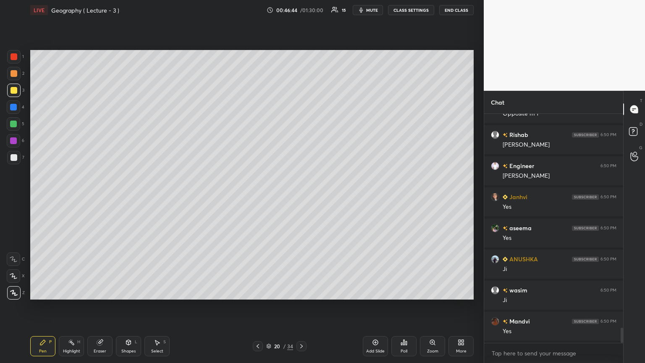
click at [301, 197] on icon at bounding box center [301, 346] width 7 height 7
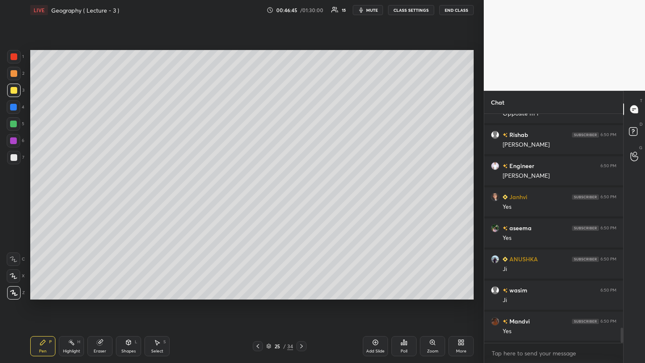
click at [301, 197] on div at bounding box center [302, 346] width 10 height 10
click at [301, 197] on icon at bounding box center [301, 346] width 7 height 7
click at [300, 197] on icon at bounding box center [301, 346] width 7 height 7
click at [300, 197] on div at bounding box center [302, 346] width 10 height 10
click at [300, 197] on icon at bounding box center [301, 346] width 7 height 7
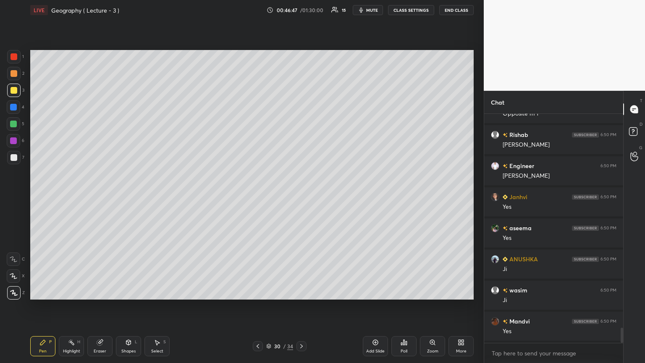
click at [299, 197] on icon at bounding box center [301, 346] width 7 height 7
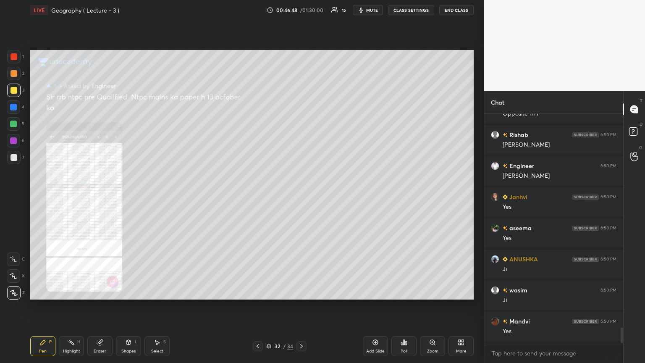
click at [300, 197] on icon at bounding box center [301, 346] width 7 height 7
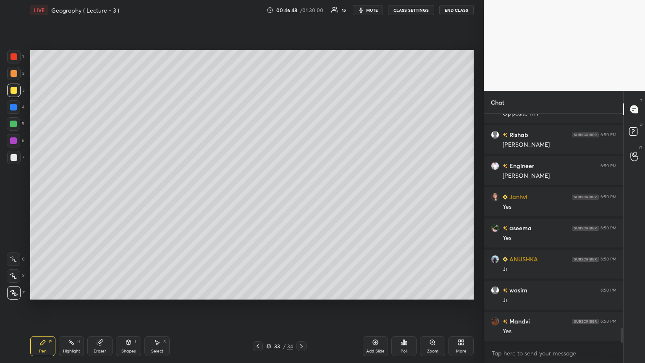
click at [301, 197] on icon at bounding box center [301, 346] width 7 height 7
click at [15, 58] on div at bounding box center [14, 56] width 7 height 7
click at [14, 155] on div at bounding box center [14, 157] width 7 height 7
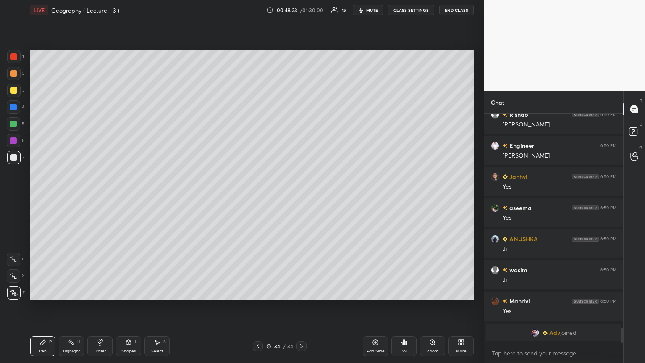
click at [256, 197] on icon at bounding box center [258, 346] width 7 height 7
click at [257, 197] on icon at bounding box center [258, 346] width 7 height 7
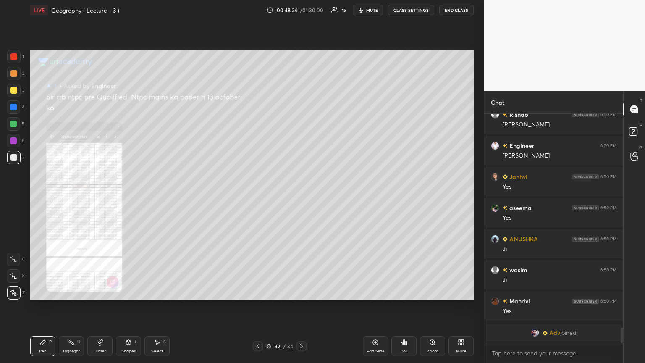
click at [258, 197] on icon at bounding box center [258, 346] width 7 height 7
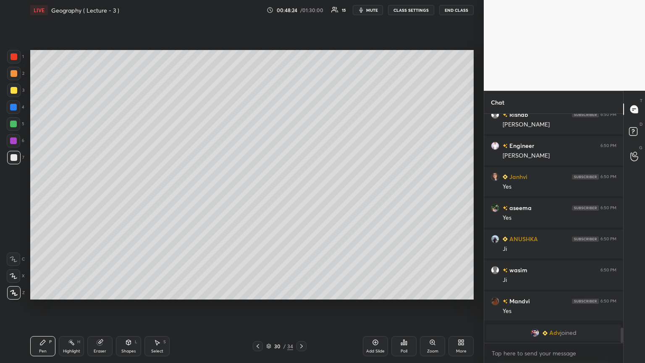
click at [258, 197] on icon at bounding box center [258, 346] width 7 height 7
click at [258, 197] on icon at bounding box center [258, 346] width 3 height 4
click at [258, 197] on icon at bounding box center [258, 346] width 7 height 7
click at [259, 197] on icon at bounding box center [258, 346] width 7 height 7
click at [259, 197] on icon at bounding box center [258, 346] width 3 height 4
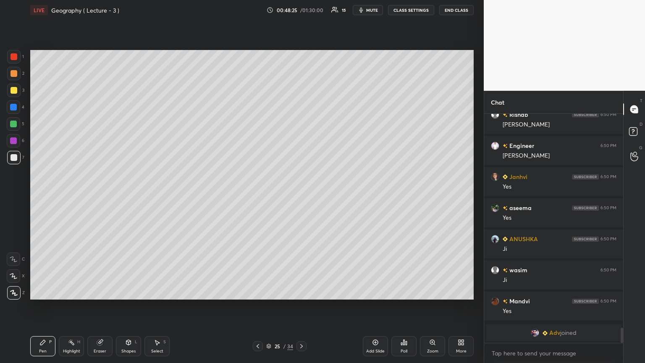
click at [259, 197] on icon at bounding box center [258, 346] width 3 height 4
click at [259, 197] on icon at bounding box center [258, 346] width 7 height 7
click at [259, 197] on icon at bounding box center [258, 346] width 3 height 4
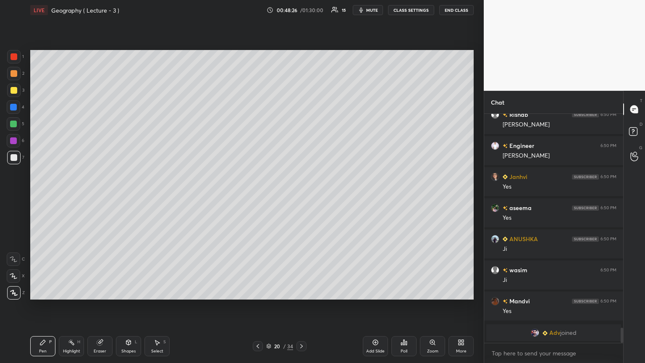
click at [259, 197] on icon at bounding box center [258, 346] width 7 height 7
click at [259, 197] on icon at bounding box center [258, 346] width 3 height 4
click at [259, 197] on icon at bounding box center [258, 346] width 7 height 7
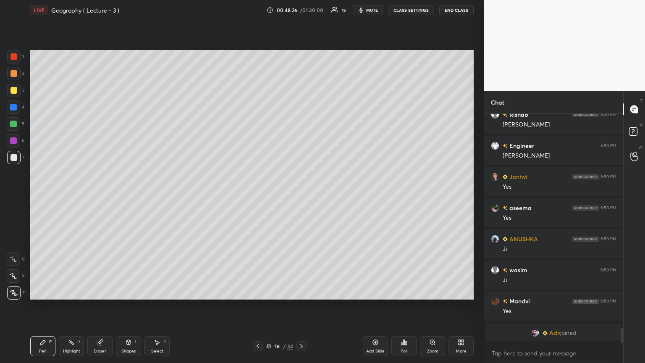
click at [259, 197] on icon at bounding box center [258, 346] width 3 height 4
click at [259, 197] on icon at bounding box center [258, 346] width 7 height 7
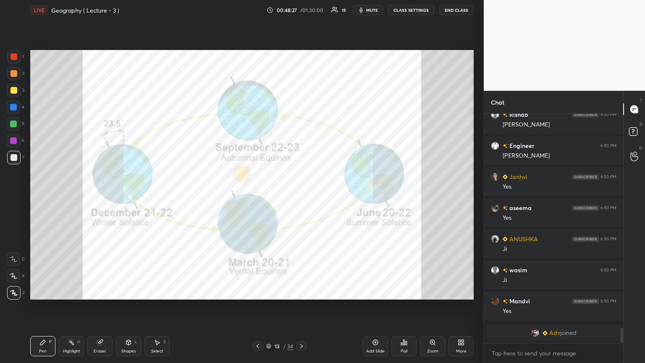
click at [258, 197] on icon at bounding box center [258, 346] width 7 height 7
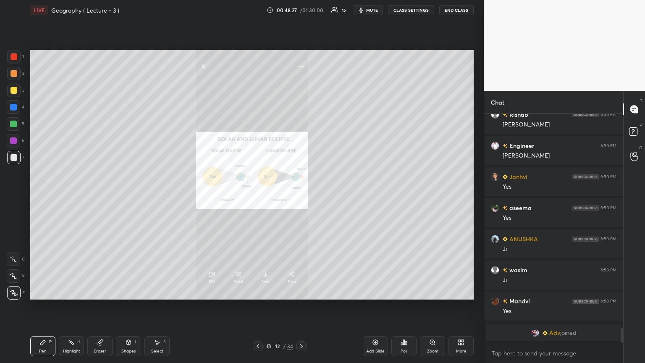
click at [258, 197] on icon at bounding box center [258, 346] width 7 height 7
click at [257, 197] on icon at bounding box center [258, 346] width 7 height 7
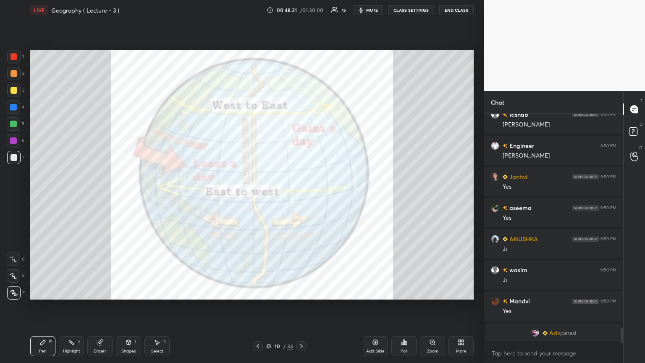
click at [100, 197] on div "Eraser" at bounding box center [99, 346] width 25 height 20
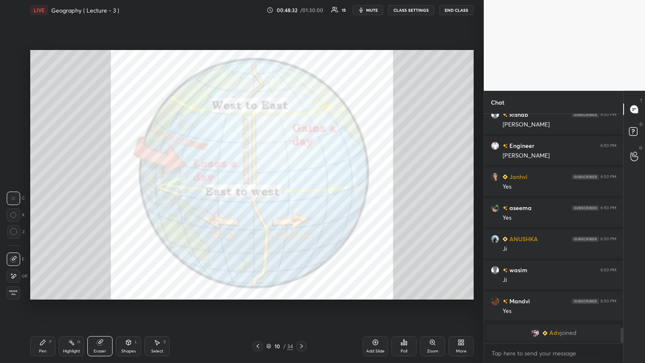
click at [13, 197] on span "Erase all" at bounding box center [13, 293] width 13 height 6
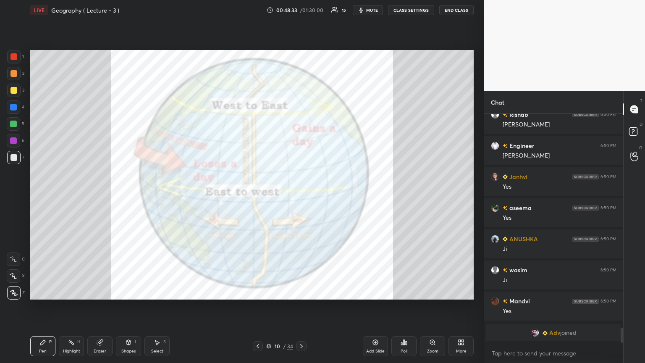
click at [9, 53] on div at bounding box center [13, 56] width 13 height 13
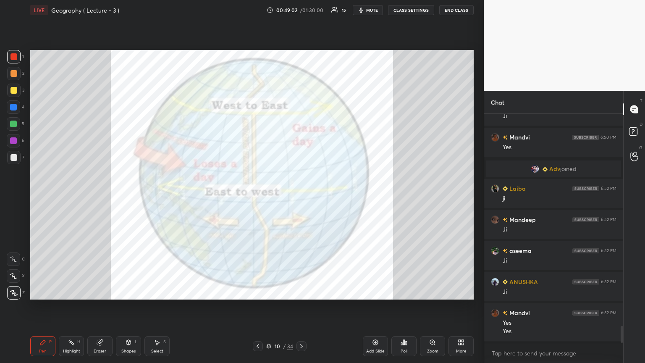
scroll to position [2906, 0]
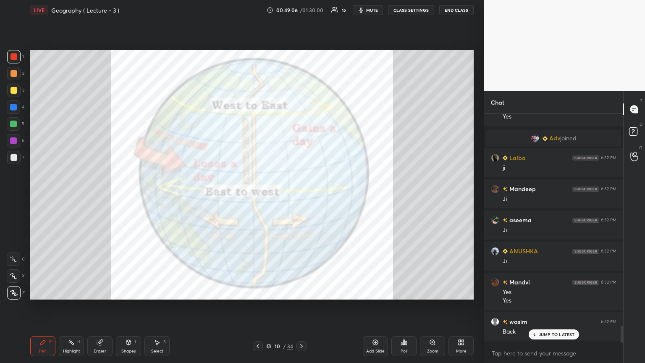
click at [269, 197] on icon at bounding box center [269, 345] width 4 height 2
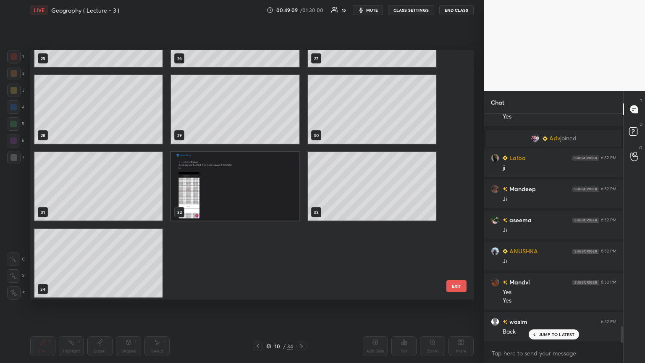
scroll to position [673, 0]
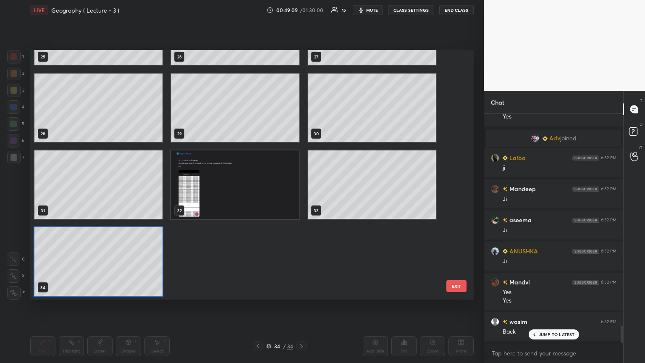
click at [128, 197] on div "22 23 24 25 26 27 28 29 30 31 32 33 34" at bounding box center [244, 175] width 429 height 250
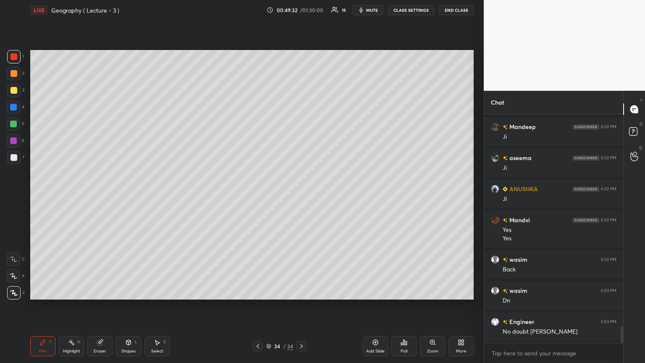
scroll to position [2999, 0]
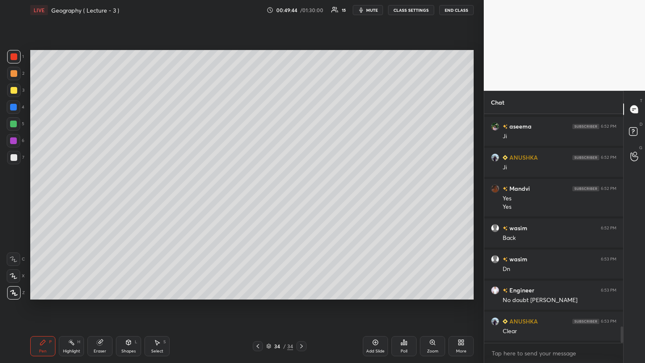
click at [301, 197] on div "Add Slide" at bounding box center [375, 346] width 25 height 20
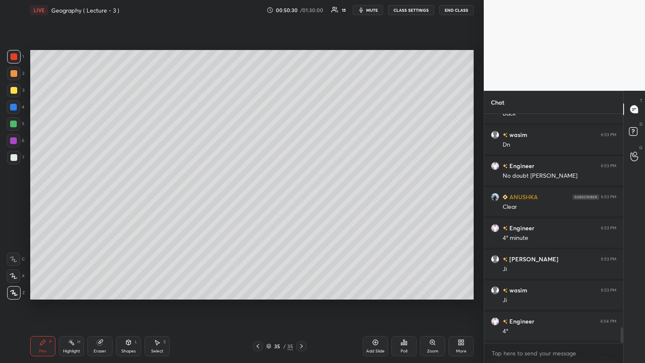
scroll to position [3154, 0]
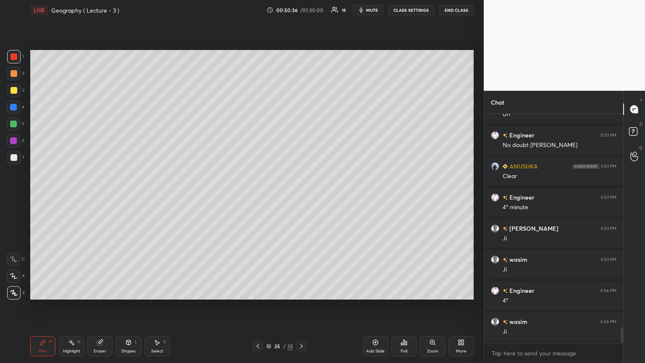
click at [102, 197] on icon at bounding box center [99, 342] width 5 height 5
click at [47, 197] on div "Pen P" at bounding box center [42, 346] width 25 height 20
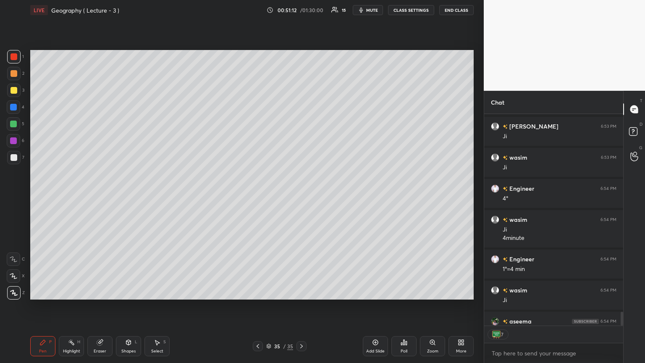
scroll to position [3305, 0]
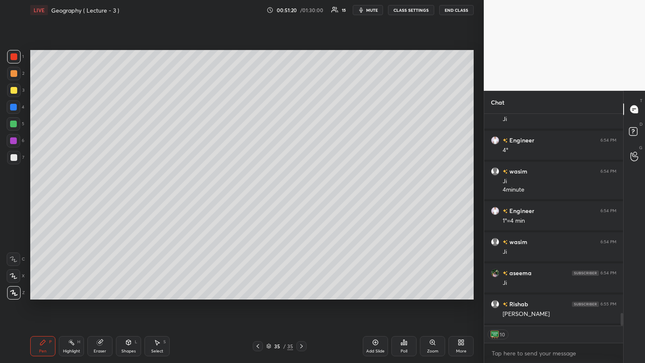
click at [259, 197] on icon at bounding box center [258, 346] width 3 height 4
click at [301, 197] on icon at bounding box center [375, 342] width 5 height 5
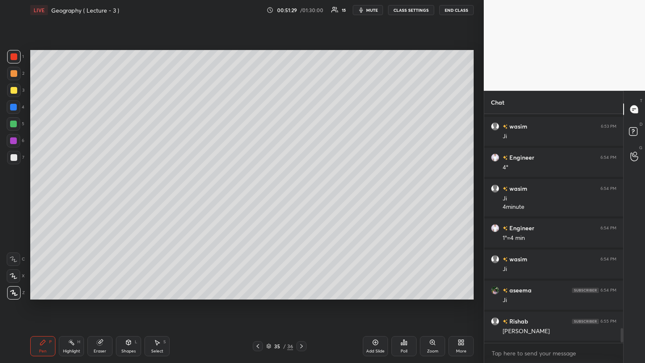
scroll to position [3, 3]
click at [133, 197] on div "Shapes L" at bounding box center [128, 346] width 25 height 20
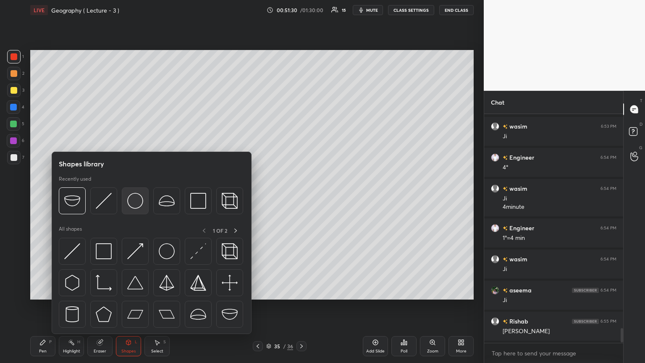
click at [134, 197] on img at bounding box center [135, 201] width 16 height 16
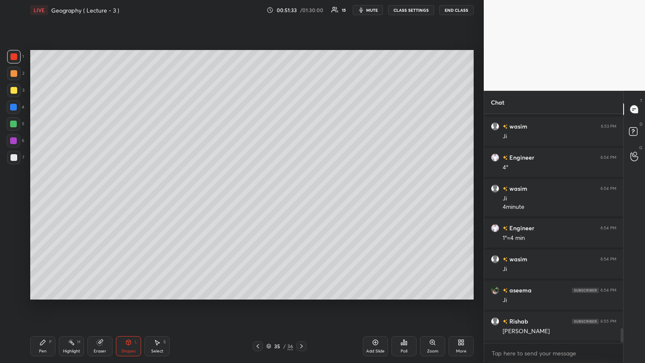
click at [47, 197] on div "Pen P" at bounding box center [42, 346] width 25 height 20
click at [16, 105] on div at bounding box center [13, 107] width 7 height 7
click at [127, 197] on div "Shapes L" at bounding box center [128, 346] width 25 height 20
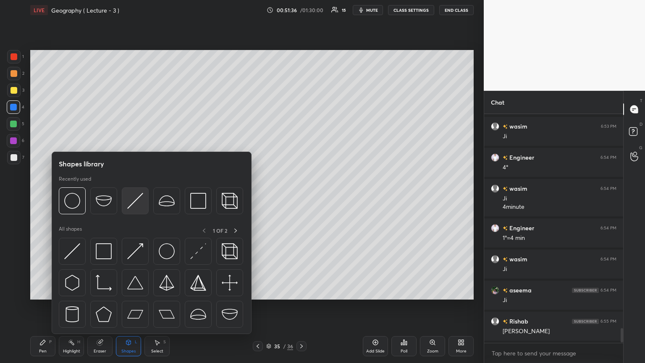
click at [131, 197] on img at bounding box center [135, 201] width 16 height 16
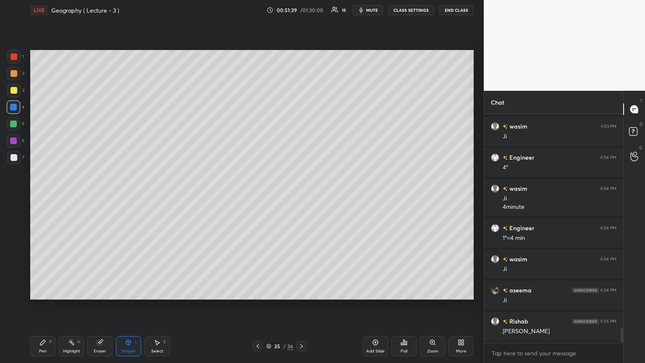
click at [39, 197] on div "Pen" at bounding box center [43, 351] width 8 height 4
click at [17, 158] on div at bounding box center [14, 157] width 7 height 7
click at [15, 123] on div at bounding box center [13, 124] width 7 height 7
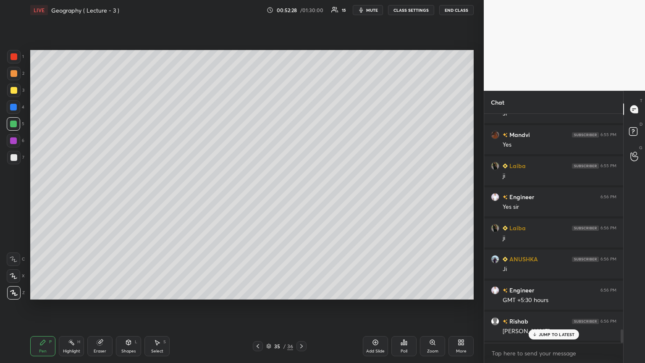
scroll to position [3660, 0]
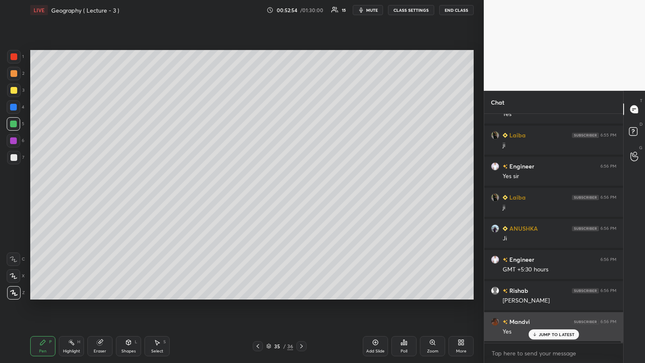
click at [301, 197] on p "JUMP TO LATEST" at bounding box center [557, 334] width 36 height 5
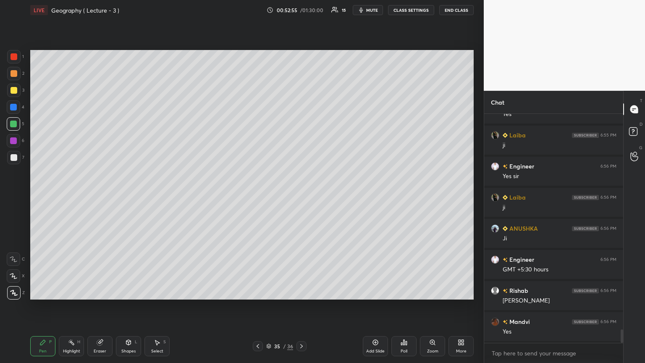
scroll to position [3692, 0]
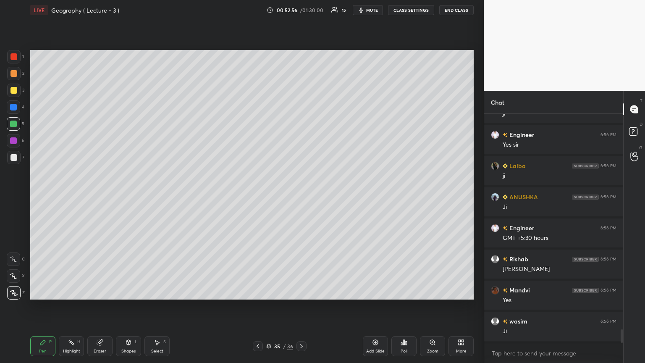
click at [301, 197] on icon at bounding box center [375, 342] width 5 height 5
click at [132, 197] on div "Shapes L" at bounding box center [128, 346] width 25 height 20
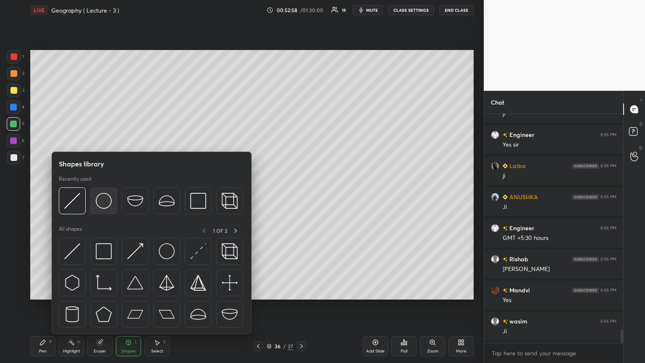
click at [109, 197] on img at bounding box center [104, 201] width 16 height 16
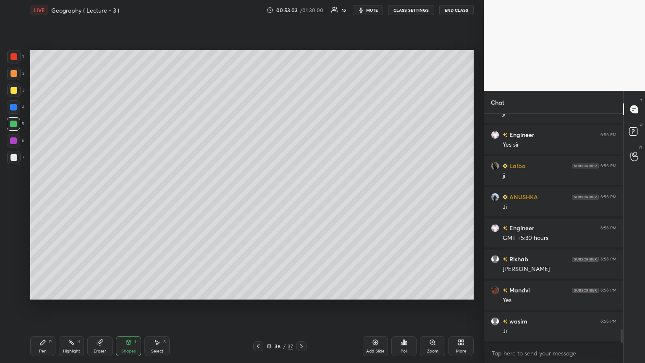
click at [128, 197] on icon at bounding box center [128, 342] width 7 height 7
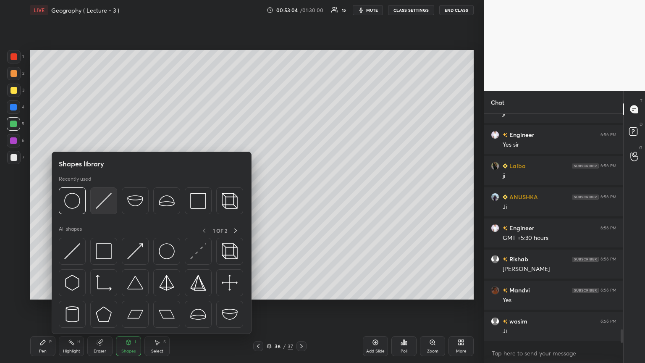
click at [108, 197] on img at bounding box center [104, 201] width 16 height 16
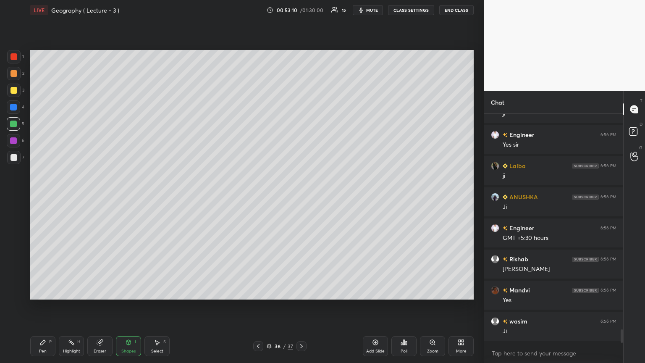
click at [43, 197] on div "Pen P" at bounding box center [42, 346] width 25 height 20
click at [16, 104] on div at bounding box center [13, 107] width 7 height 7
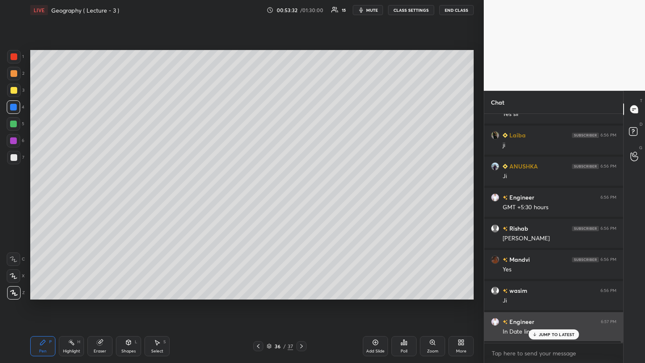
click at [301, 197] on icon at bounding box center [534, 334] width 5 height 5
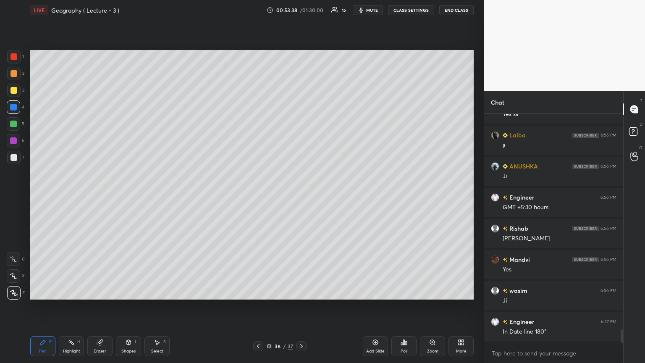
click at [268, 197] on icon at bounding box center [269, 346] width 5 height 5
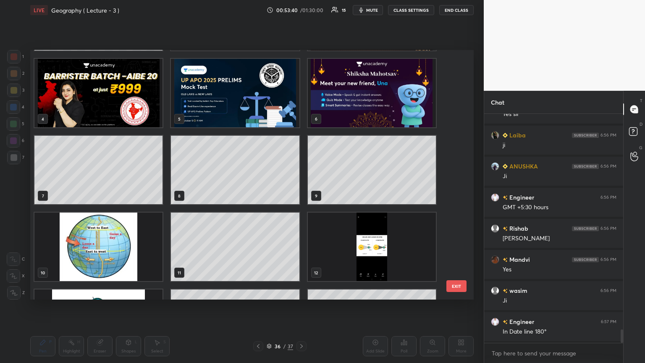
scroll to position [12, 0]
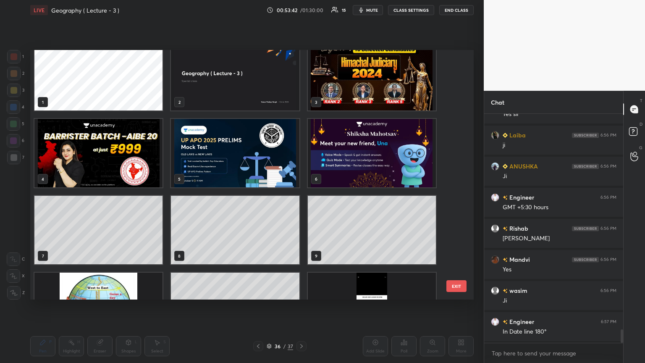
click at [150, 197] on img "grid" at bounding box center [98, 307] width 128 height 68
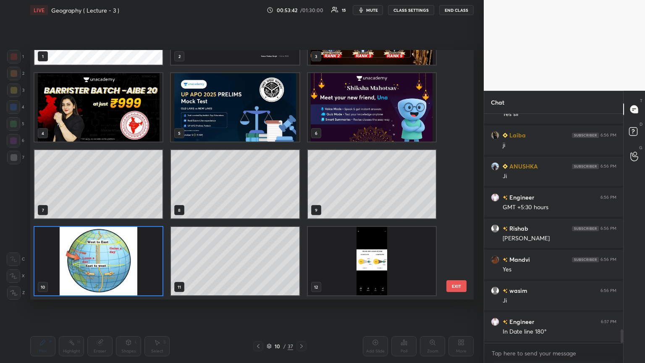
click at [156, 197] on div "1 2 3 4 5 6 7 8 9 10 11 12 13 14 15 16 17 18" at bounding box center [244, 175] width 429 height 250
click at [113, 197] on img "grid" at bounding box center [98, 261] width 128 height 68
click at [123, 197] on img "grid" at bounding box center [98, 261] width 128 height 68
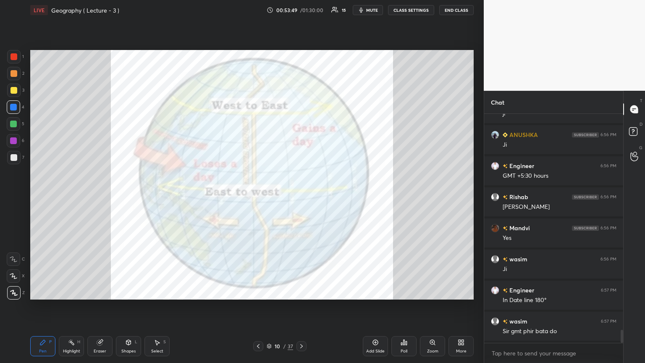
scroll to position [3784, 0]
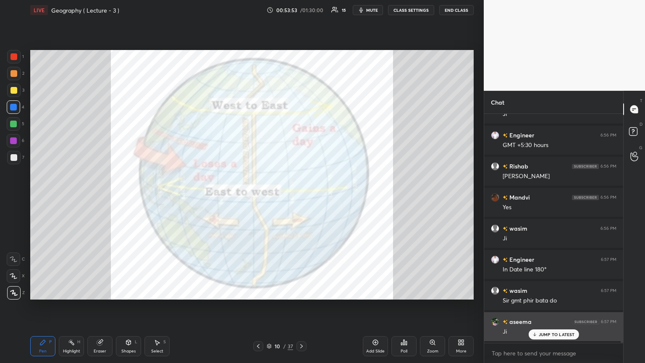
click at [301, 197] on p "JUMP TO LATEST" at bounding box center [557, 334] width 36 height 5
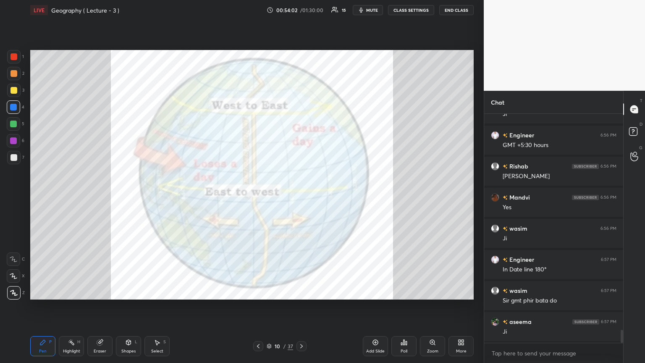
click at [96, 197] on div "Eraser" at bounding box center [100, 351] width 13 height 4
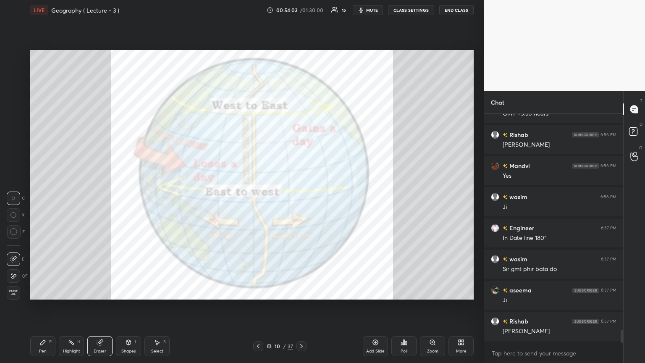
click at [15, 197] on span "Erase all" at bounding box center [13, 293] width 13 height 6
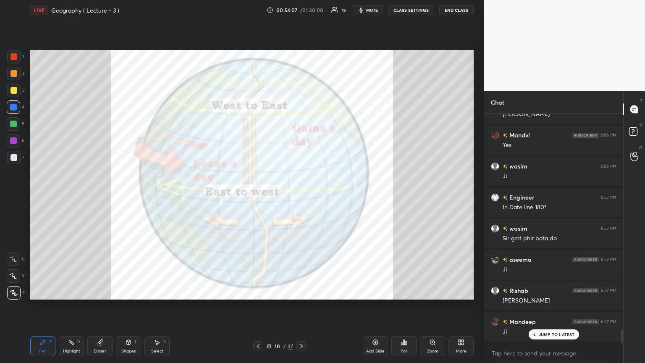
click at [14, 60] on div at bounding box center [14, 56] width 7 height 7
click at [13, 139] on div at bounding box center [13, 140] width 7 height 7
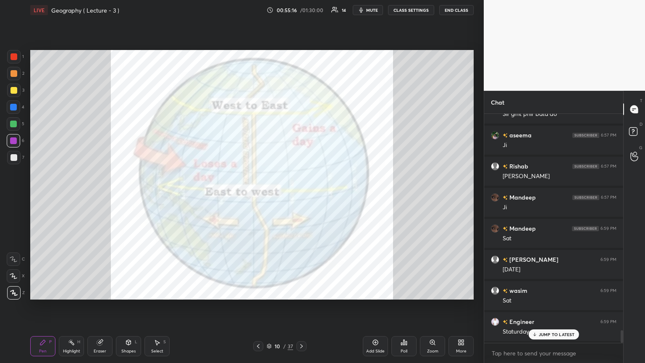
scroll to position [4002, 0]
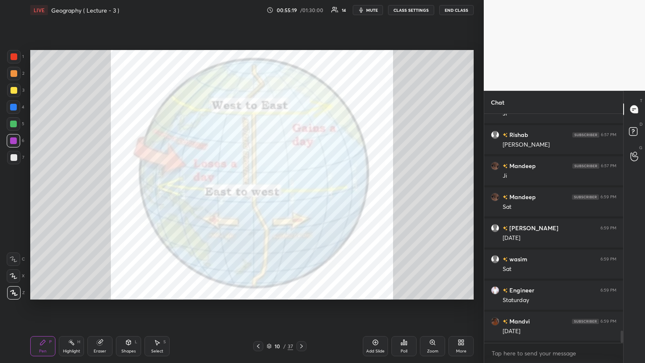
click at [12, 58] on div at bounding box center [14, 56] width 7 height 7
click at [11, 141] on div at bounding box center [13, 140] width 7 height 7
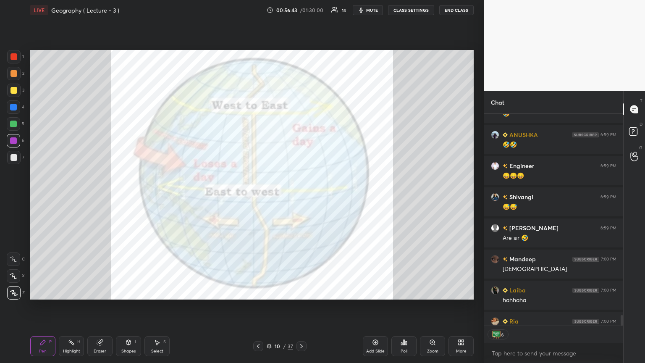
scroll to position [4362, 0]
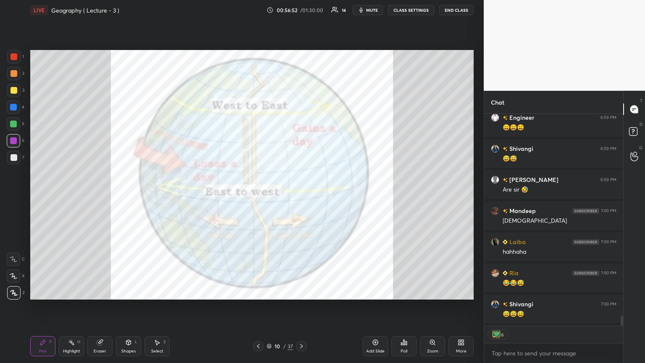
type textarea "x"
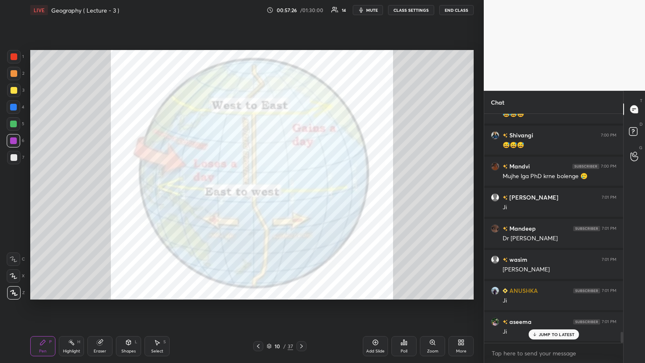
scroll to position [4569, 0]
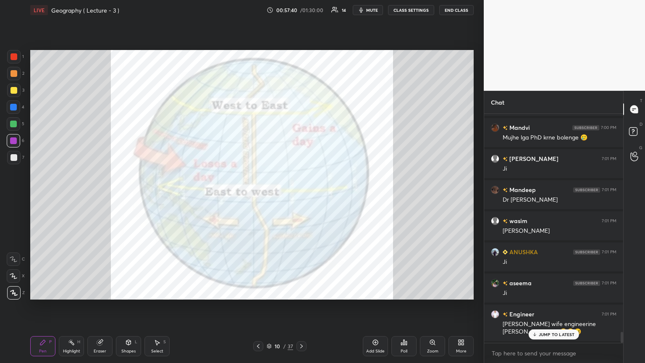
click at [301, 197] on div "Add Slide" at bounding box center [375, 346] width 25 height 20
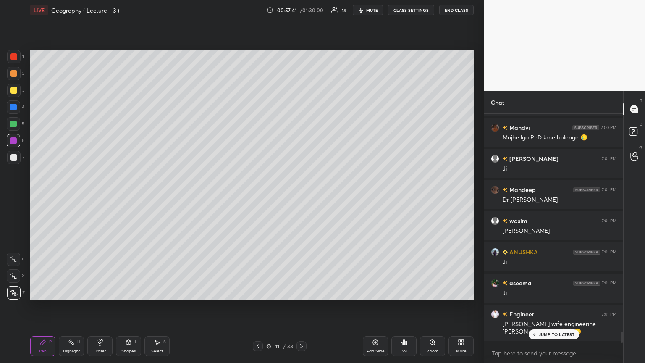
click at [126, 197] on icon at bounding box center [128, 342] width 7 height 7
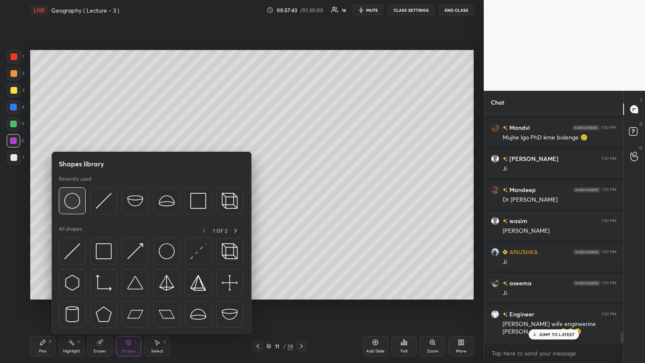
click at [72, 197] on img at bounding box center [72, 201] width 16 height 16
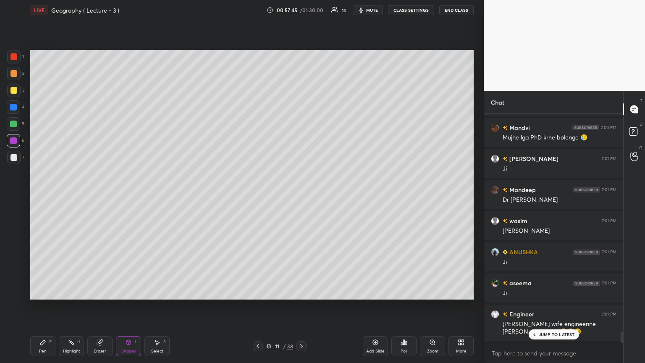
click at [13, 121] on div at bounding box center [13, 124] width 7 height 7
click at [50, 197] on div "Pen P" at bounding box center [42, 346] width 25 height 20
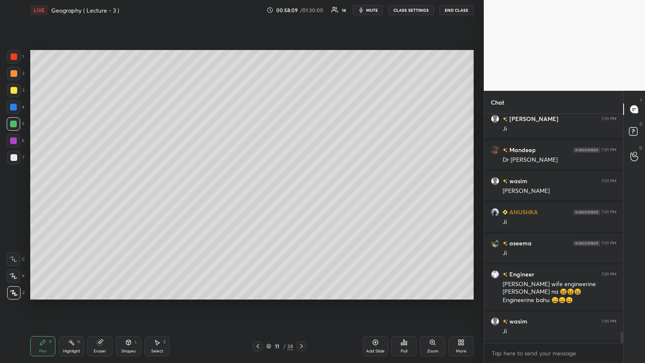
scroll to position [4640, 0]
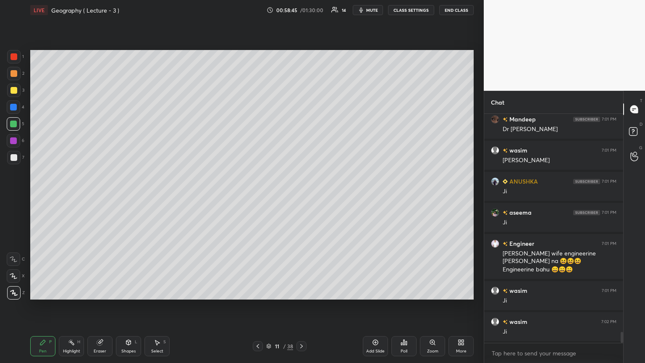
click at [259, 197] on icon at bounding box center [258, 346] width 7 height 7
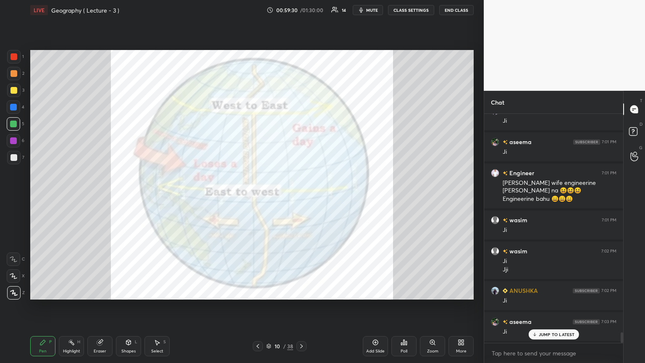
scroll to position [4749, 0]
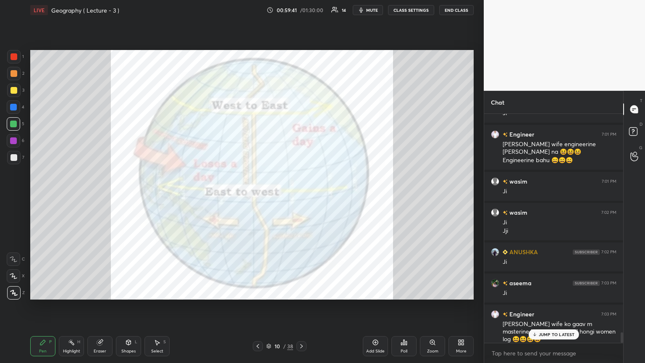
click at [12, 139] on div at bounding box center [13, 140] width 7 height 7
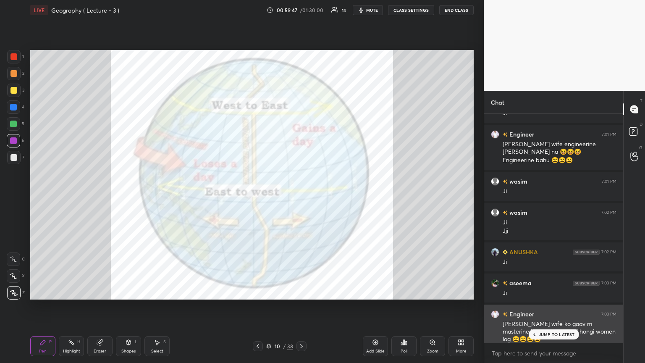
click at [301, 197] on div "JUMP TO LATEST" at bounding box center [554, 334] width 50 height 10
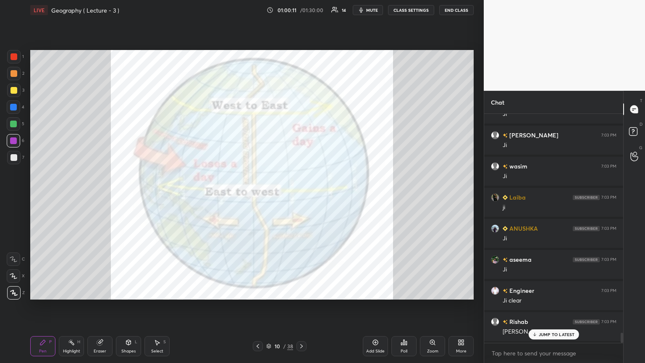
scroll to position [5038, 0]
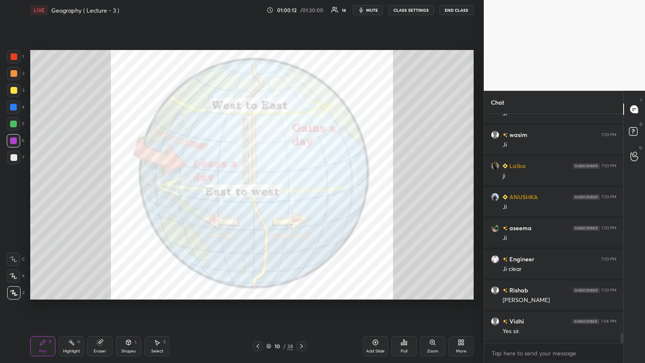
click at [301, 197] on icon at bounding box center [375, 342] width 7 height 7
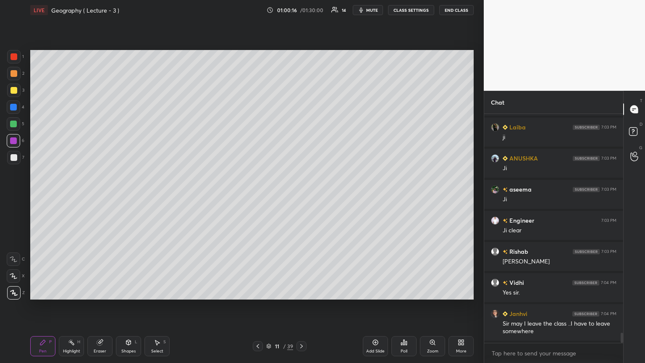
scroll to position [5107, 0]
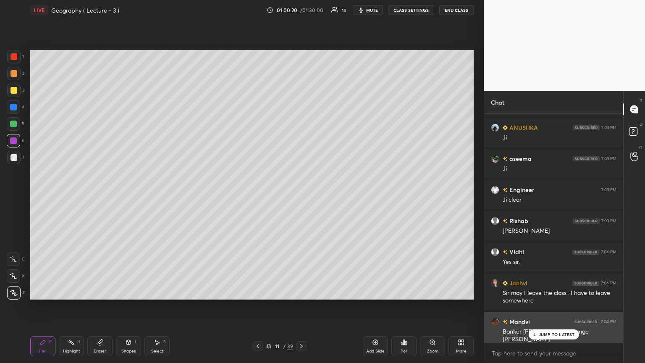
click at [301, 197] on icon at bounding box center [534, 334] width 5 height 5
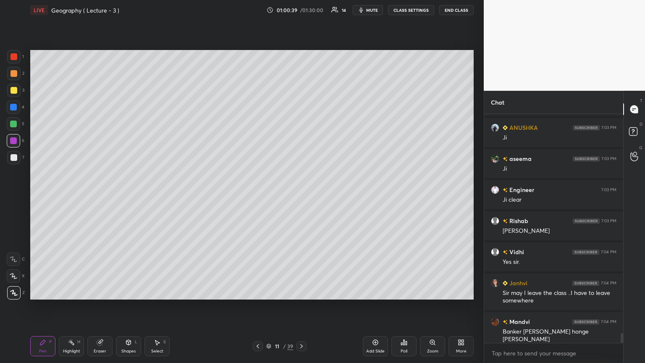
click at [11, 160] on div at bounding box center [14, 157] width 7 height 7
click at [257, 197] on icon at bounding box center [258, 346] width 7 height 7
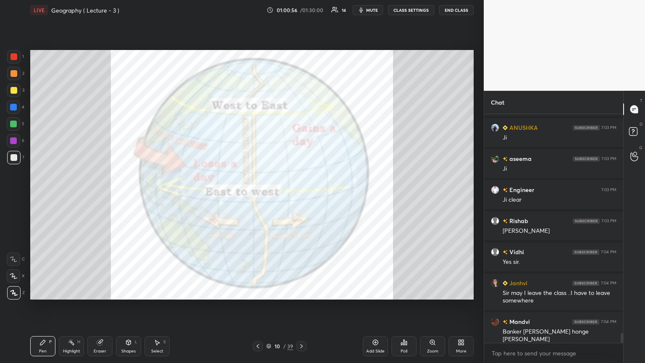
click at [301, 197] on icon at bounding box center [301, 346] width 7 height 7
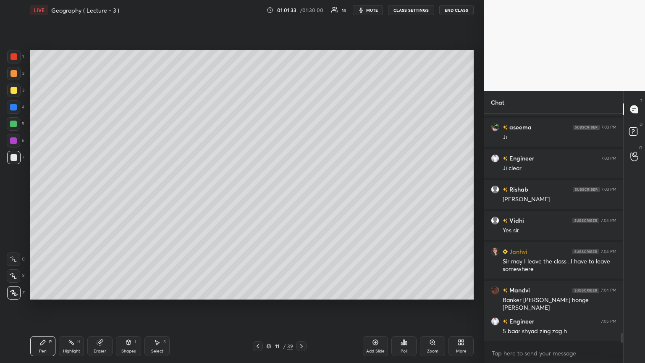
scroll to position [5159, 0]
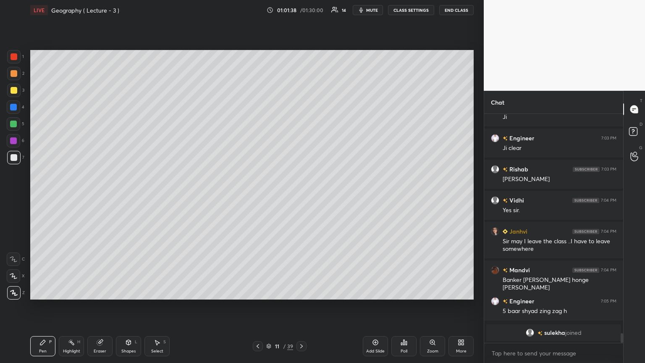
click at [18, 88] on div at bounding box center [13, 90] width 13 height 13
click at [15, 144] on div at bounding box center [13, 140] width 13 height 13
click at [16, 122] on div at bounding box center [13, 124] width 7 height 7
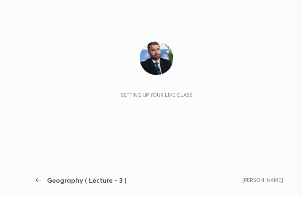
scroll to position [1161, 0]
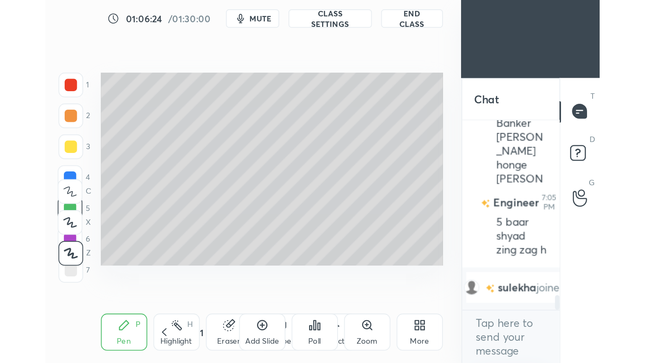
scroll to position [1192, 0]
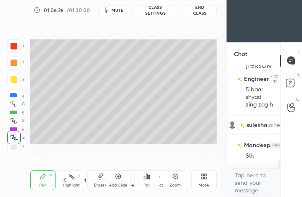
click at [207, 181] on div "More" at bounding box center [203, 181] width 25 height 20
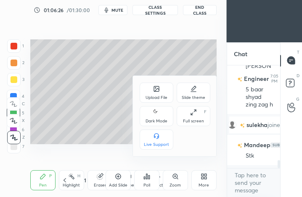
click at [198, 120] on div "Full screen" at bounding box center [193, 121] width 21 height 4
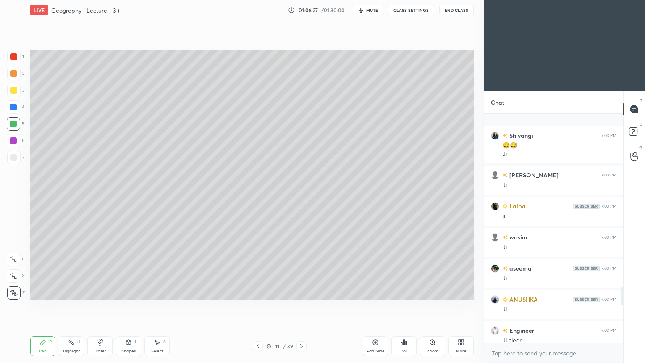
scroll to position [737, 0]
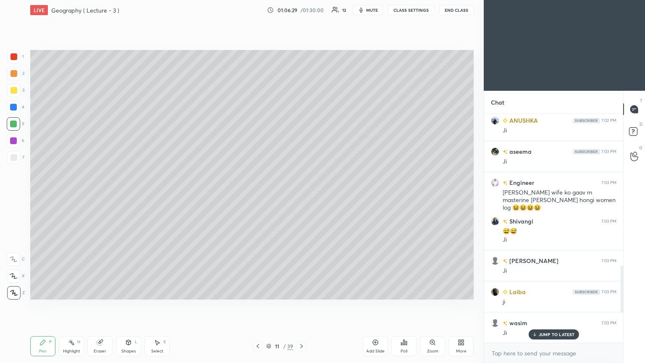
click at [301, 197] on p "JUMP TO LATEST" at bounding box center [557, 334] width 36 height 5
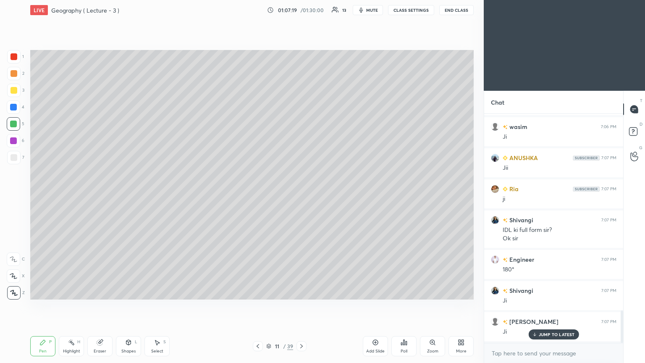
scroll to position [1428, 0]
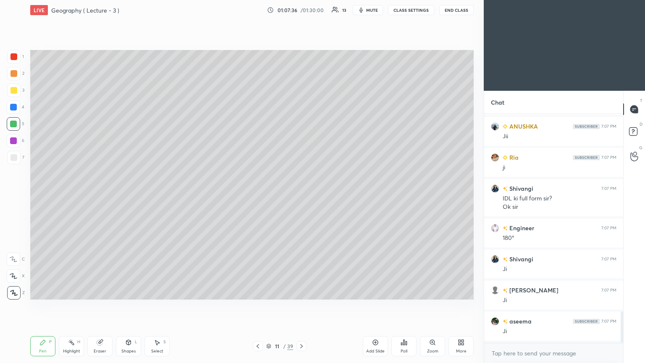
click at [301, 197] on icon at bounding box center [375, 342] width 7 height 7
click at [128, 197] on div "Shapes L" at bounding box center [128, 346] width 25 height 20
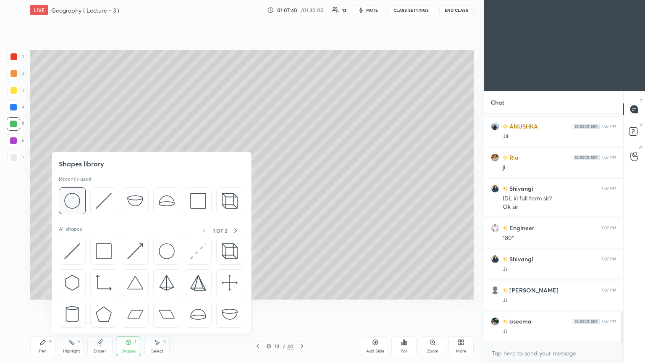
click at [78, 197] on img at bounding box center [72, 201] width 16 height 16
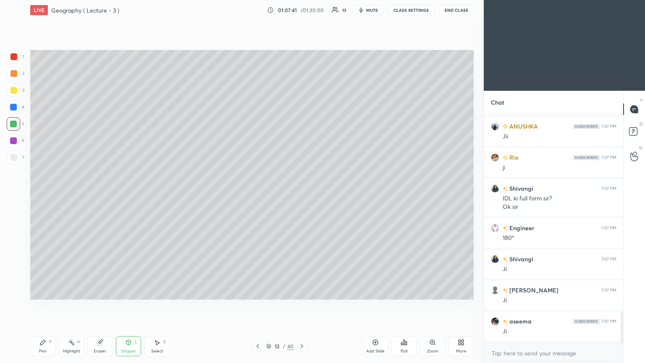
click at [14, 56] on div at bounding box center [14, 56] width 7 height 7
click at [129, 197] on icon at bounding box center [128, 342] width 5 height 5
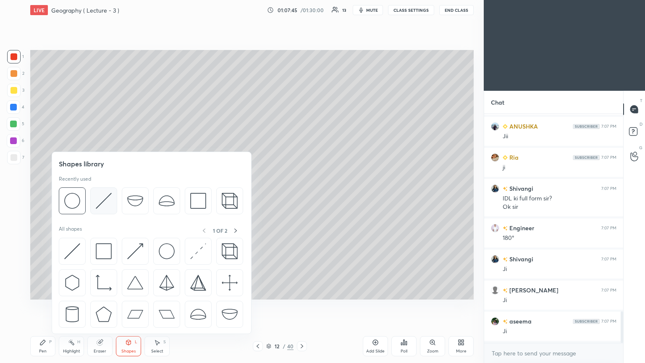
click at [103, 197] on img at bounding box center [104, 201] width 16 height 16
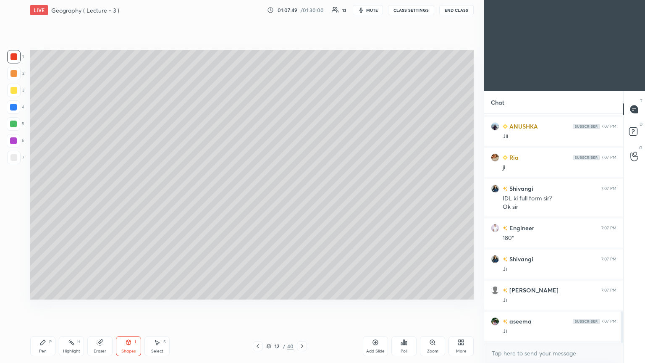
click at [42, 197] on icon at bounding box center [42, 342] width 5 height 5
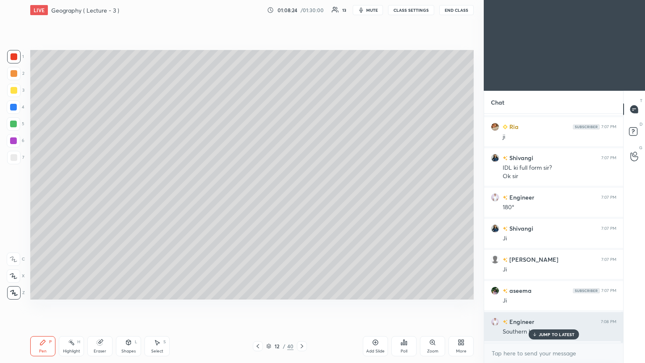
click at [301, 197] on div "JUMP TO LATEST" at bounding box center [554, 334] width 50 height 10
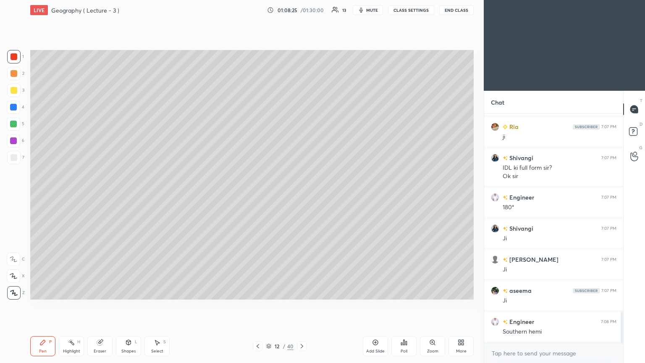
scroll to position [1490, 0]
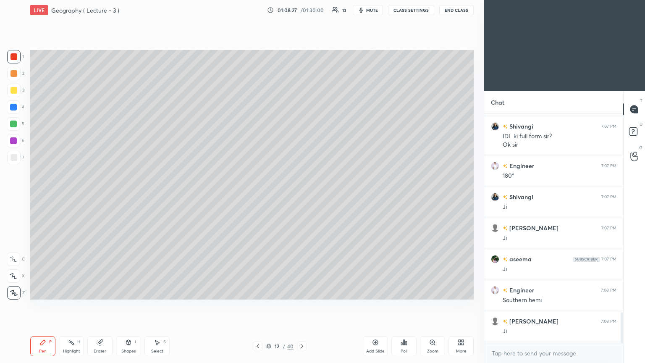
click at [301, 197] on div "Add Slide" at bounding box center [375, 346] width 25 height 20
click at [130, 197] on icon at bounding box center [128, 342] width 7 height 7
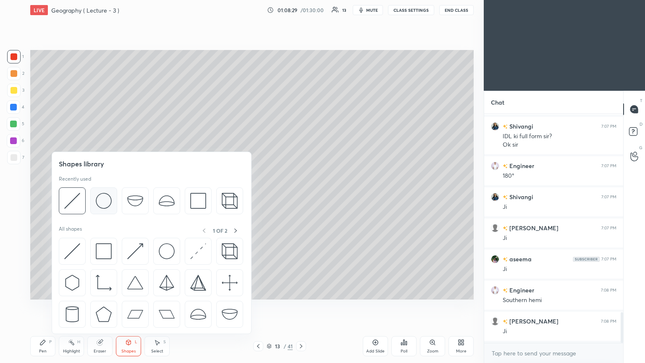
click at [106, 197] on img at bounding box center [104, 201] width 16 height 16
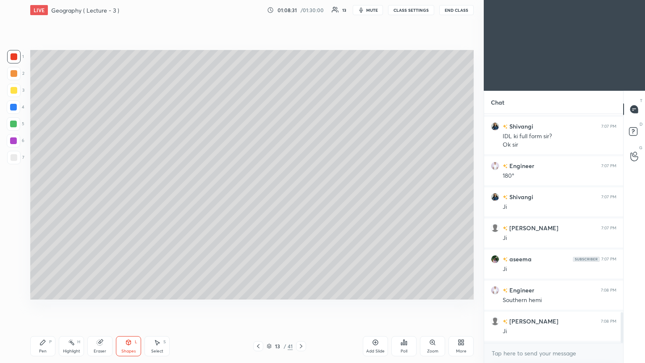
click at [45, 197] on div "Pen" at bounding box center [43, 351] width 8 height 4
click at [14, 108] on div at bounding box center [13, 107] width 7 height 7
click at [129, 197] on div "Shapes" at bounding box center [128, 351] width 14 height 4
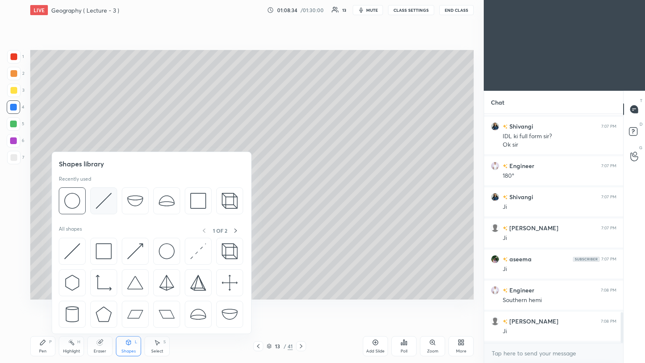
click at [106, 197] on img at bounding box center [104, 201] width 16 height 16
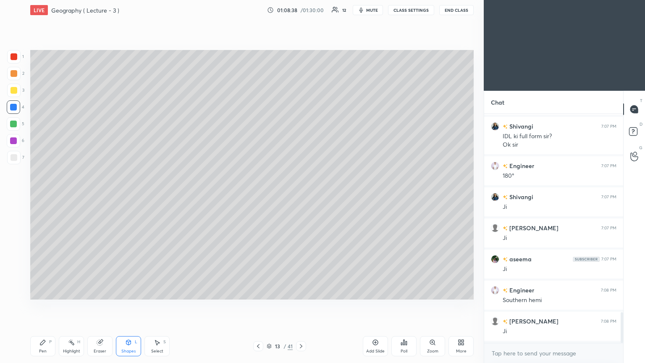
click at [41, 197] on div "Pen P" at bounding box center [42, 346] width 25 height 20
click at [11, 56] on div at bounding box center [14, 56] width 7 height 7
click at [13, 122] on div at bounding box center [13, 124] width 7 height 7
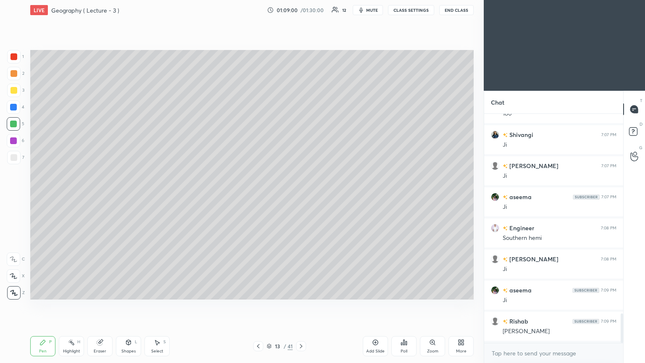
scroll to position [1615, 0]
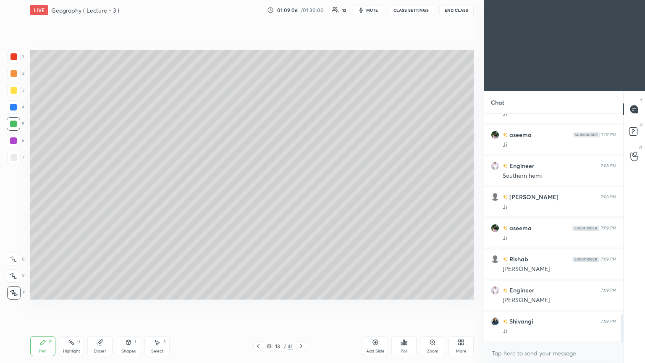
click at [301, 197] on div "Add Slide" at bounding box center [375, 346] width 25 height 20
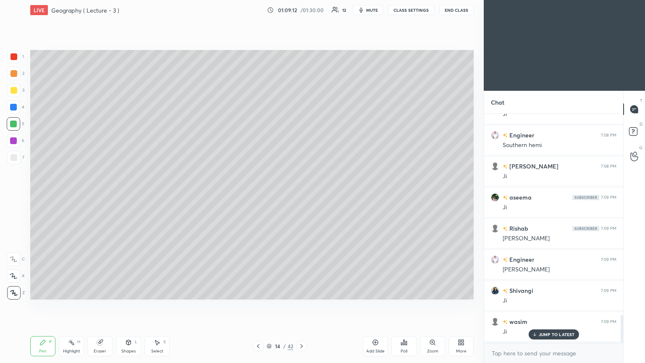
click at [16, 158] on div at bounding box center [14, 157] width 7 height 7
click at [15, 142] on div at bounding box center [13, 140] width 7 height 7
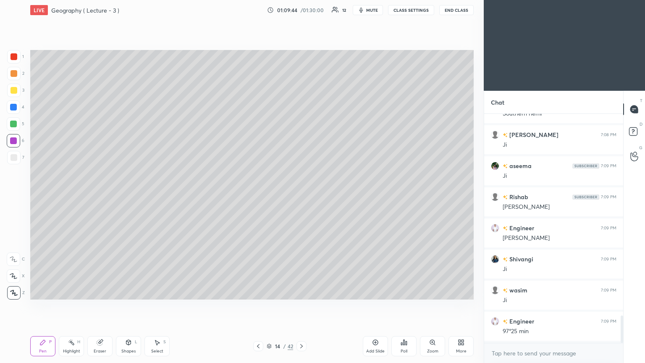
click at [13, 126] on div at bounding box center [13, 124] width 7 height 7
click at [11, 93] on div at bounding box center [14, 90] width 7 height 7
click at [301, 197] on div "Add Slide" at bounding box center [375, 346] width 25 height 20
click at [130, 197] on icon at bounding box center [128, 342] width 7 height 7
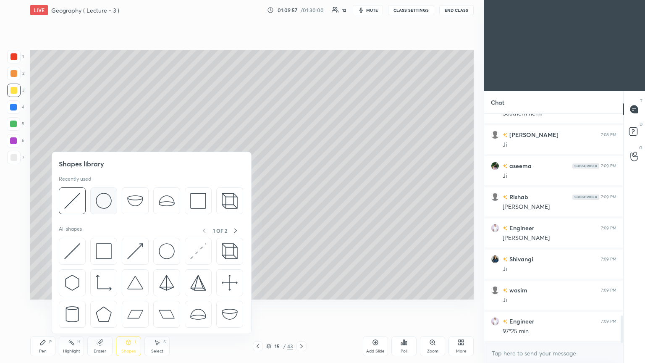
click at [102, 197] on img at bounding box center [104, 201] width 16 height 16
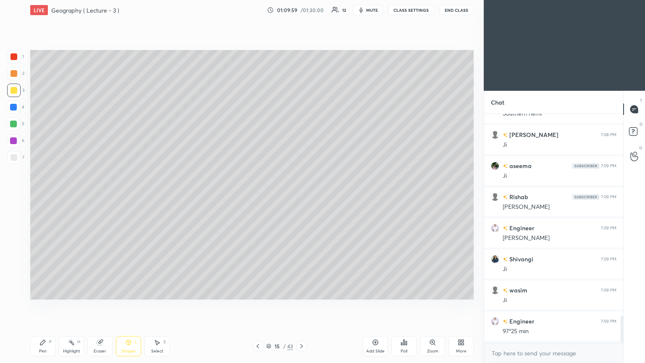
click at [39, 197] on div "Pen P" at bounding box center [42, 346] width 25 height 20
click at [13, 104] on div at bounding box center [13, 107] width 7 height 7
click at [129, 197] on div "Shapes L" at bounding box center [128, 346] width 25 height 20
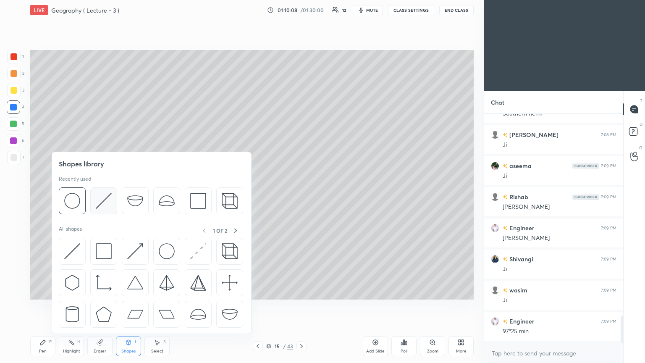
click at [109, 197] on img at bounding box center [104, 201] width 16 height 16
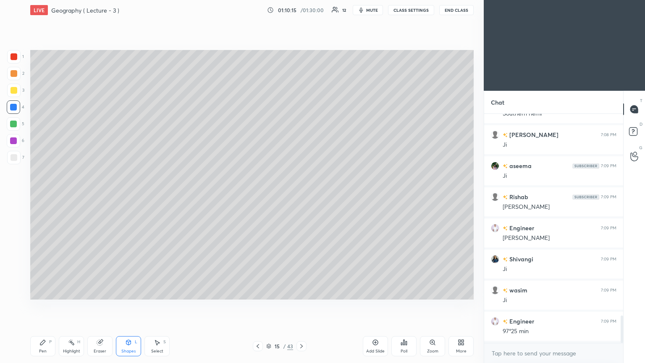
click at [44, 197] on div "Pen P" at bounding box center [42, 346] width 25 height 20
click at [13, 95] on div at bounding box center [13, 90] width 13 height 13
click at [12, 139] on div at bounding box center [13, 140] width 7 height 7
click at [103, 197] on div "Eraser" at bounding box center [100, 351] width 13 height 4
click at [126, 197] on div "Shapes L" at bounding box center [128, 346] width 25 height 20
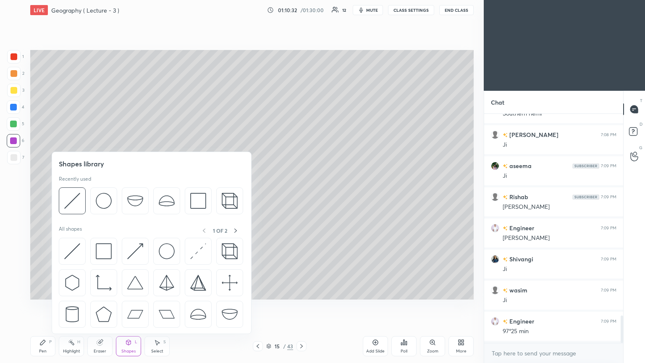
click at [14, 124] on div at bounding box center [13, 124] width 7 height 7
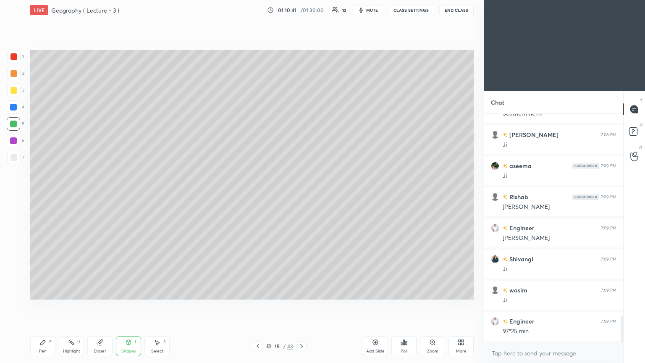
click at [97, 197] on div "Eraser" at bounding box center [100, 351] width 13 height 4
click at [42, 197] on div "Pen" at bounding box center [43, 351] width 8 height 4
click at [17, 156] on div at bounding box center [13, 157] width 13 height 13
click at [15, 124] on div at bounding box center [13, 124] width 7 height 7
click at [14, 89] on div at bounding box center [14, 90] width 7 height 7
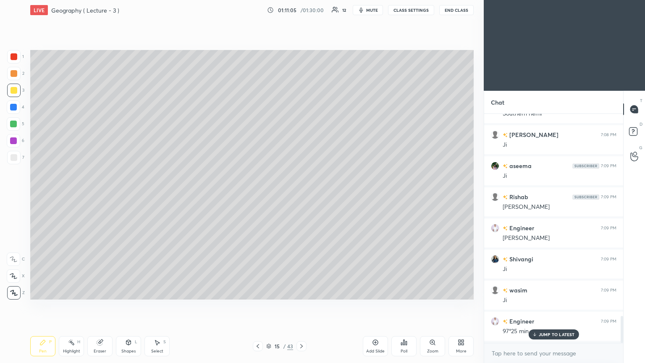
scroll to position [1707, 0]
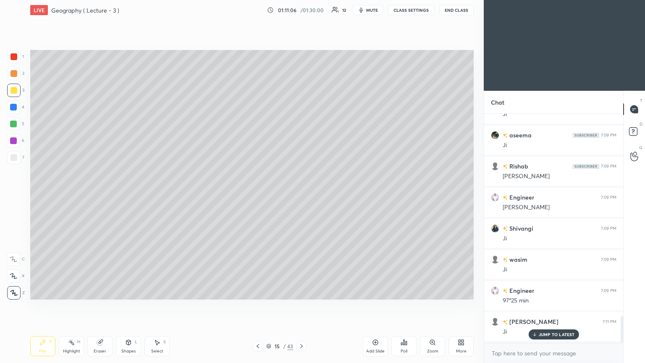
click at [99, 197] on div "Eraser" at bounding box center [99, 346] width 25 height 20
click at [47, 197] on div "Pen P" at bounding box center [42, 346] width 25 height 20
click at [15, 121] on div at bounding box center [13, 124] width 7 height 7
click at [13, 106] on div at bounding box center [13, 107] width 7 height 7
click at [16, 138] on div at bounding box center [13, 140] width 7 height 7
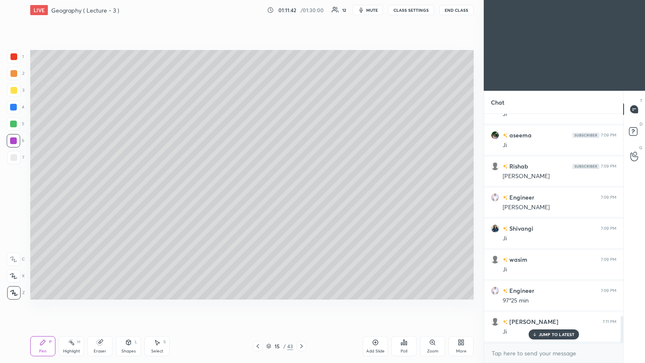
click at [74, 197] on div "Highlight" at bounding box center [71, 351] width 17 height 4
click at [12, 91] on div at bounding box center [14, 90] width 7 height 7
click at [13, 123] on div at bounding box center [13, 124] width 7 height 7
click at [99, 197] on icon at bounding box center [99, 342] width 5 height 5
click at [42, 197] on icon at bounding box center [42, 342] width 5 height 5
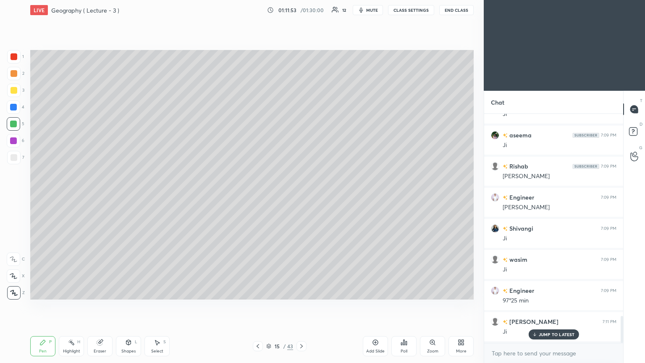
click at [12, 88] on div at bounding box center [14, 90] width 7 height 7
click at [13, 57] on div at bounding box center [14, 56] width 7 height 7
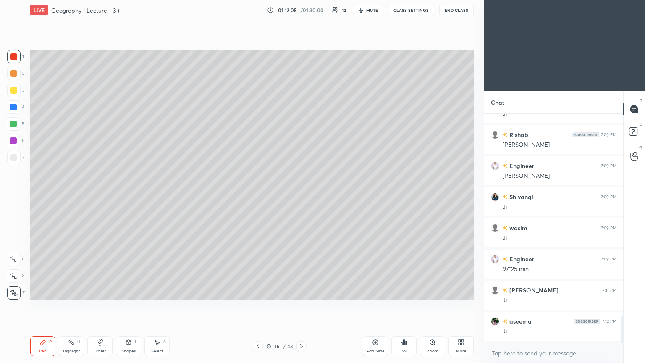
scroll to position [1770, 0]
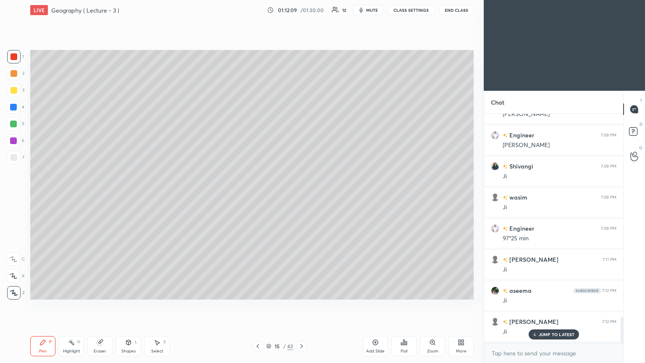
click at [256, 197] on icon at bounding box center [258, 346] width 7 height 7
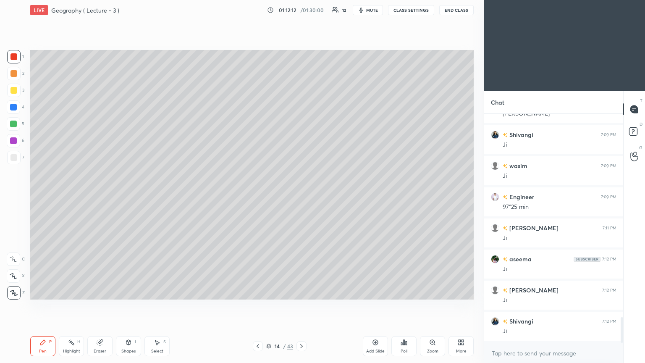
click at [301, 197] on icon at bounding box center [301, 346] width 3 height 4
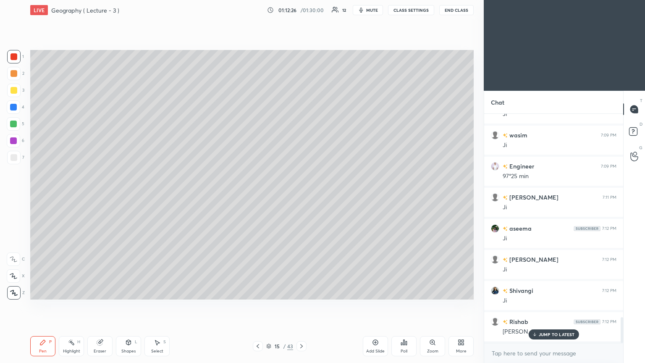
click at [258, 197] on icon at bounding box center [258, 346] width 7 height 7
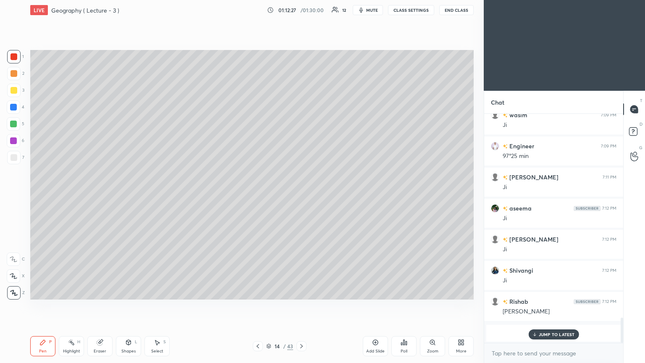
click at [301, 197] on icon at bounding box center [301, 346] width 7 height 7
click at [301, 197] on img "grid" at bounding box center [534, 333] width 8 height 8
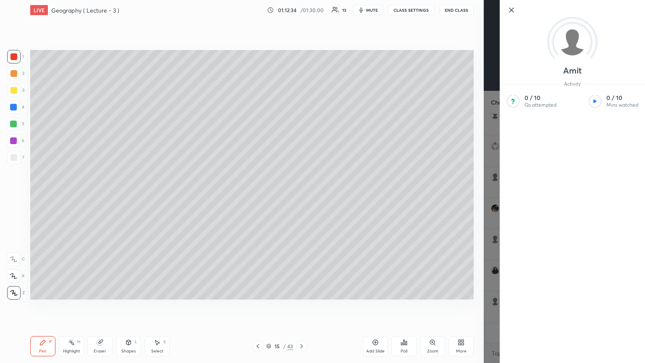
click at [301, 9] on icon at bounding box center [512, 10] width 4 height 4
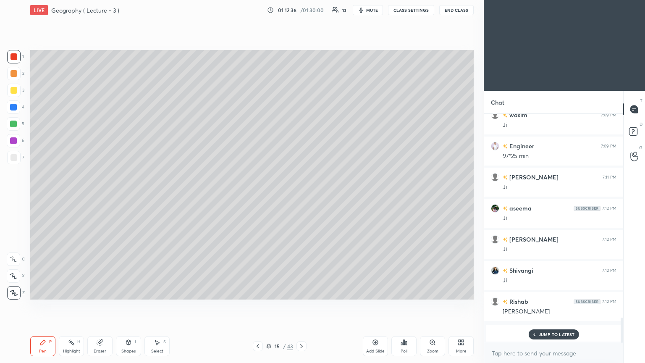
click at [301, 197] on p "JUMP TO LATEST" at bounding box center [557, 334] width 36 height 5
click at [11, 73] on div at bounding box center [14, 73] width 7 height 7
click at [13, 106] on div at bounding box center [13, 107] width 7 height 7
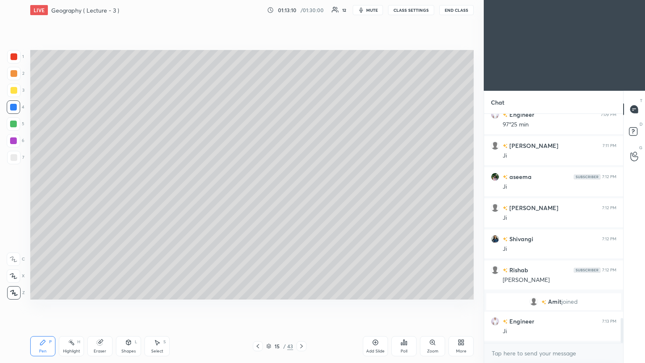
scroll to position [1904, 0]
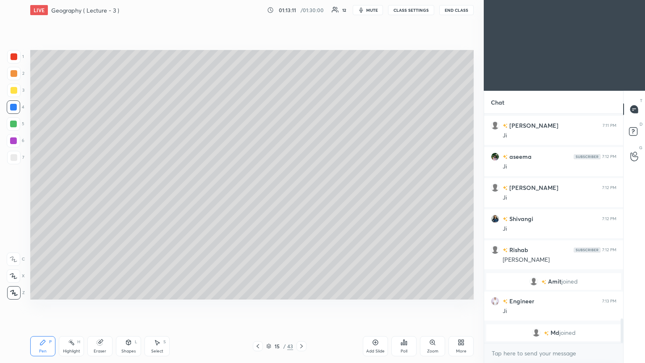
click at [257, 197] on icon at bounding box center [258, 346] width 3 height 4
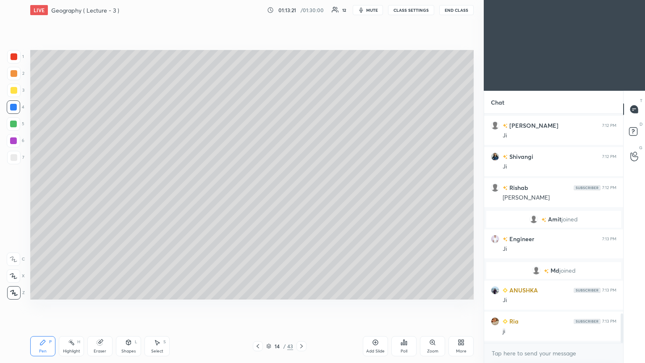
scroll to position [1588, 0]
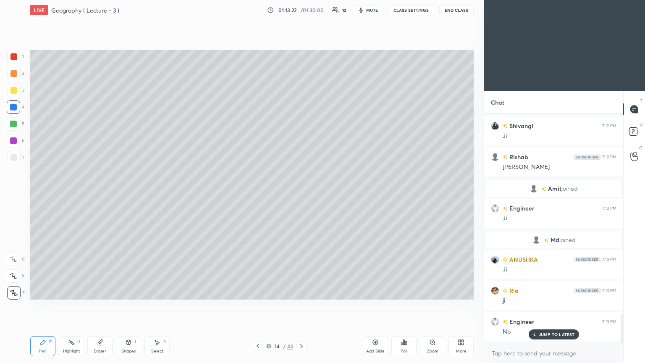
click at [269, 197] on icon at bounding box center [268, 346] width 5 height 5
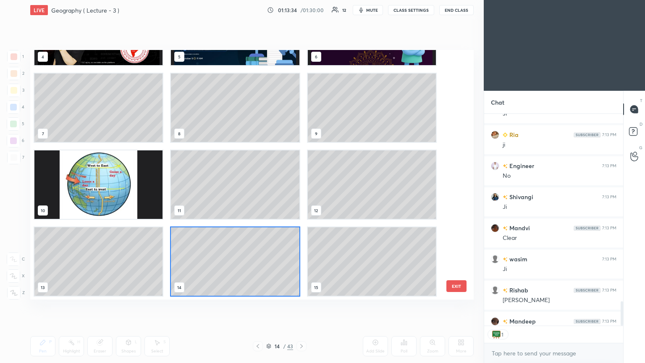
scroll to position [210, 137]
click at [271, 197] on icon at bounding box center [268, 346] width 5 height 5
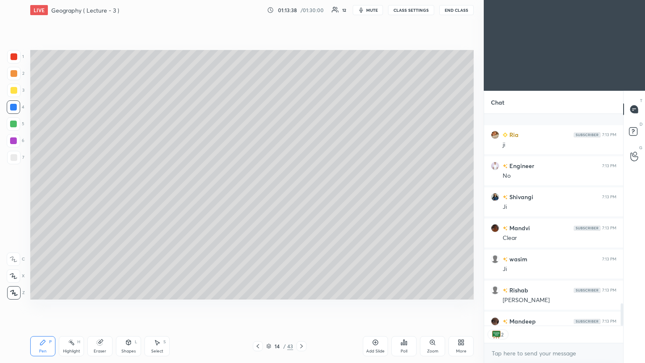
scroll to position [1792, 0]
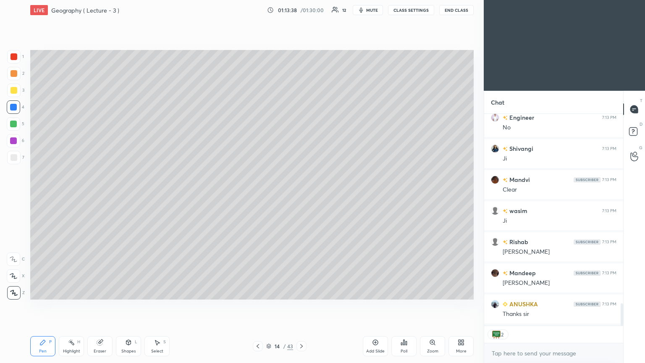
click at [267, 197] on icon at bounding box center [268, 346] width 5 height 5
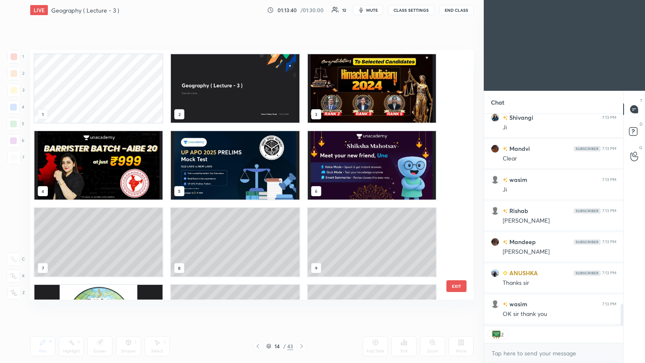
scroll to position [1854, 0]
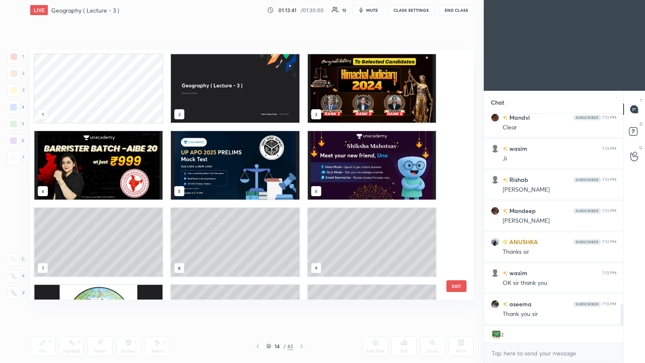
click at [301, 82] on img "grid" at bounding box center [372, 88] width 128 height 68
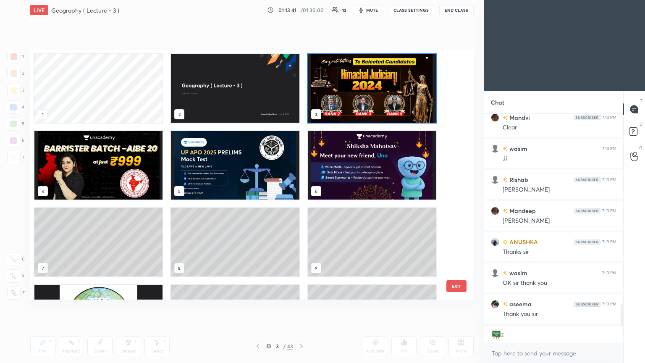
click at [301, 81] on img "grid" at bounding box center [372, 88] width 128 height 68
click at [301, 80] on img "grid" at bounding box center [372, 88] width 128 height 68
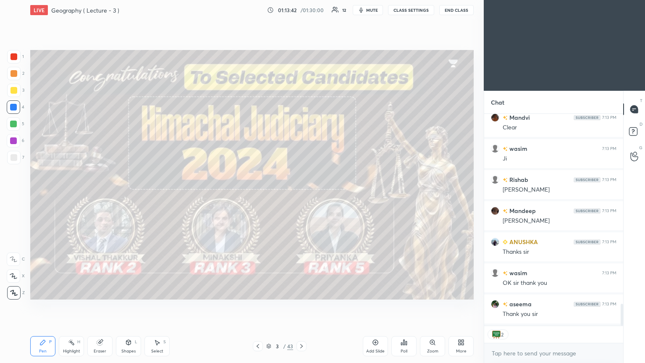
click at [14, 54] on div at bounding box center [14, 56] width 7 height 7
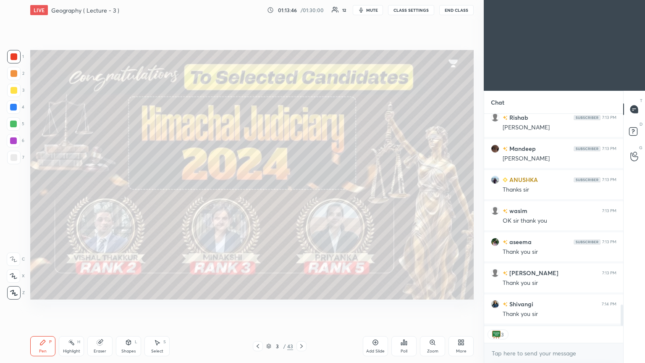
scroll to position [1955, 0]
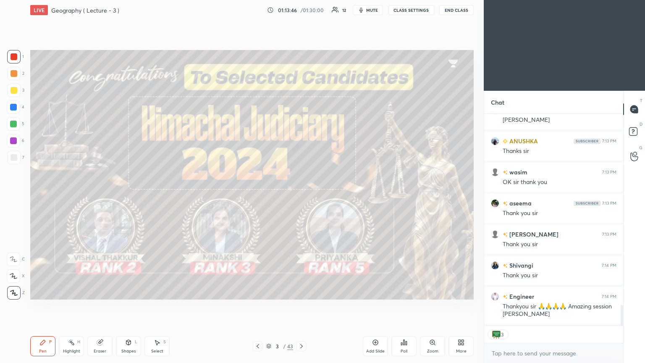
click at [13, 108] on div at bounding box center [13, 107] width 7 height 7
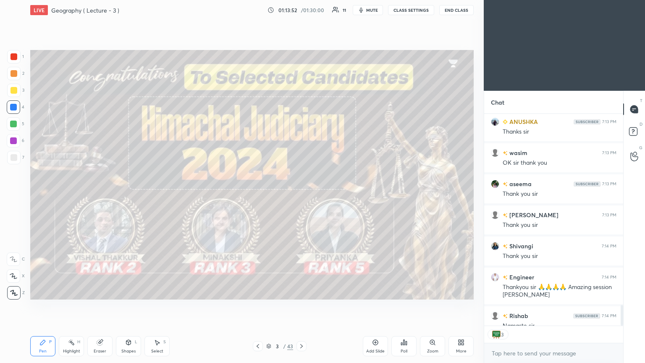
scroll to position [226, 137]
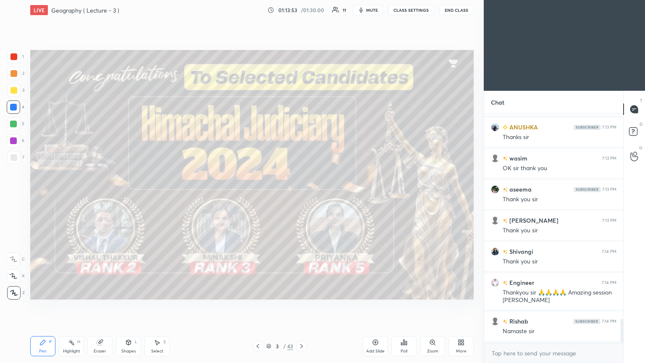
click at [301, 197] on icon at bounding box center [301, 346] width 7 height 7
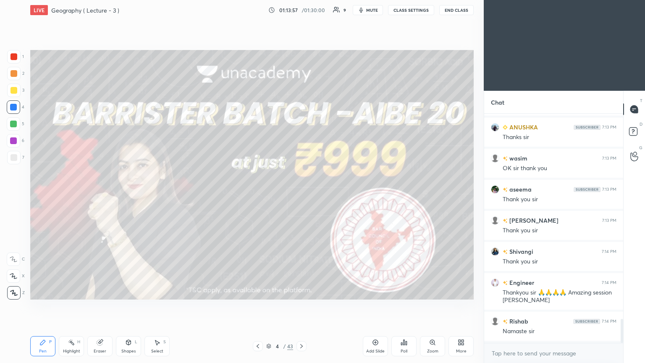
click at [301, 197] on icon at bounding box center [301, 346] width 7 height 7
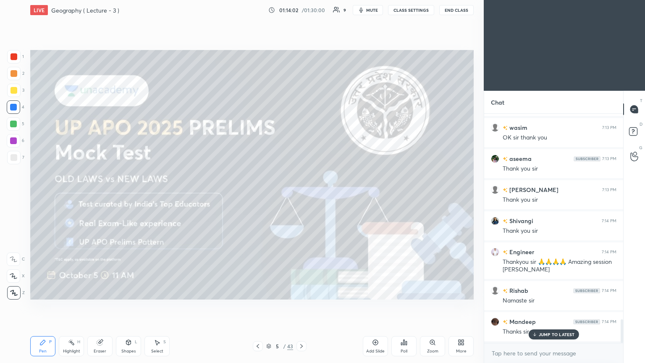
click at [301, 197] on icon at bounding box center [301, 346] width 3 height 4
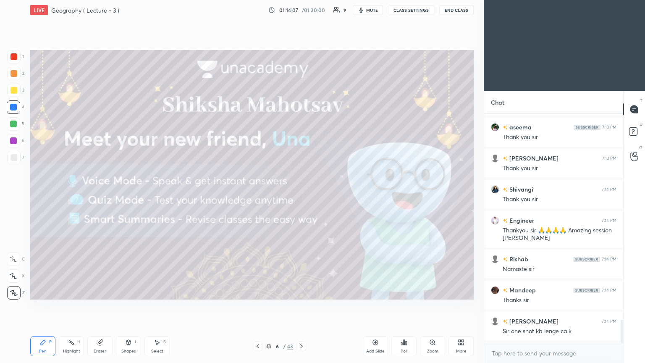
click at [301, 197] on icon at bounding box center [375, 342] width 7 height 7
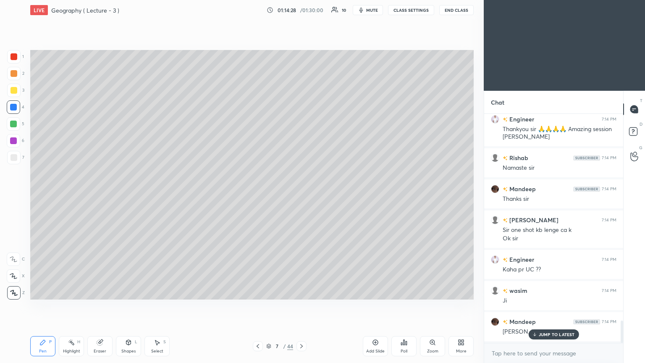
scroll to position [2164, 0]
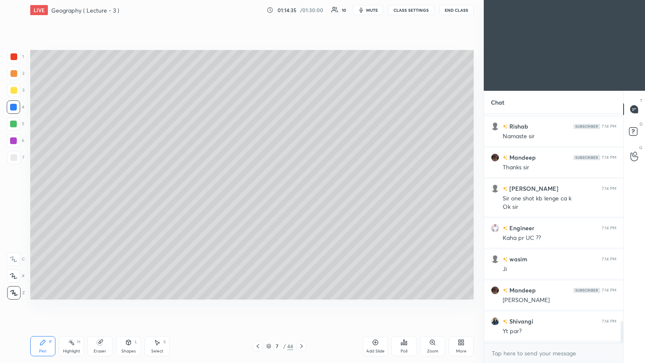
click at [301, 197] on div "Add Slide" at bounding box center [375, 346] width 25 height 20
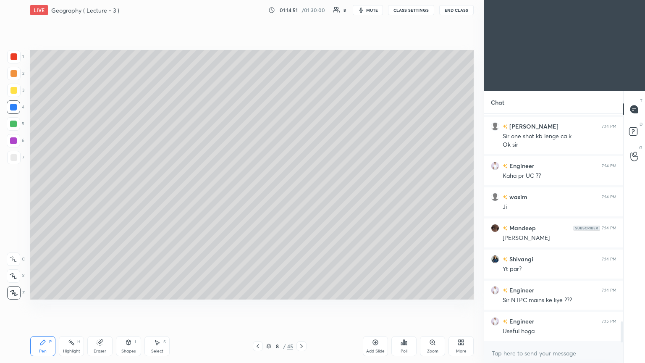
scroll to position [2257, 0]
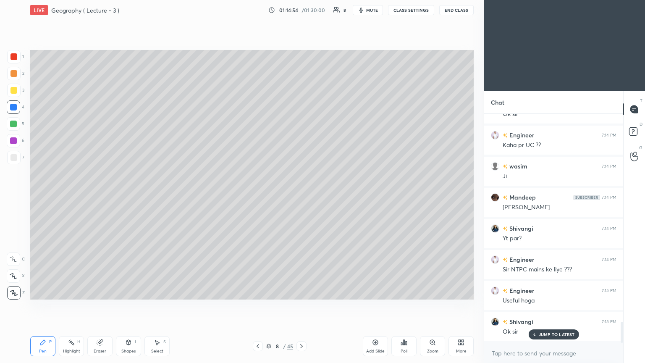
click at [301, 197] on icon at bounding box center [375, 342] width 7 height 7
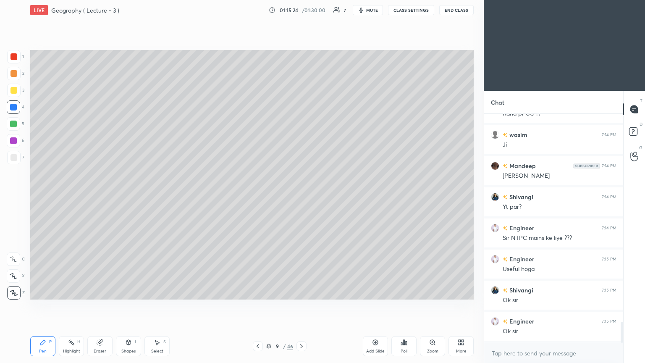
click at [301, 8] on button "End Class" at bounding box center [456, 10] width 34 height 10
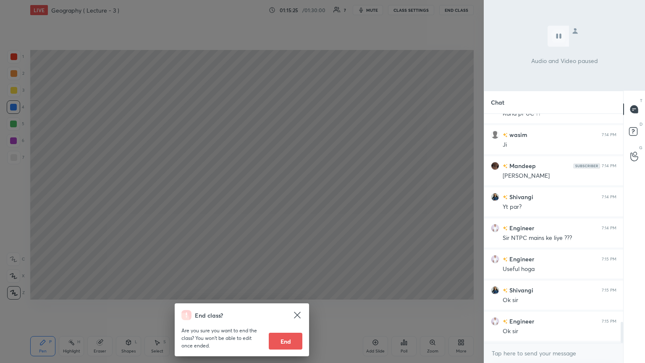
click at [292, 197] on button "End" at bounding box center [286, 341] width 34 height 17
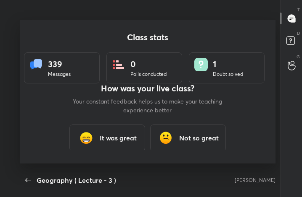
scroll to position [41868, 41717]
type textarea "x"
